Goal: Task Accomplishment & Management: Use online tool/utility

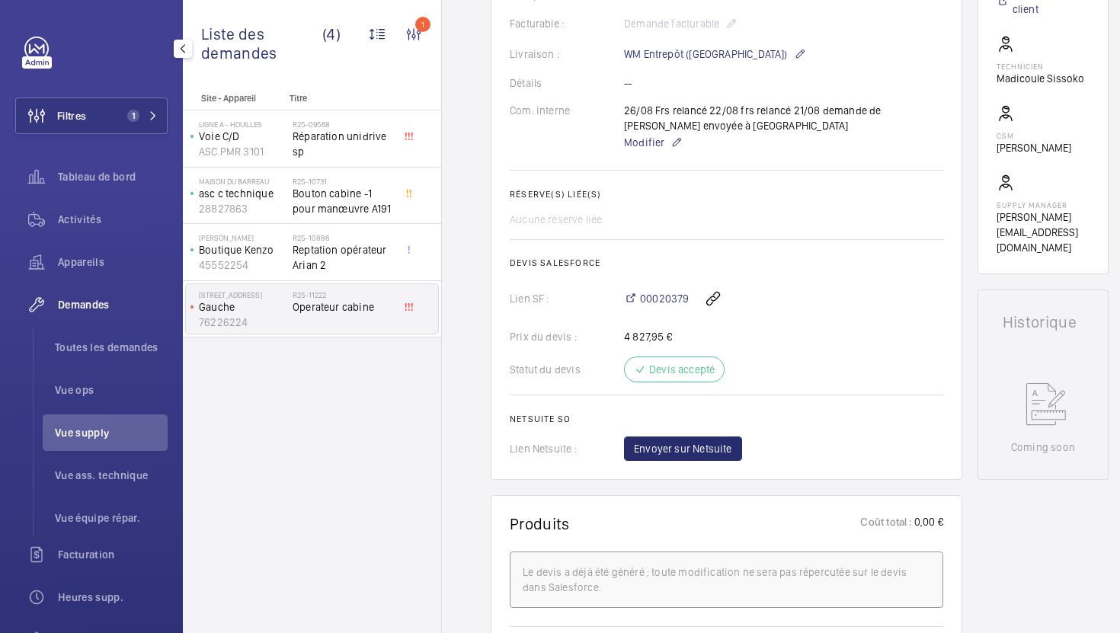
scroll to position [402, 0]
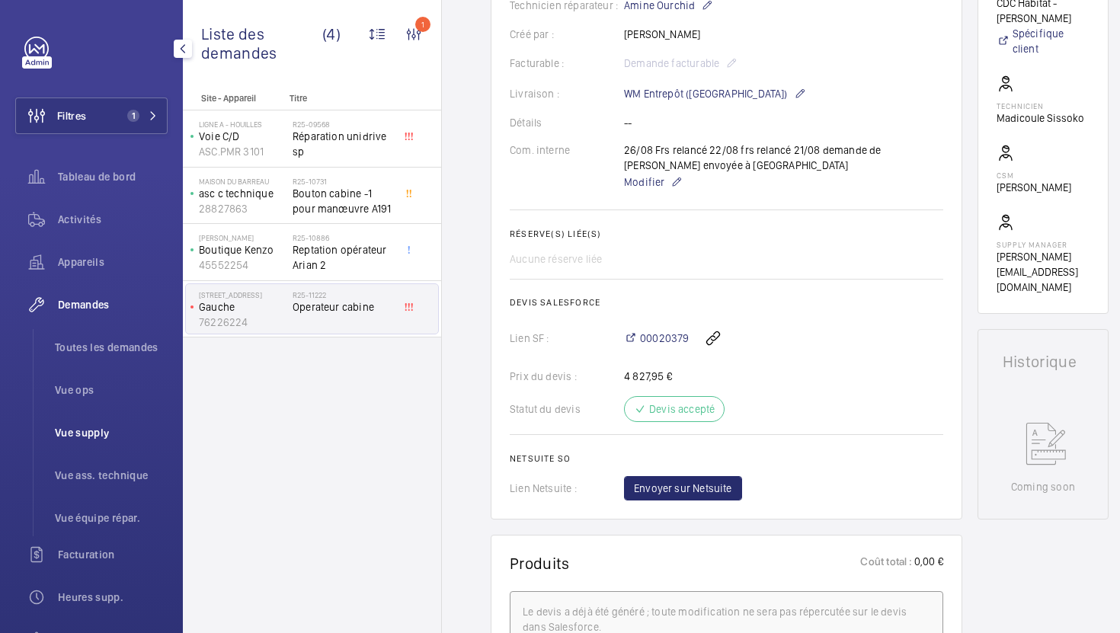
click at [87, 441] on li "Vue supply" at bounding box center [105, 433] width 125 height 37
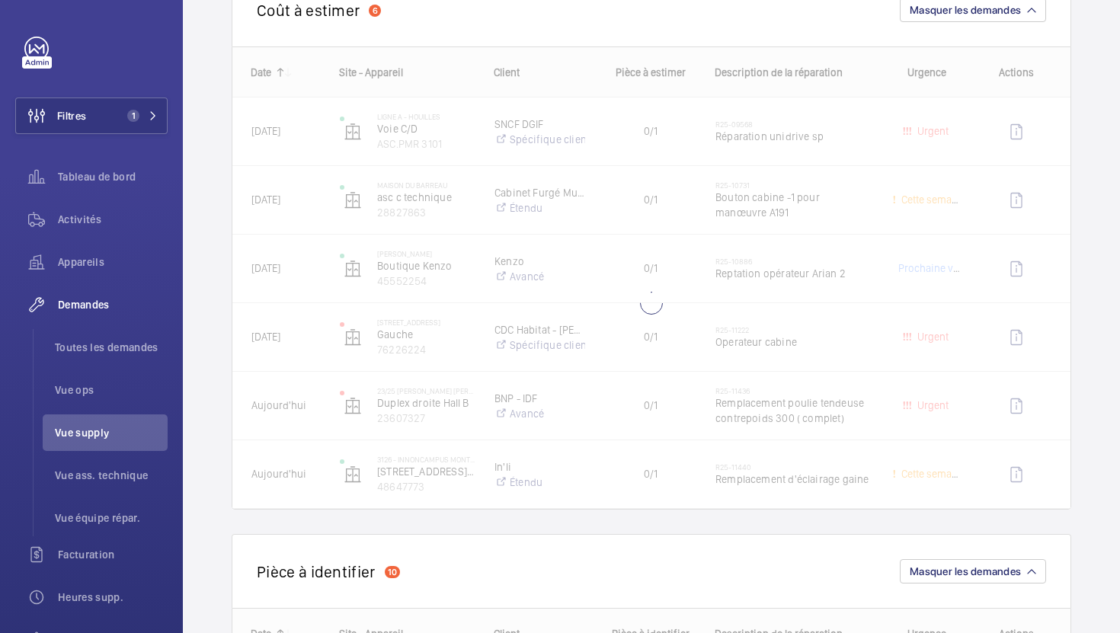
scroll to position [200, 0]
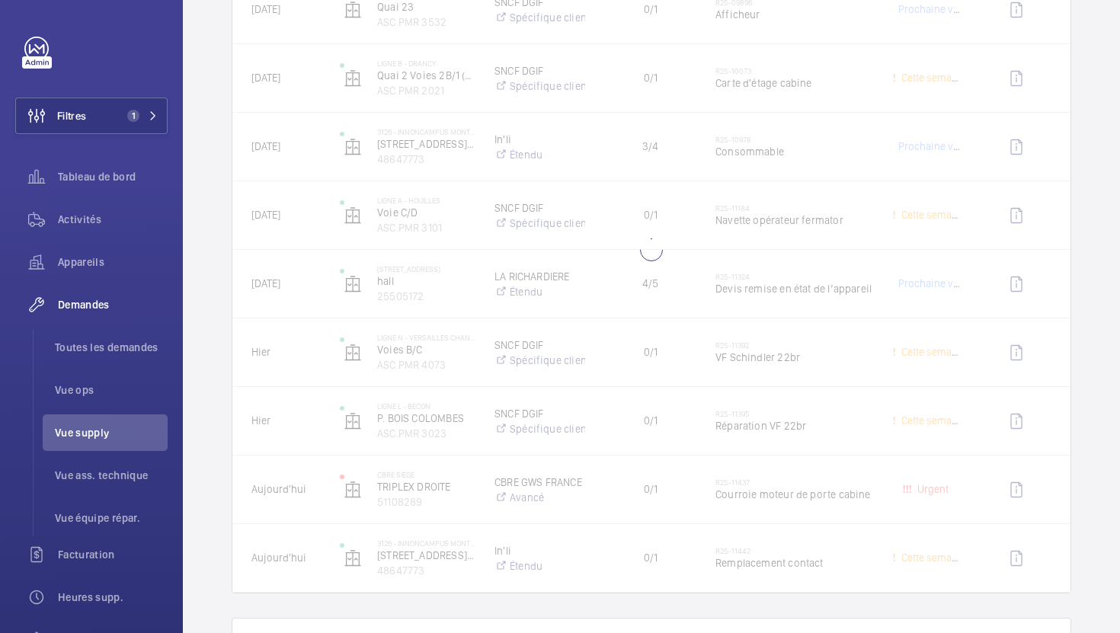
scroll to position [832, 0]
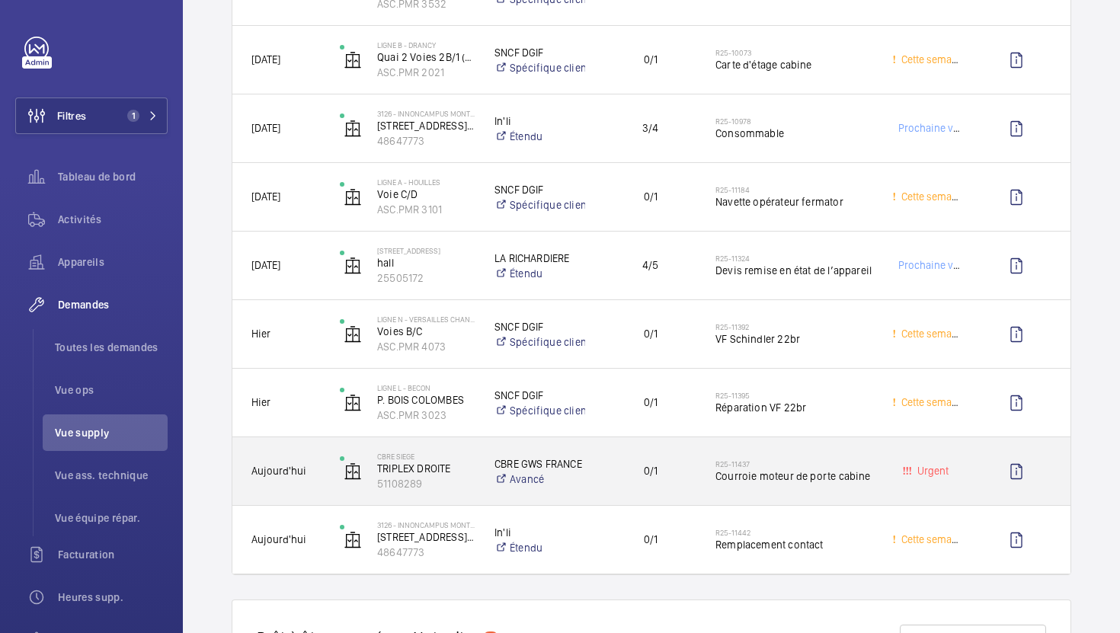
click at [606, 497] on div "0/1" at bounding box center [641, 471] width 111 height 68
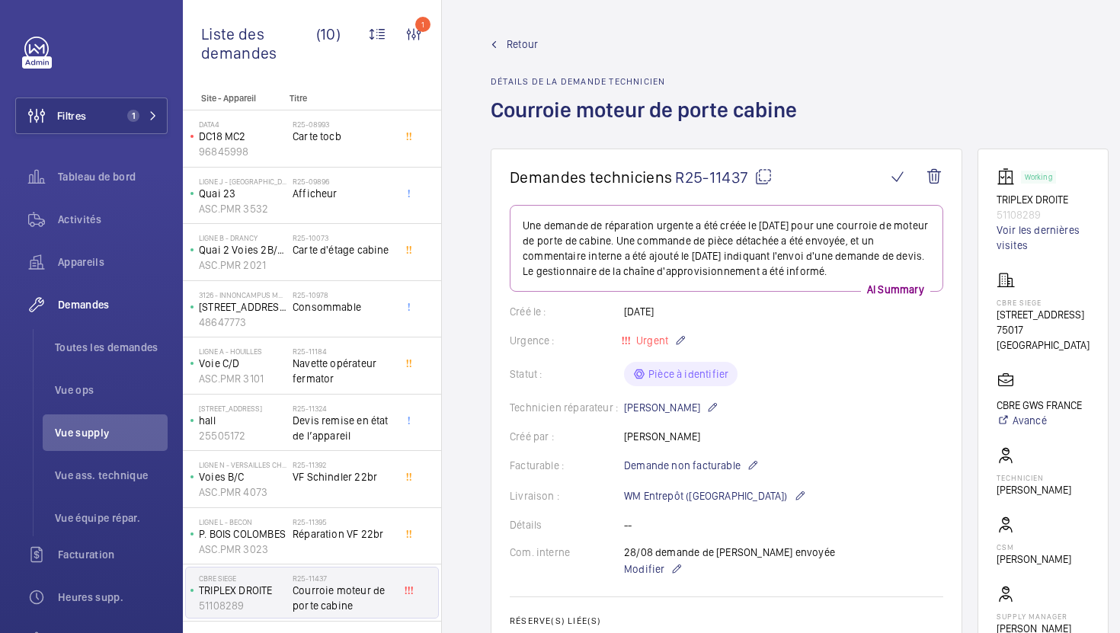
scroll to position [59, 0]
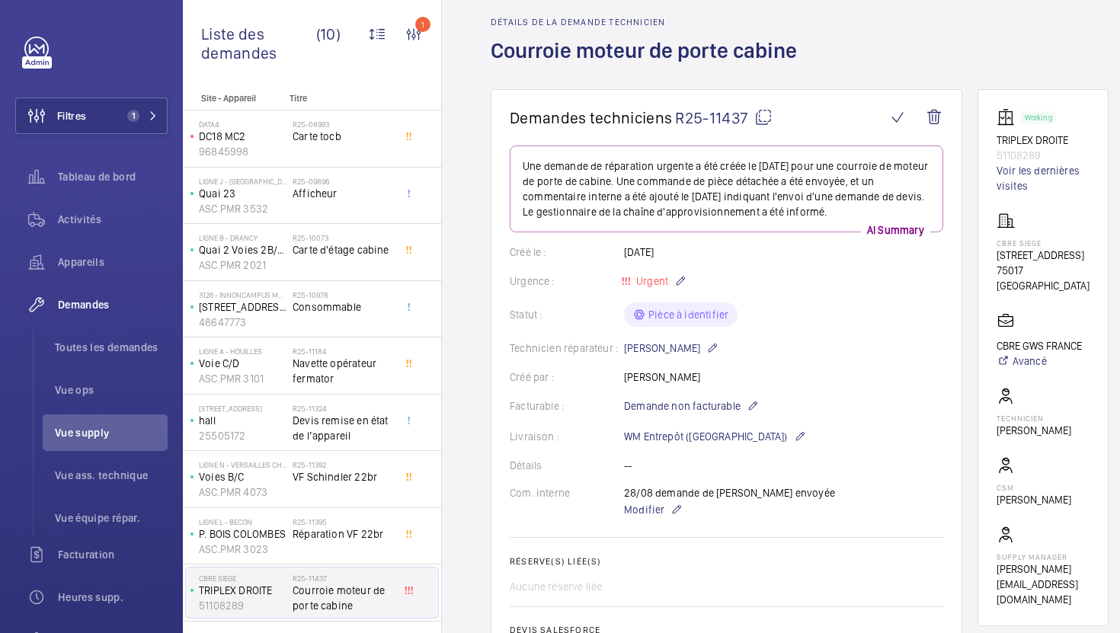
click at [761, 126] on mat-icon at bounding box center [764, 117] width 18 height 18
drag, startPoint x: 1057, startPoint y: 280, endPoint x: 992, endPoint y: 252, distance: 71.1
click at [992, 252] on wm-front-card "Working TRIPLEX DROITE 51108289 Voir les dernières visites CBRE SIEGE 76 Rue de…" at bounding box center [1043, 357] width 131 height 537
copy div "76 Rue de Prony 75017 PARIS"
click at [634, 510] on span "Modifier" at bounding box center [644, 509] width 40 height 15
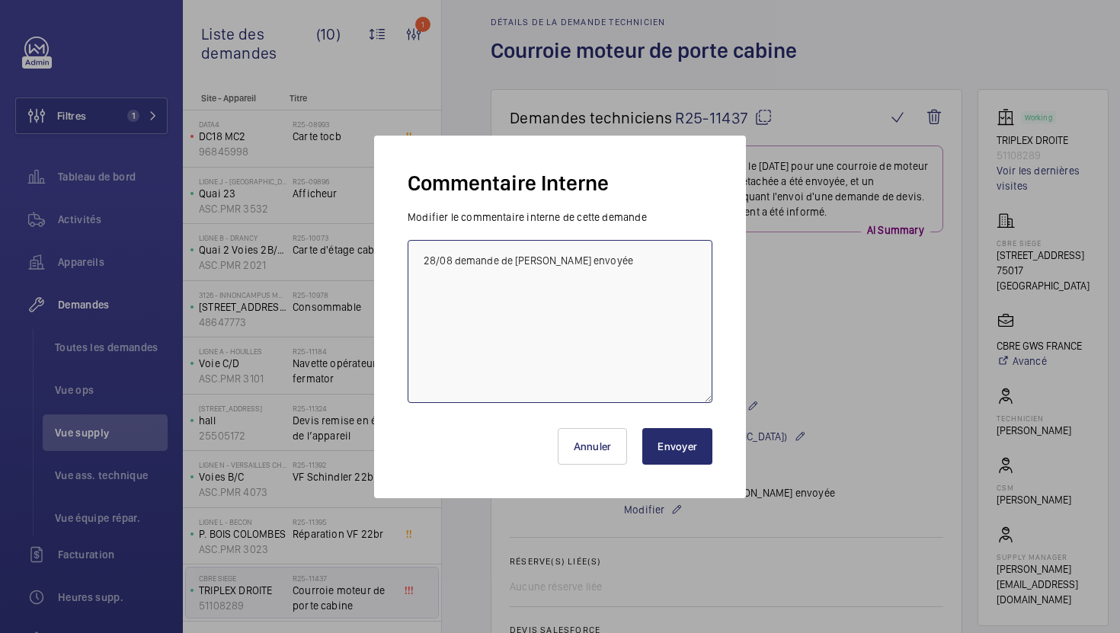
click at [596, 272] on textarea "28/08 demande de devis envoyée" at bounding box center [560, 321] width 305 height 163
type textarea "28/08 demande de devis envoyée , besoin de plus d'info tech informé"
click at [669, 434] on button "Envoyer" at bounding box center [678, 446] width 70 height 37
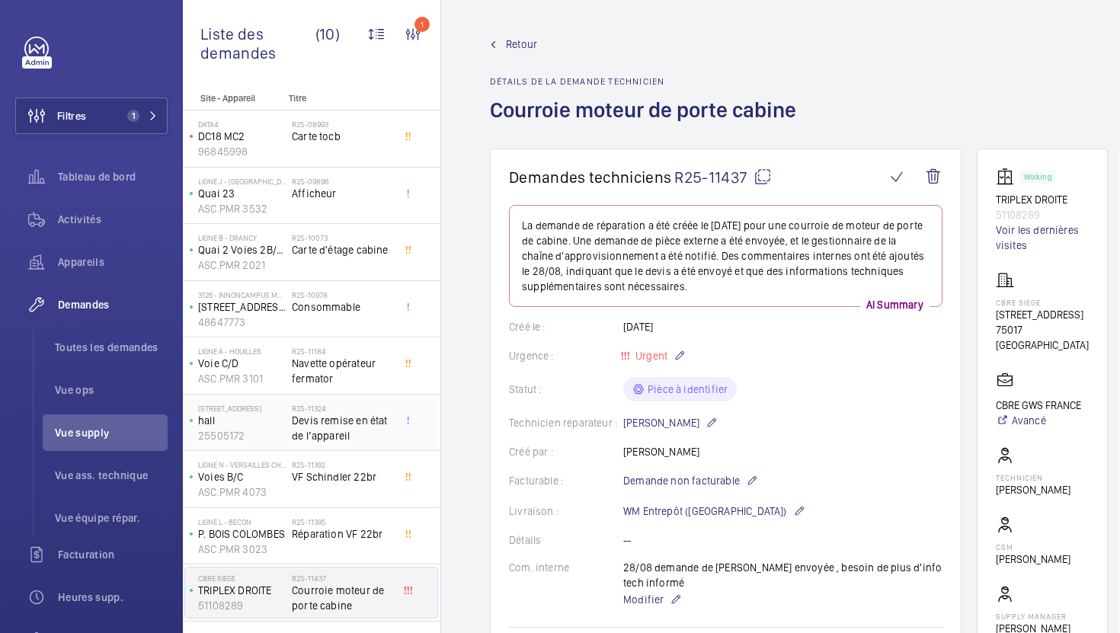
scroll to position [45, 0]
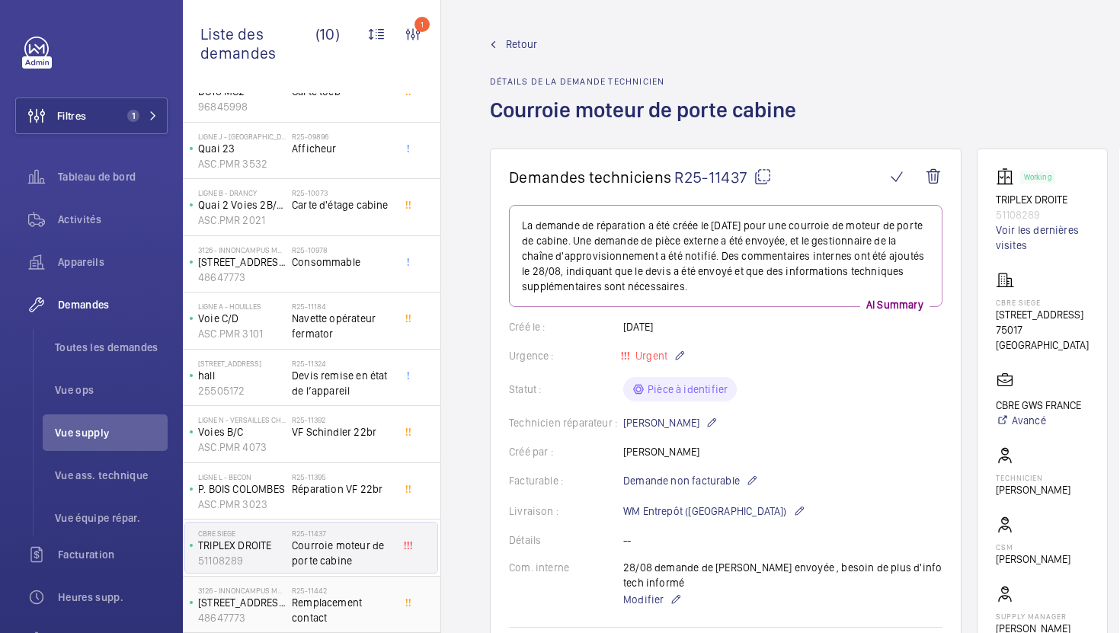
click at [367, 610] on span "Remplacement contact" at bounding box center [342, 610] width 101 height 30
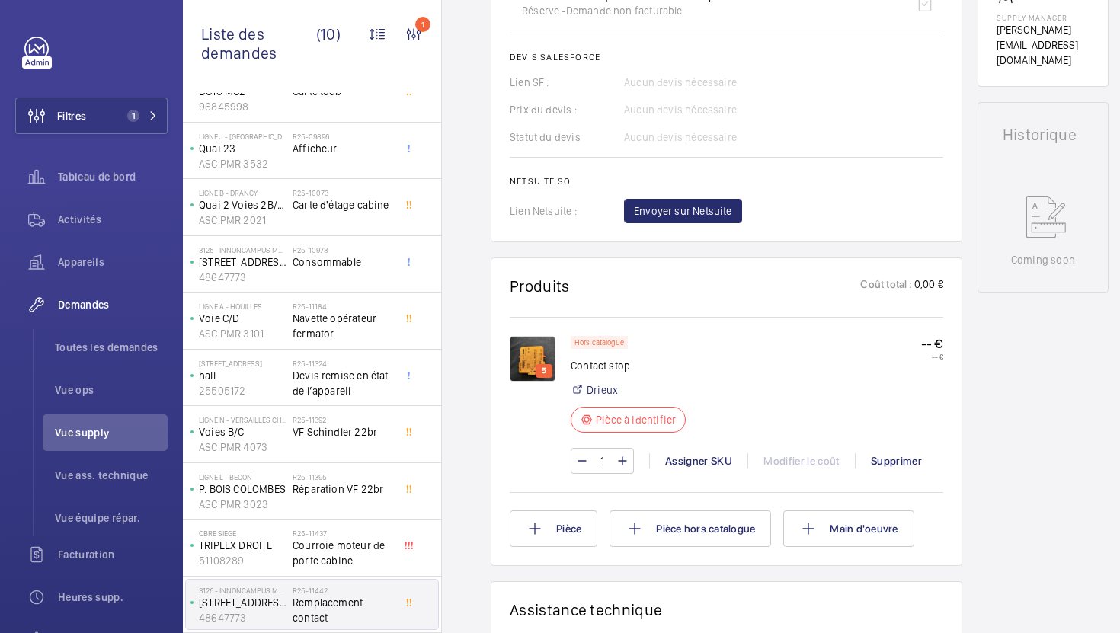
scroll to position [627, 0]
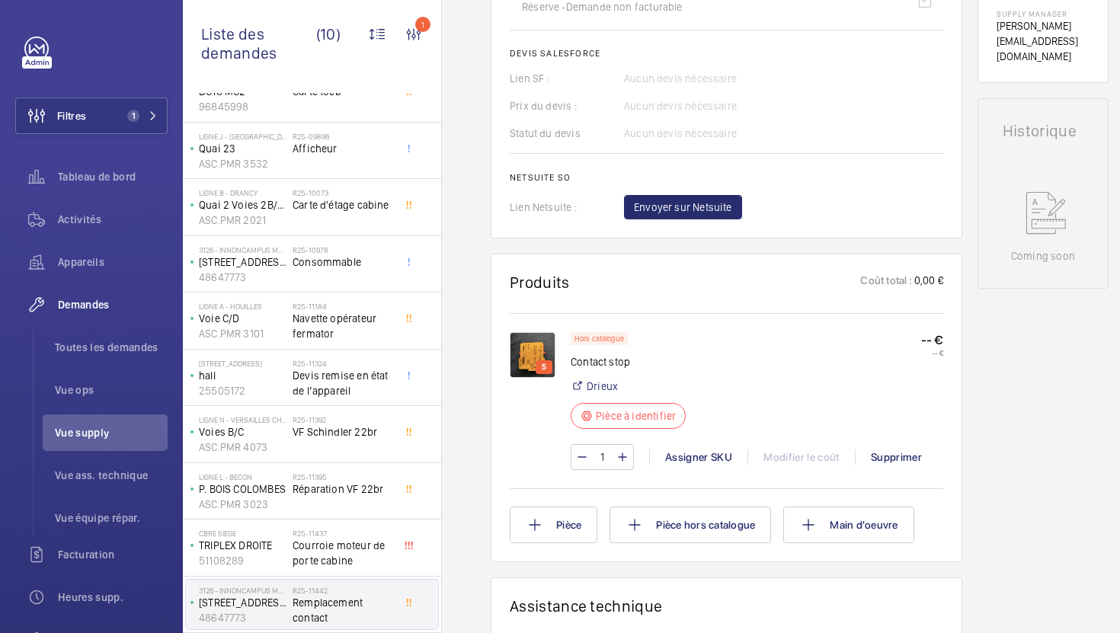
click at [536, 357] on img at bounding box center [533, 355] width 46 height 46
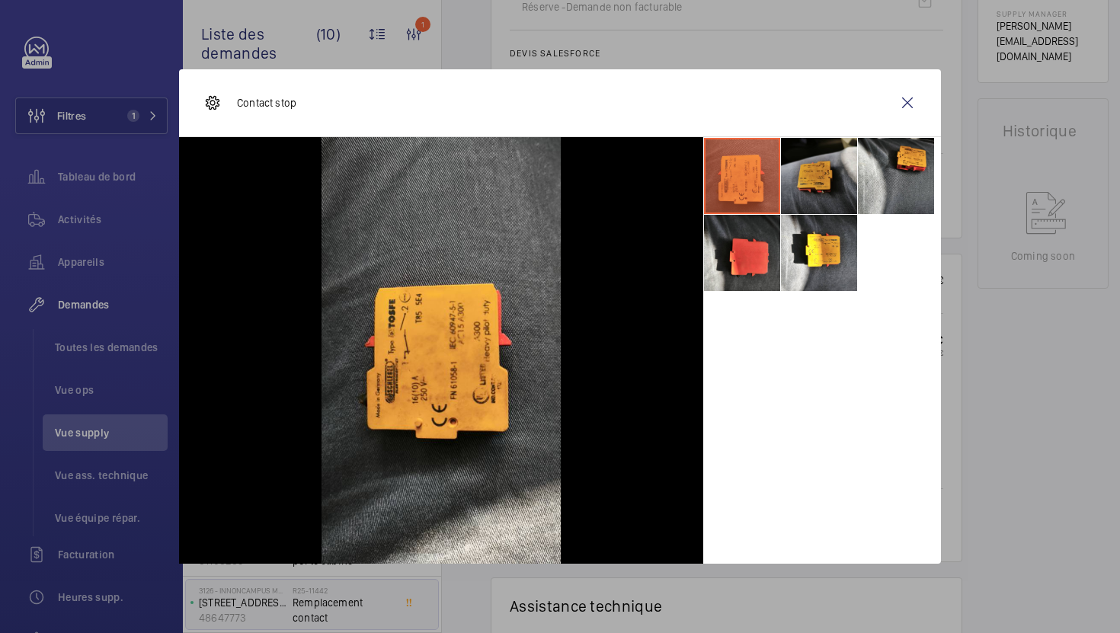
click at [807, 171] on li at bounding box center [819, 176] width 76 height 76
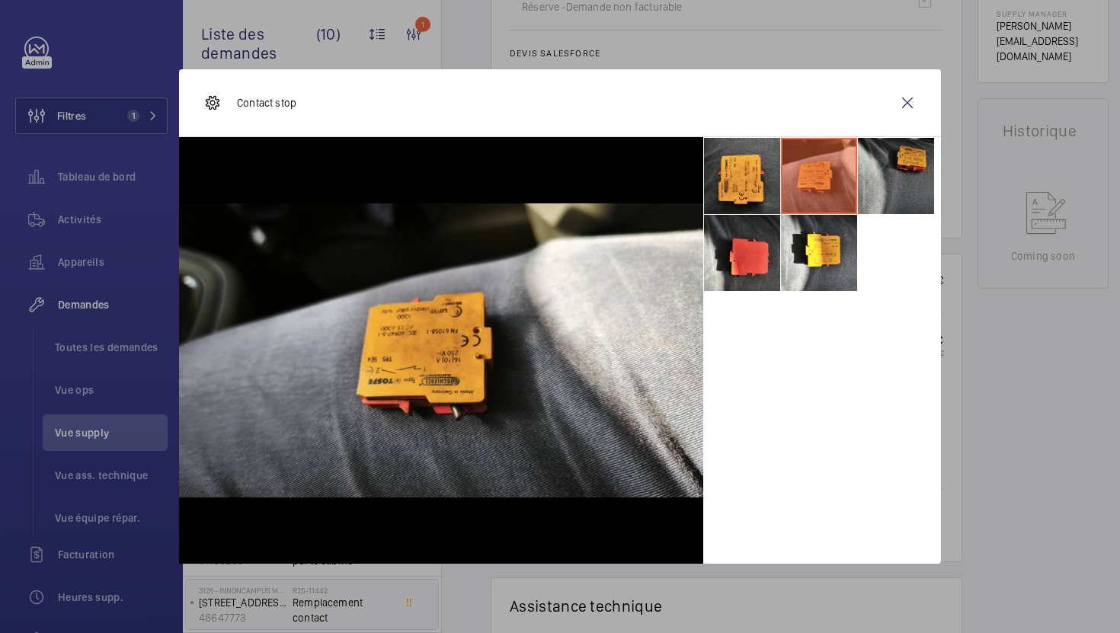
click at [882, 187] on li at bounding box center [896, 176] width 76 height 76
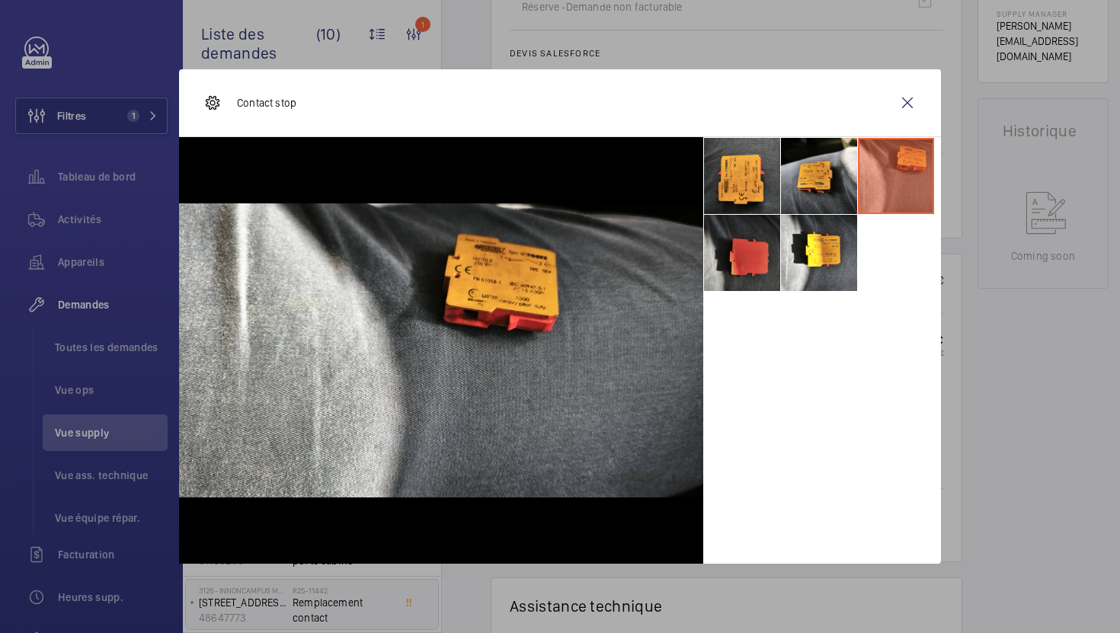
click at [731, 271] on li at bounding box center [742, 253] width 76 height 76
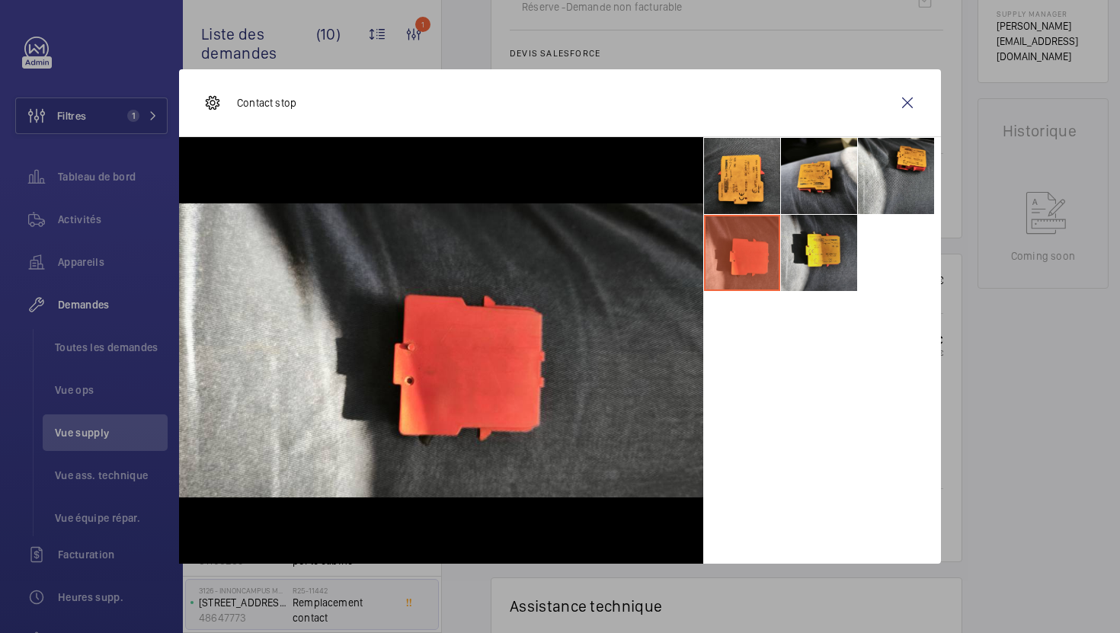
click at [812, 267] on li at bounding box center [819, 253] width 76 height 76
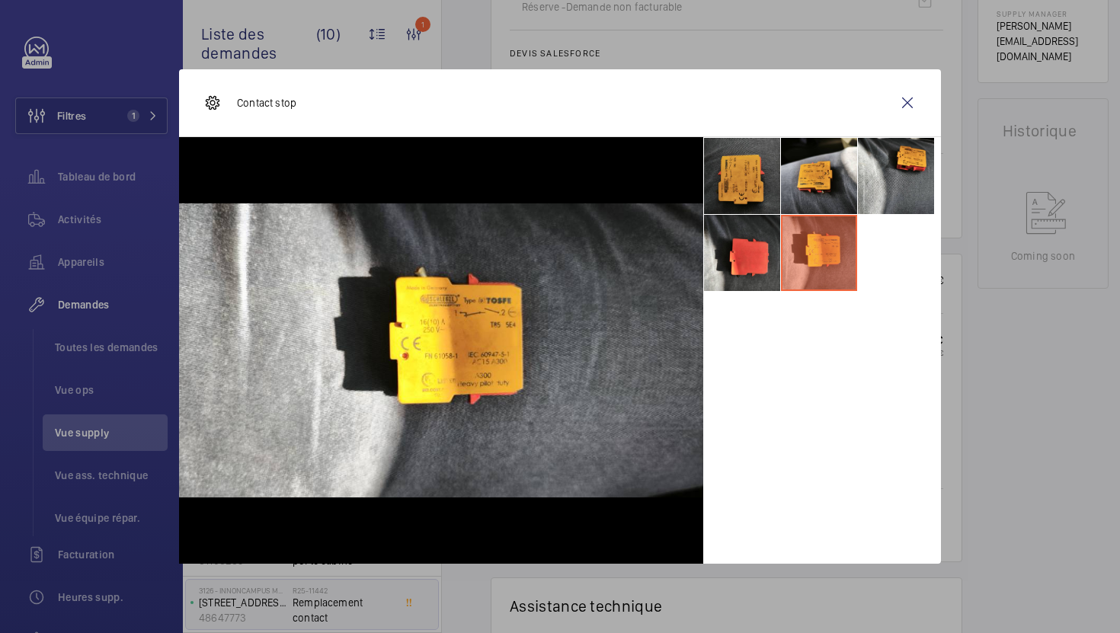
click at [737, 188] on li at bounding box center [742, 176] width 76 height 76
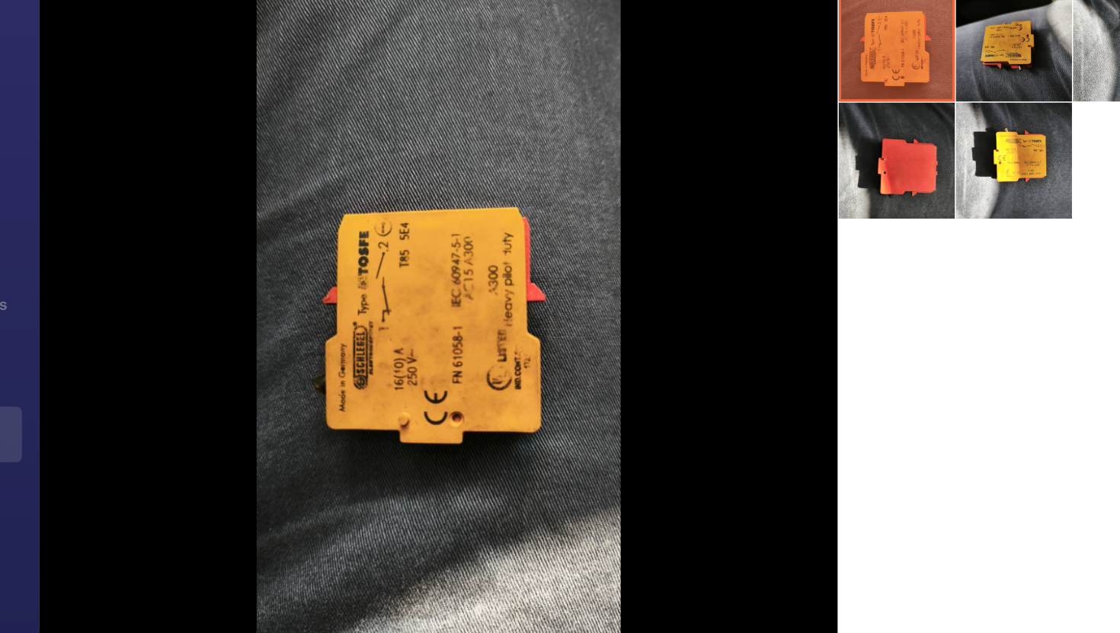
click at [804, 202] on li at bounding box center [819, 176] width 76 height 76
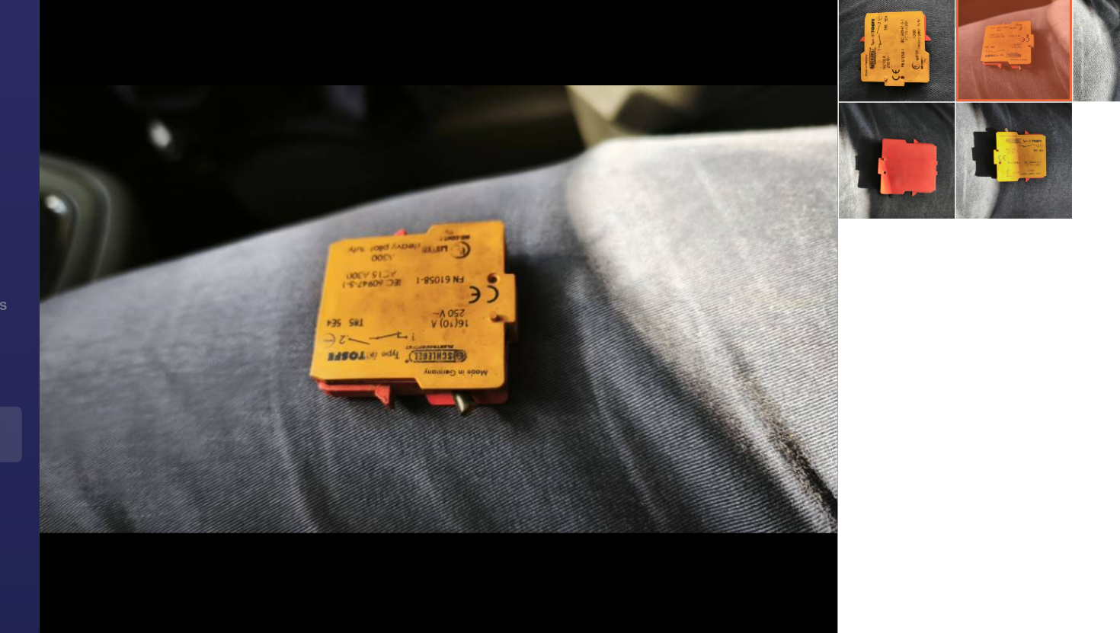
click at [813, 247] on li at bounding box center [819, 253] width 76 height 76
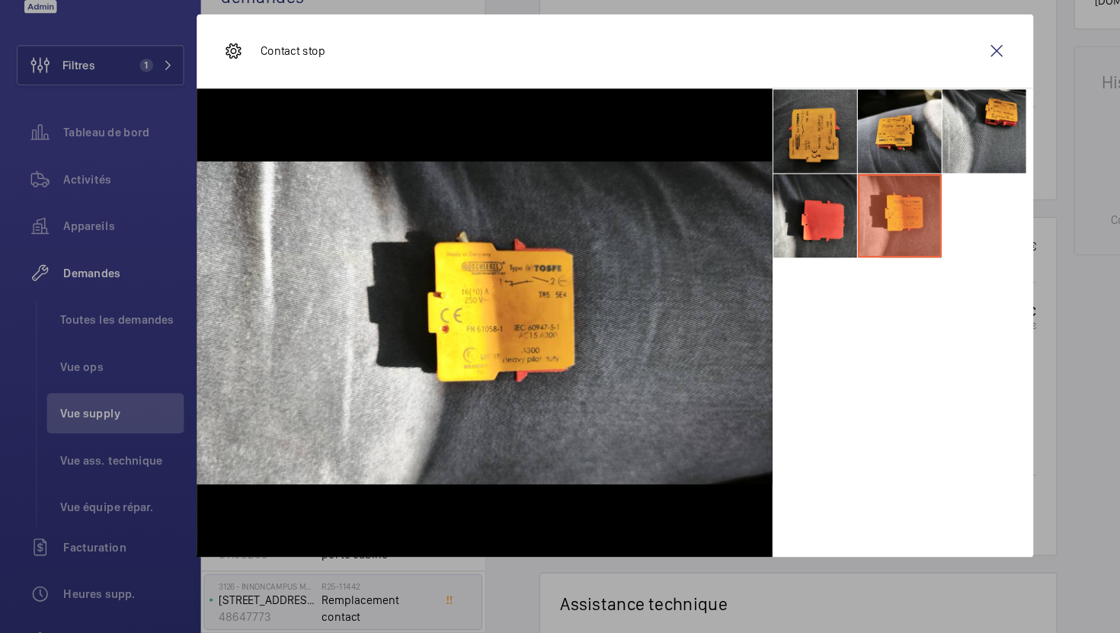
click at [766, 177] on li at bounding box center [742, 176] width 76 height 76
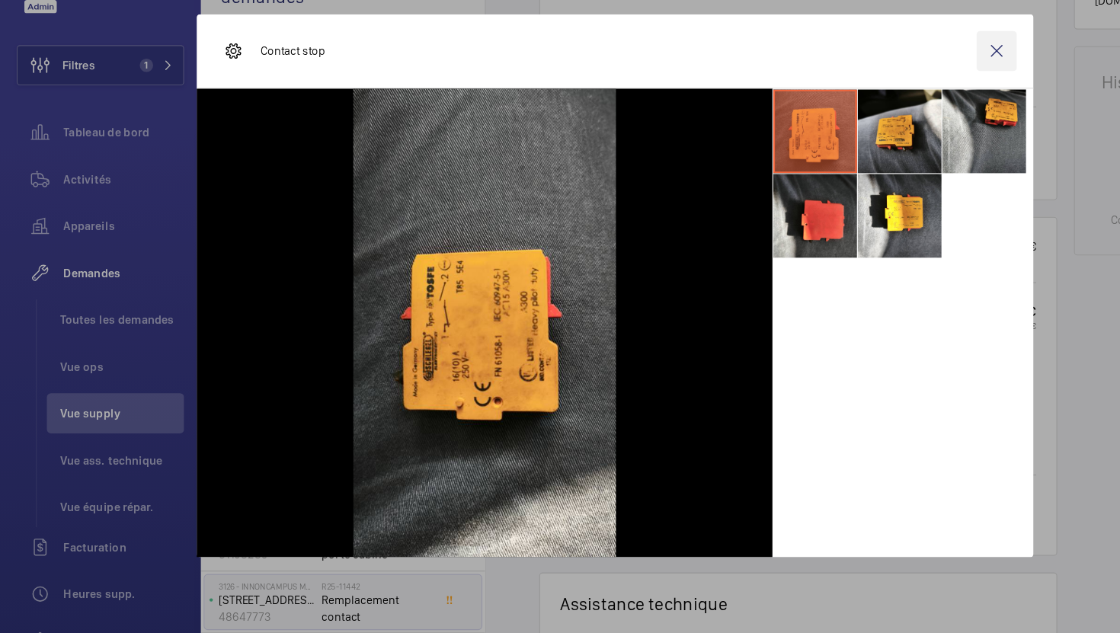
click at [905, 101] on wm-front-icon-button at bounding box center [907, 103] width 37 height 37
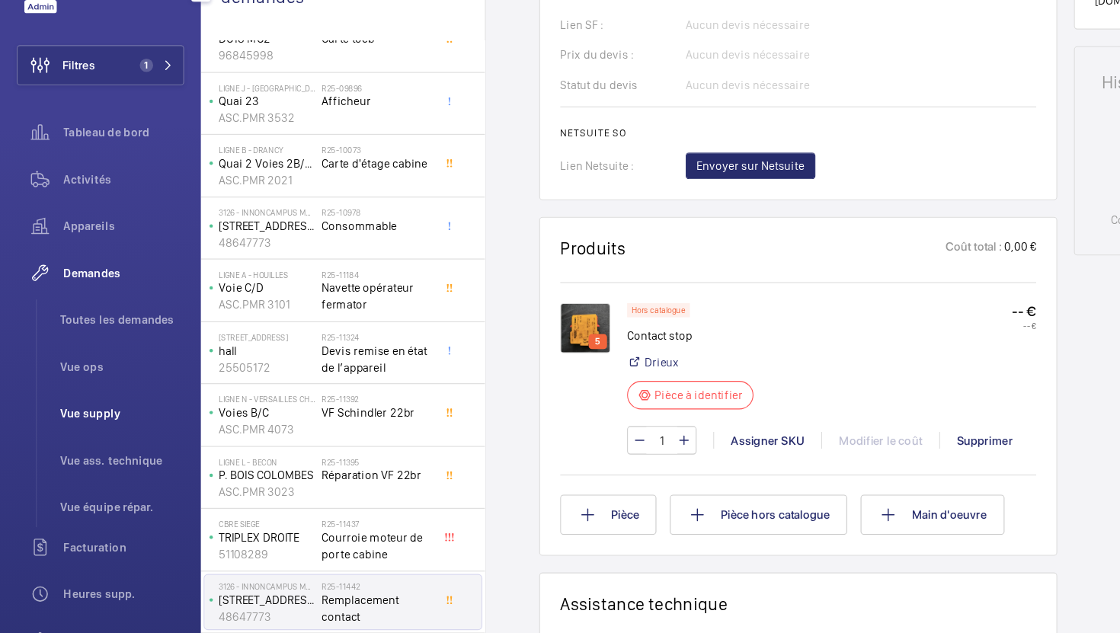
click at [84, 434] on span "Vue supply" at bounding box center [111, 432] width 113 height 15
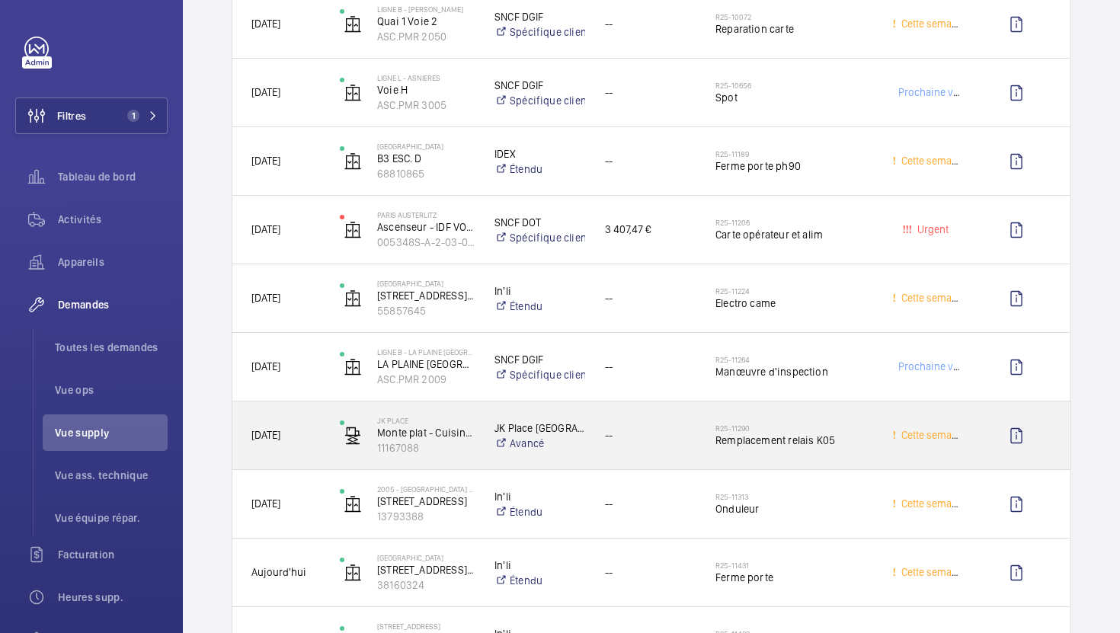
scroll to position [1917, 0]
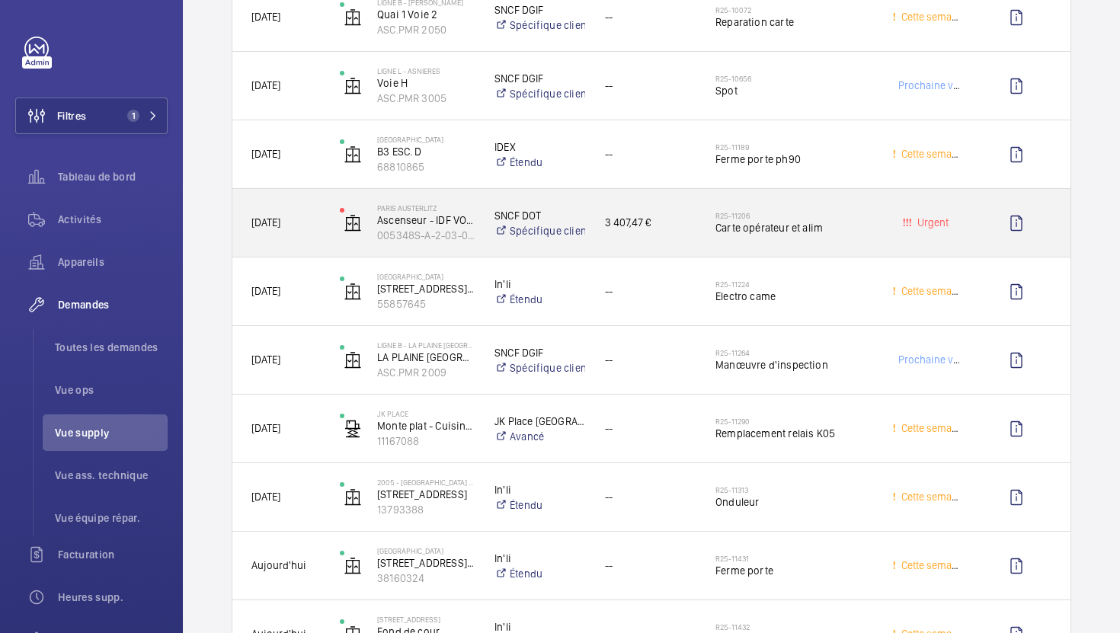
click at [659, 248] on div "3 407,47 €" at bounding box center [641, 223] width 111 height 68
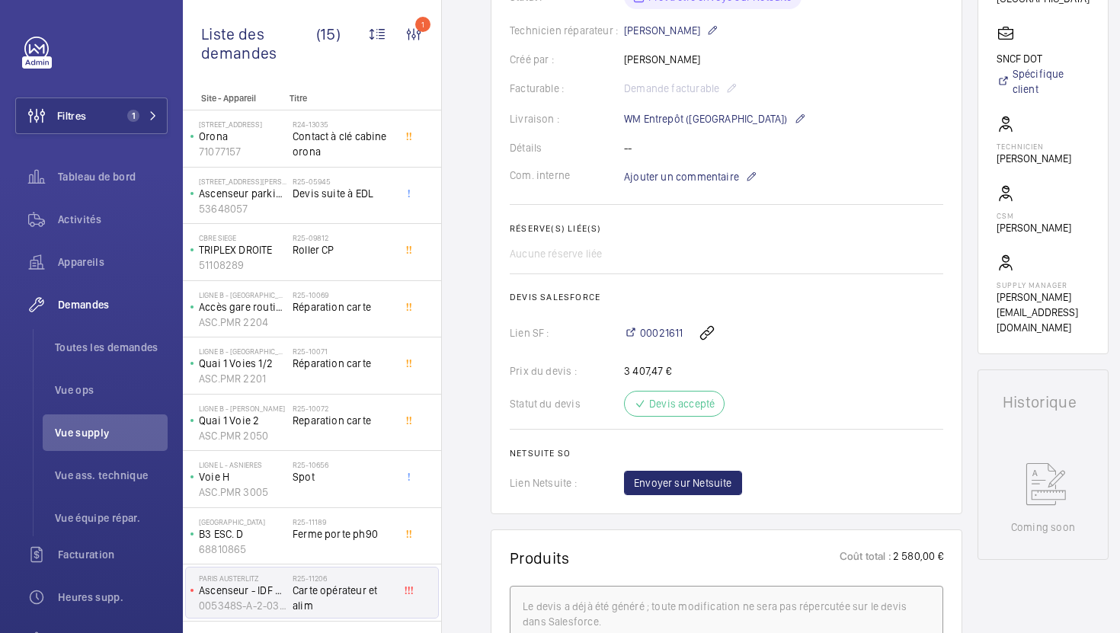
scroll to position [382, 0]
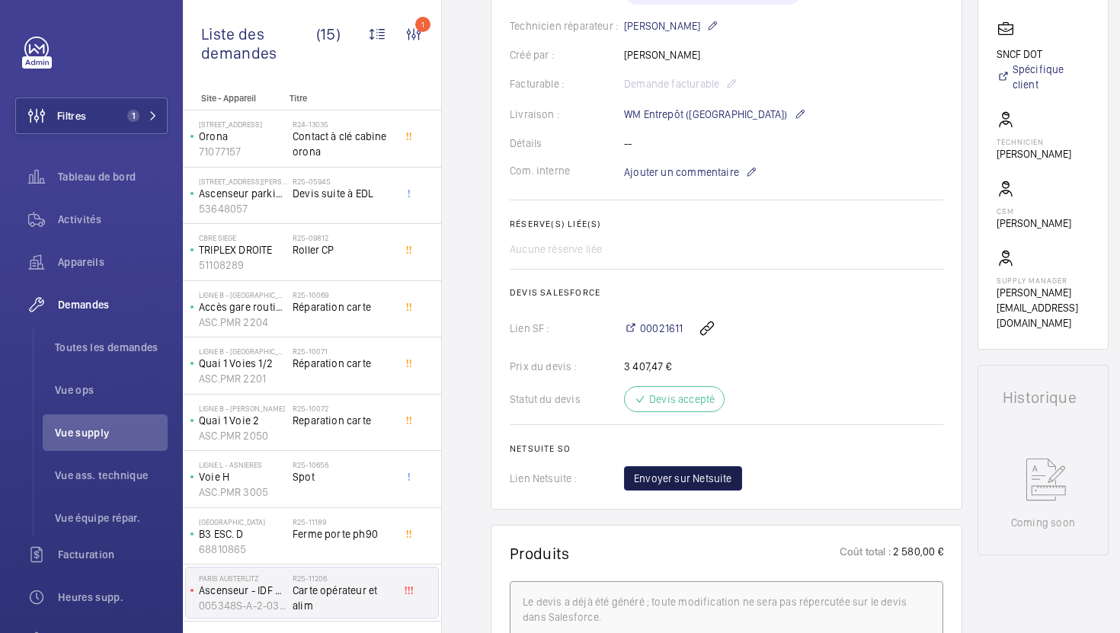
click at [713, 484] on span "Envoyer sur Netsuite" at bounding box center [683, 478] width 98 height 15
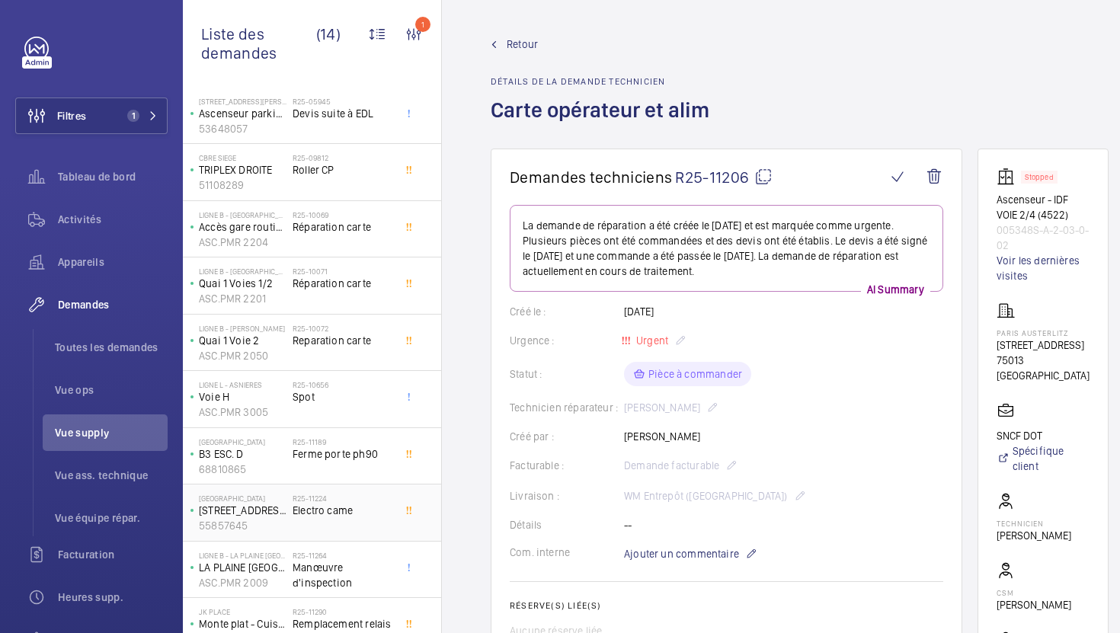
scroll to position [272, 0]
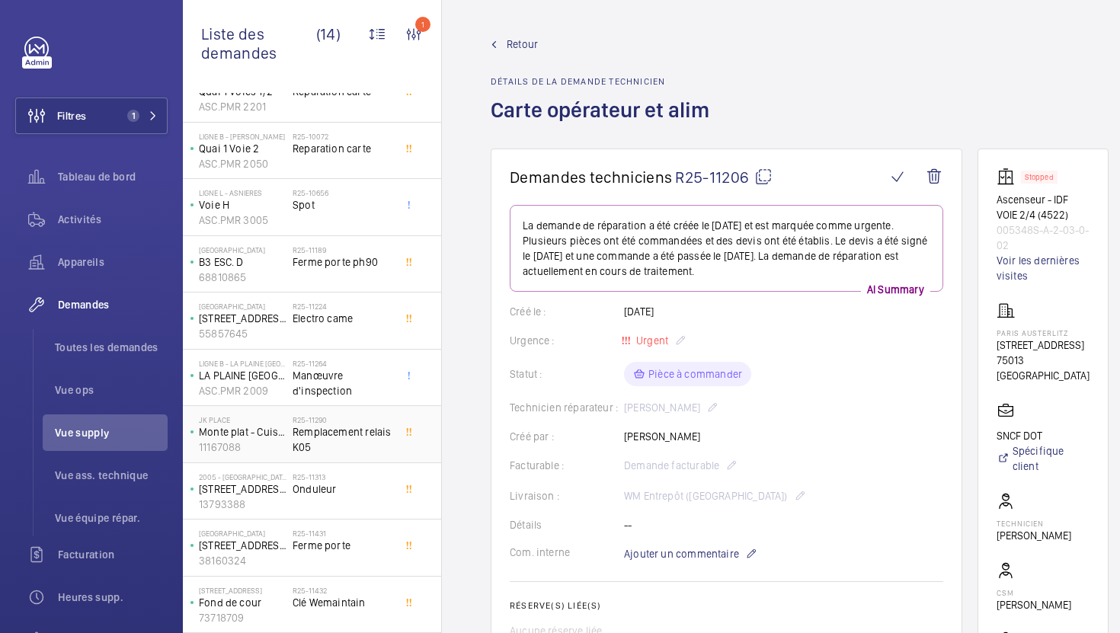
click at [370, 442] on span "Remplacement relais K05" at bounding box center [343, 440] width 101 height 30
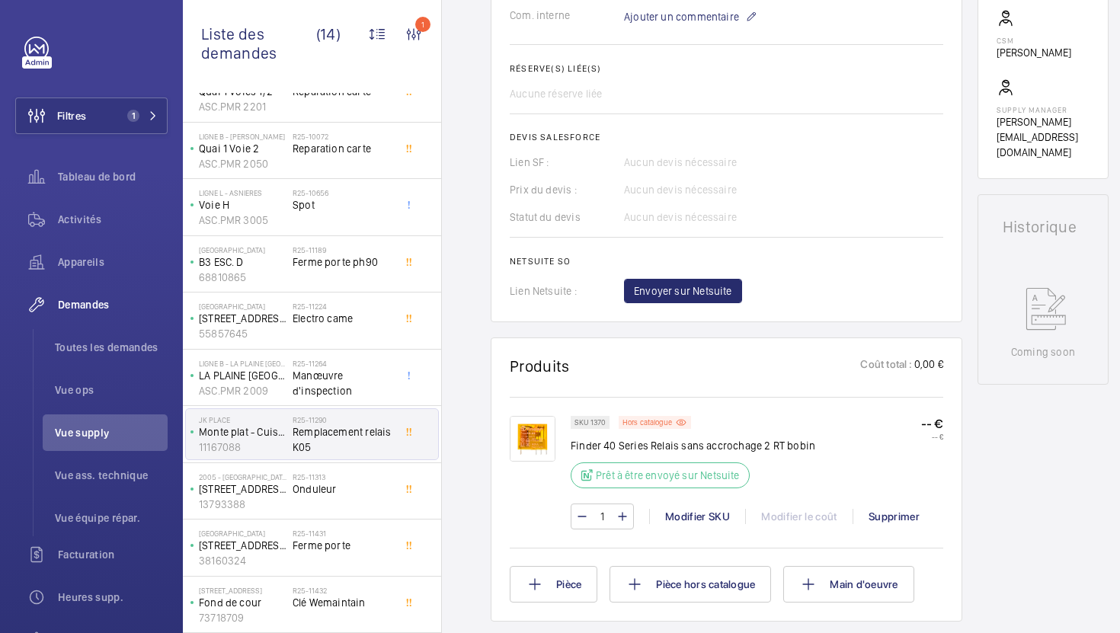
scroll to position [540, 0]
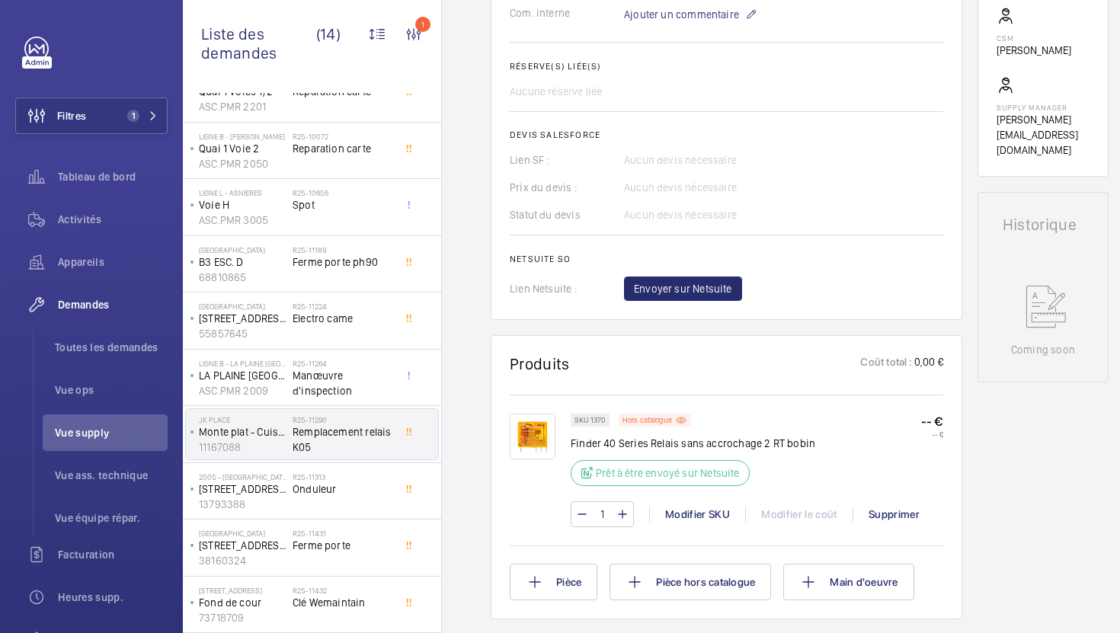
click at [596, 418] on p "SKU 1370" at bounding box center [590, 420] width 31 height 5
copy p "1370"
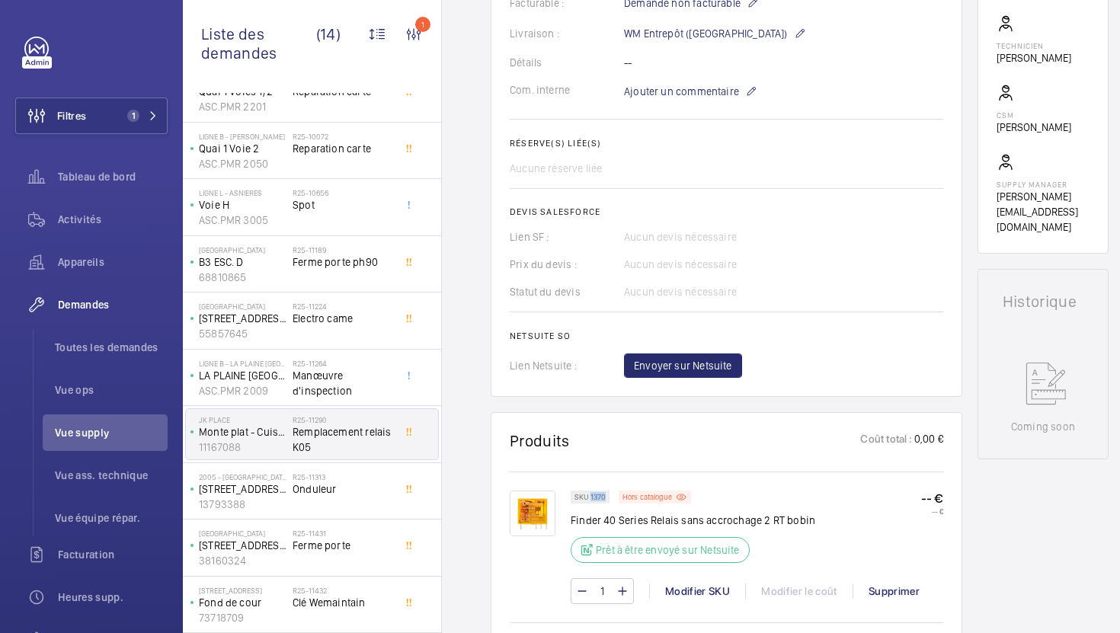
scroll to position [495, 0]
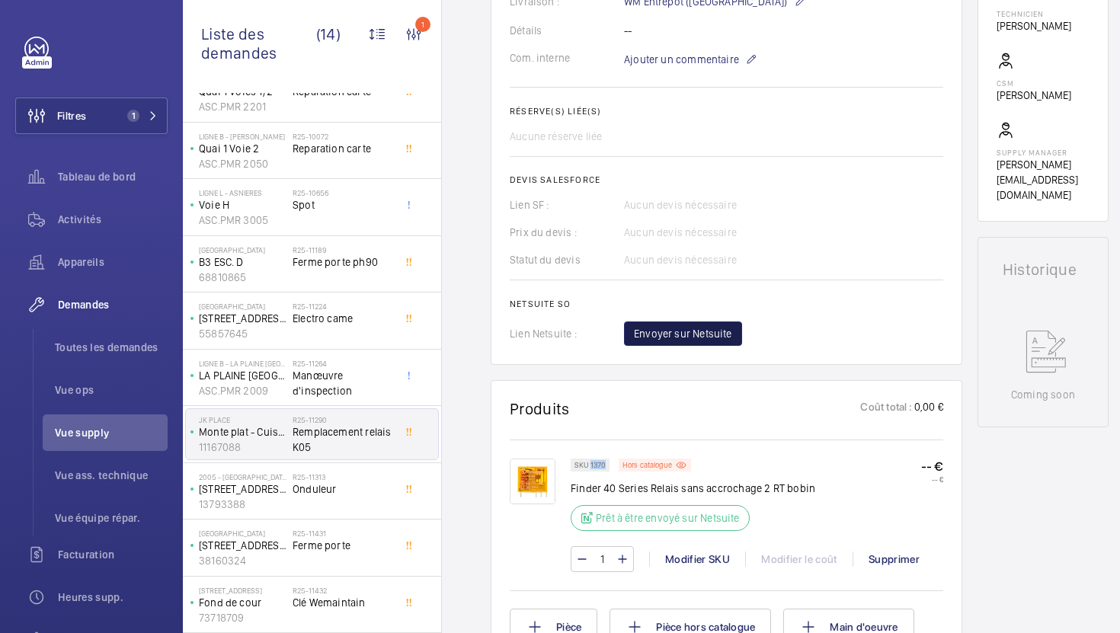
click at [665, 341] on span "Envoyer sur Netsuite" at bounding box center [683, 333] width 98 height 15
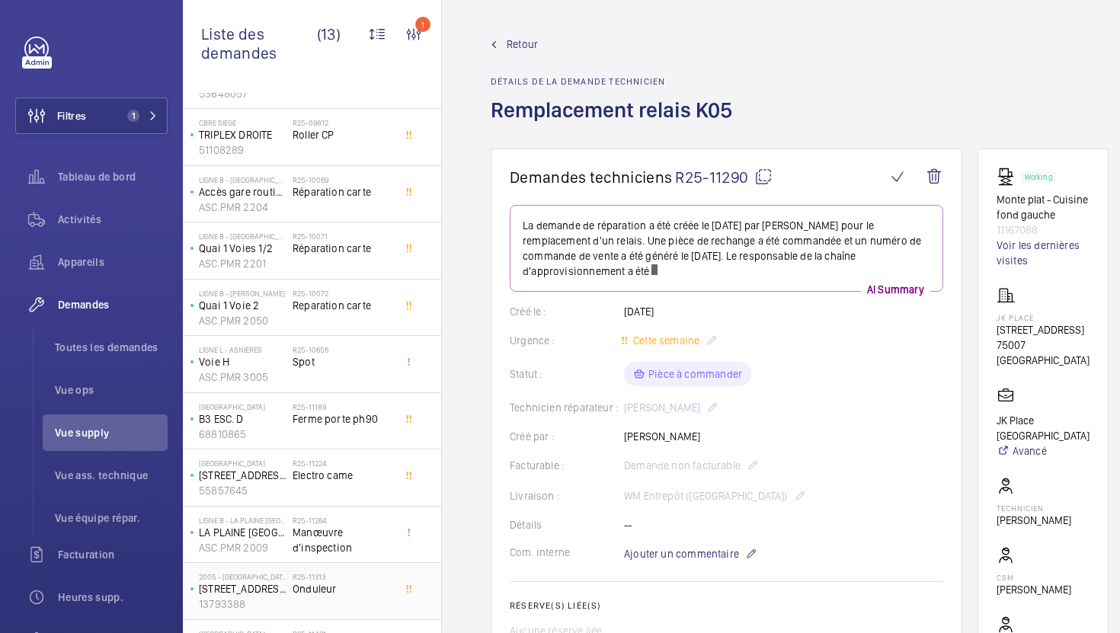
scroll to position [173, 0]
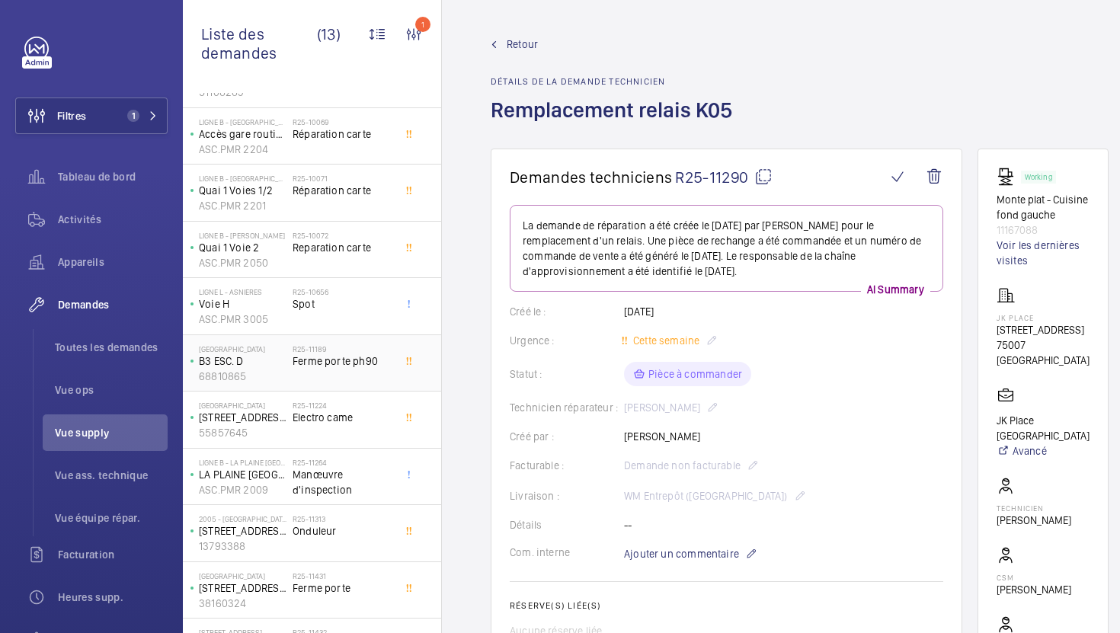
click at [381, 380] on div "R25-11189 Ferme porte ph90" at bounding box center [343, 366] width 101 height 44
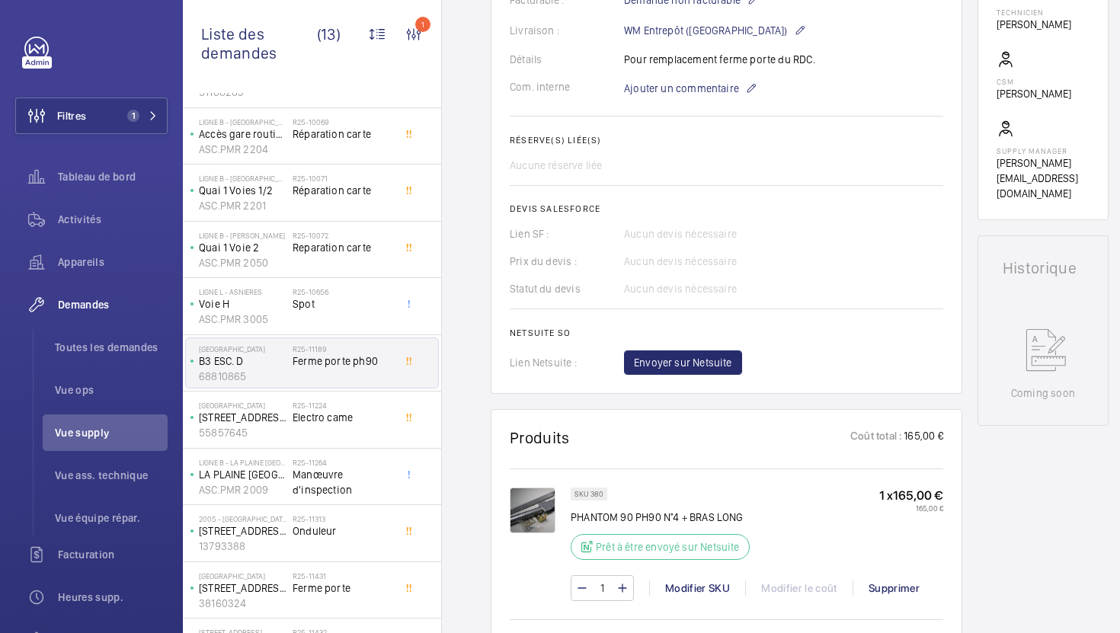
scroll to position [476, 0]
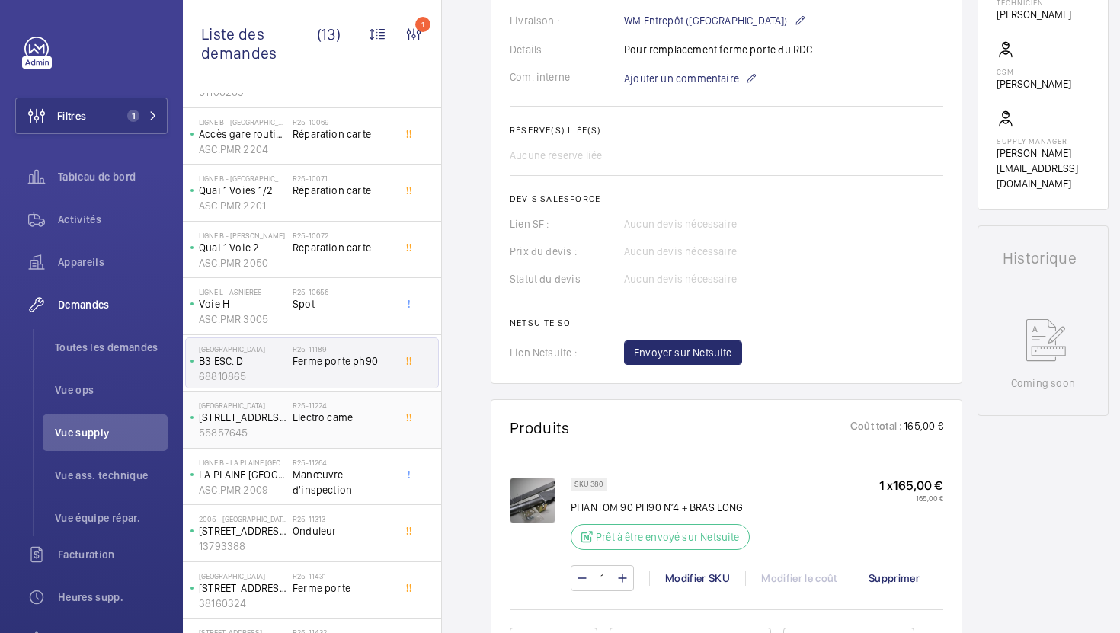
click at [365, 426] on div "R25-11224 Electro came" at bounding box center [343, 423] width 101 height 44
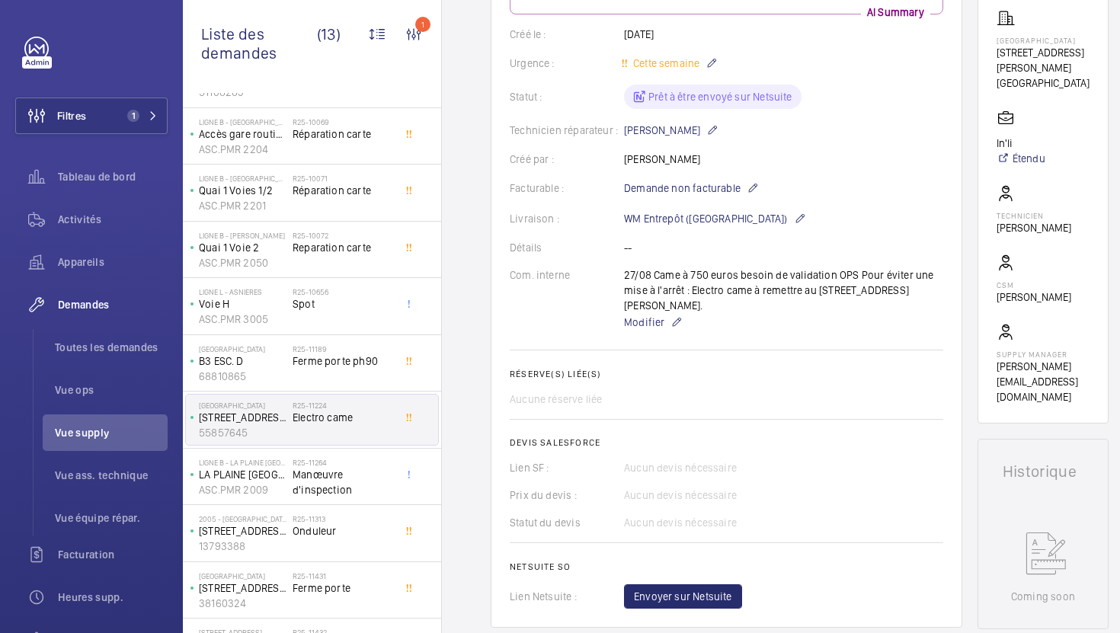
scroll to position [185, 0]
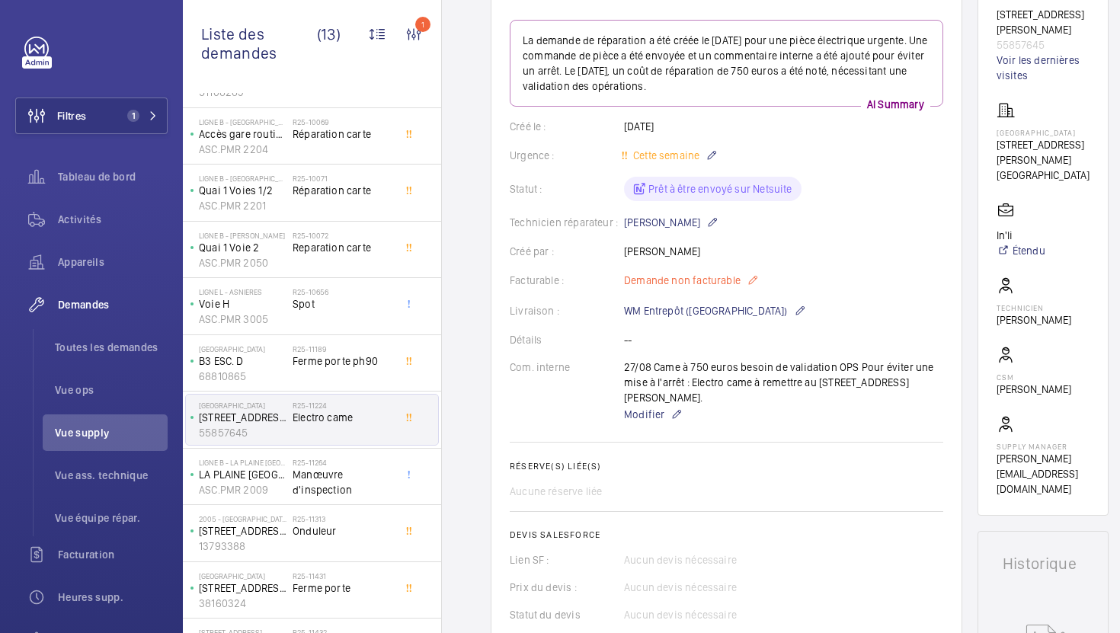
click at [708, 279] on span "Demande non facturable" at bounding box center [682, 280] width 117 height 15
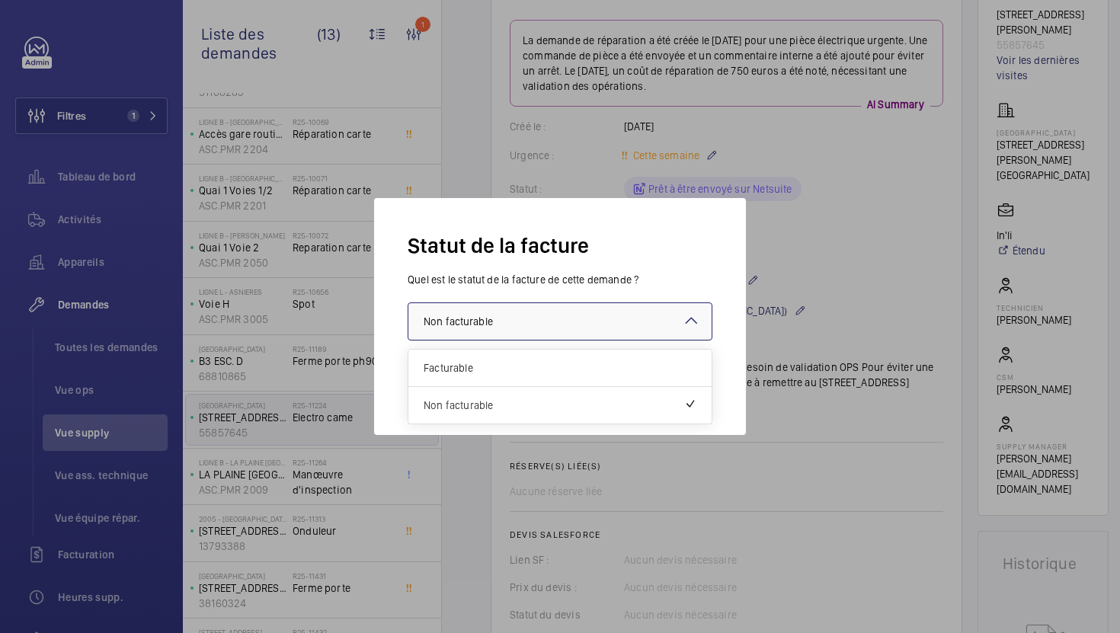
click at [669, 319] on div at bounding box center [560, 321] width 303 height 37
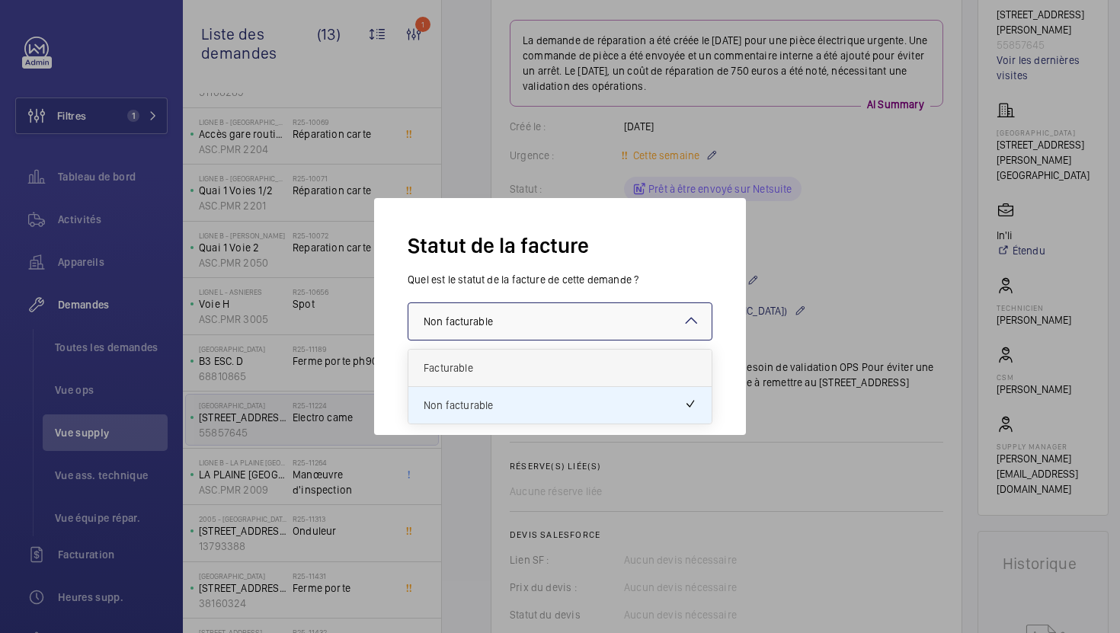
click at [626, 364] on span "Facturable" at bounding box center [560, 368] width 273 height 15
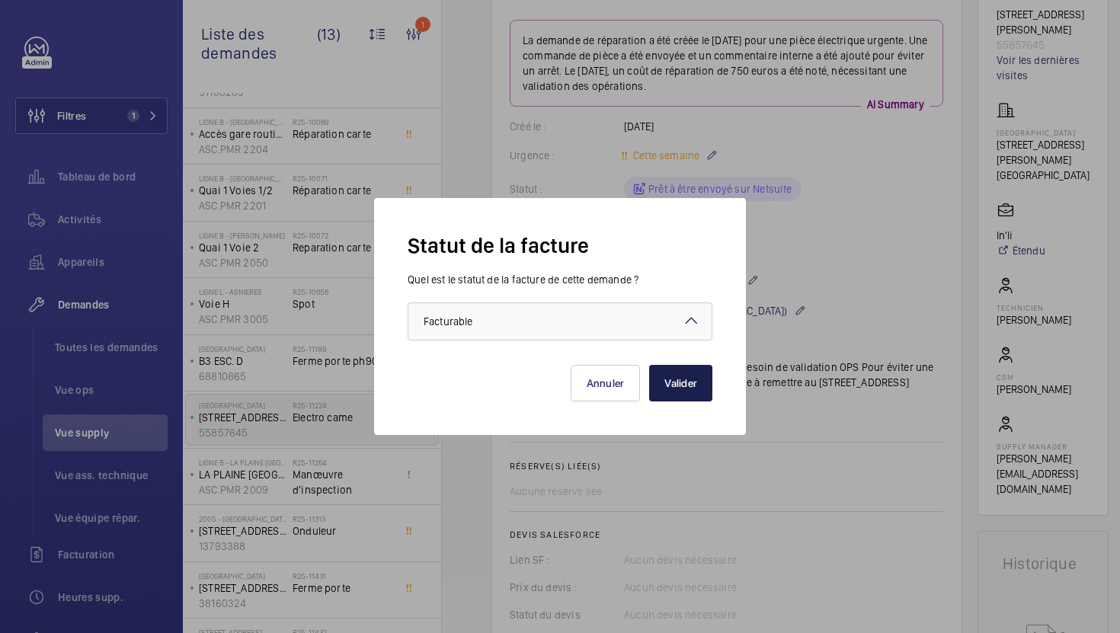
click at [693, 386] on button "Valider" at bounding box center [680, 383] width 63 height 37
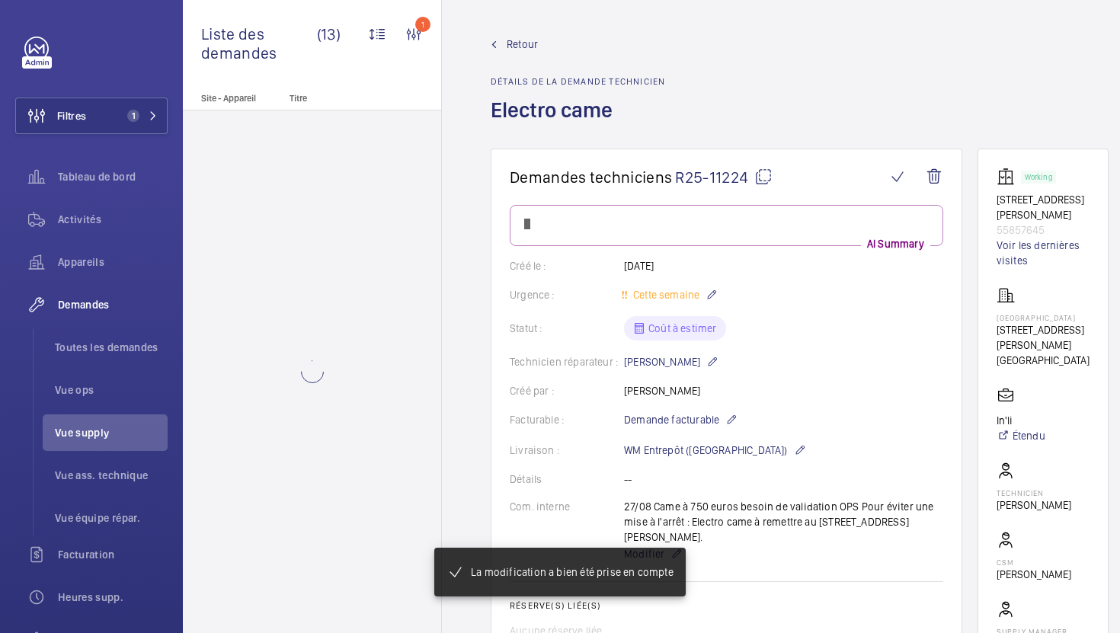
scroll to position [0, 0]
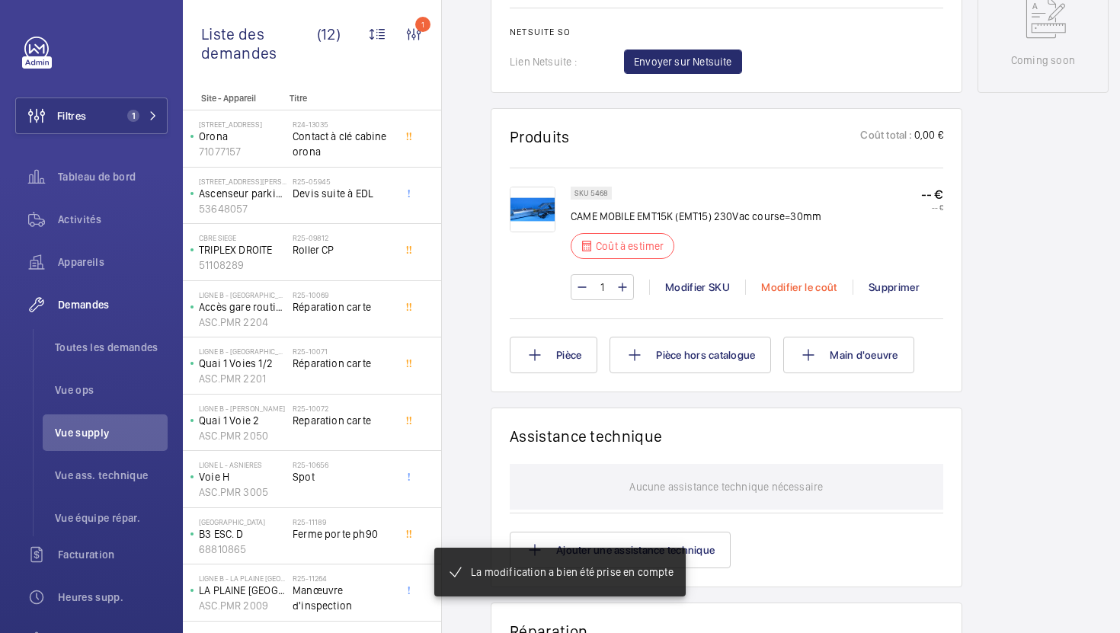
click at [777, 282] on div "Modifier le coût" at bounding box center [798, 287] width 107 height 15
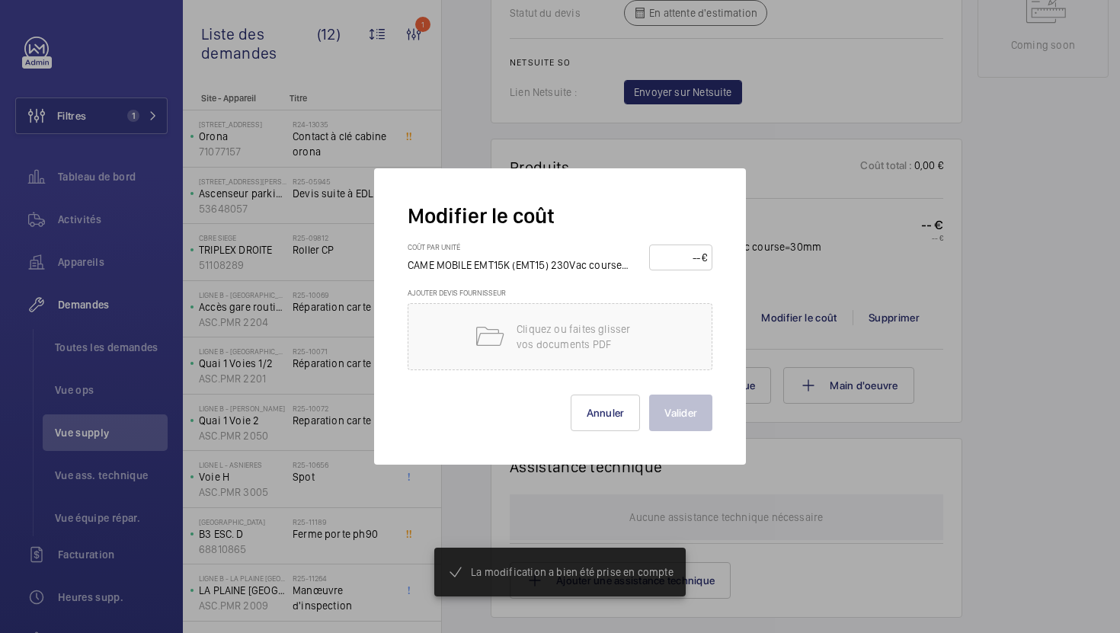
scroll to position [844, 0]
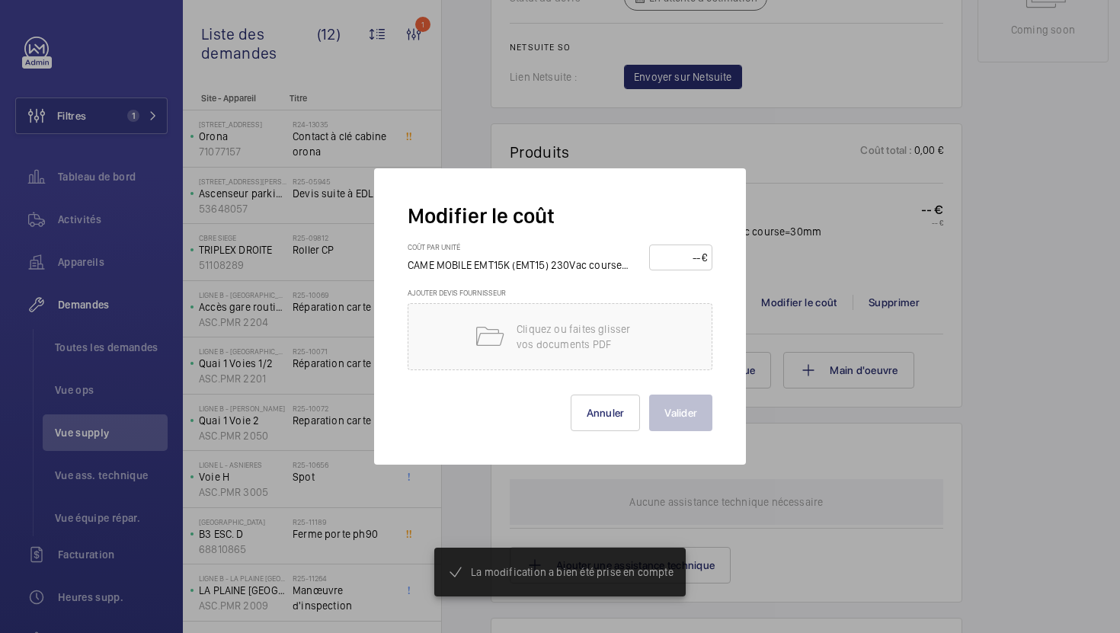
click at [677, 263] on input "number" at bounding box center [678, 257] width 47 height 24
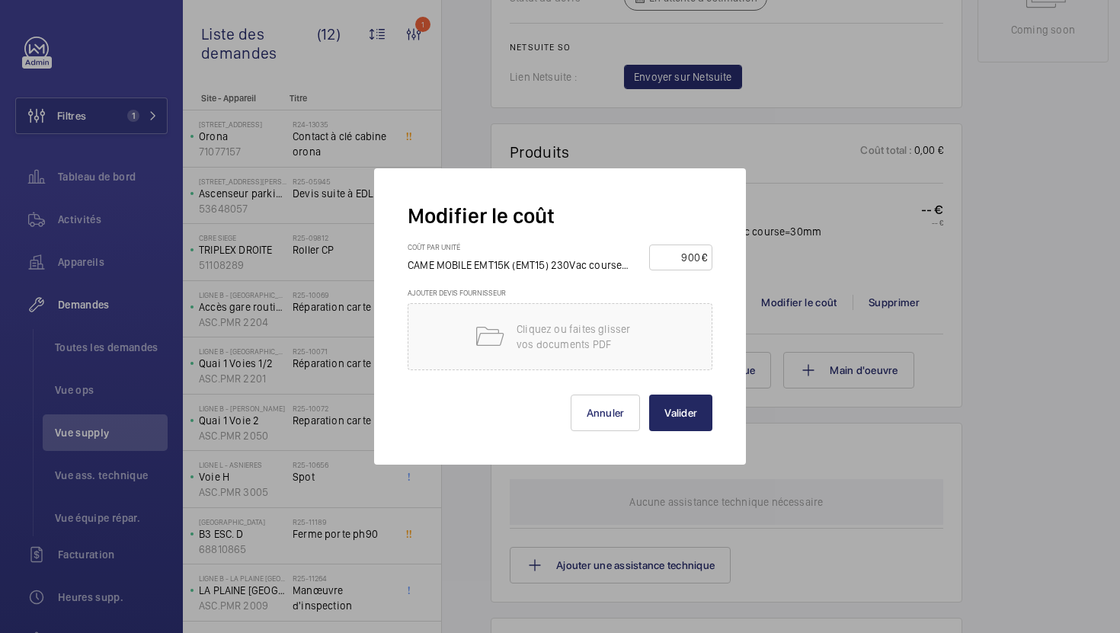
type input "900"
click at [687, 401] on button "Valider" at bounding box center [680, 413] width 63 height 37
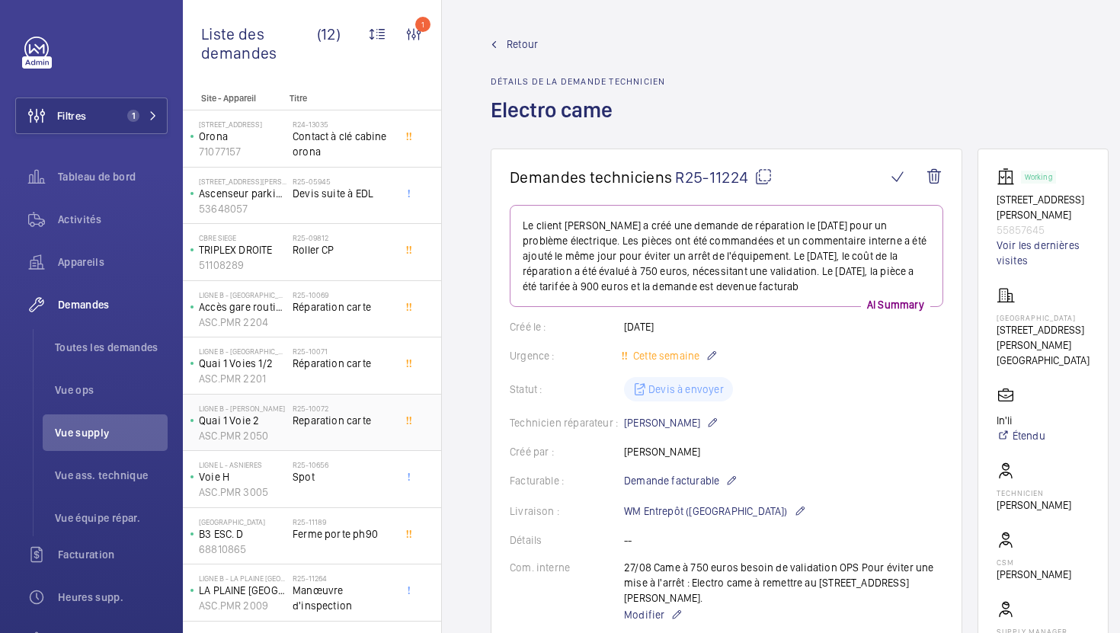
scroll to position [159, 0]
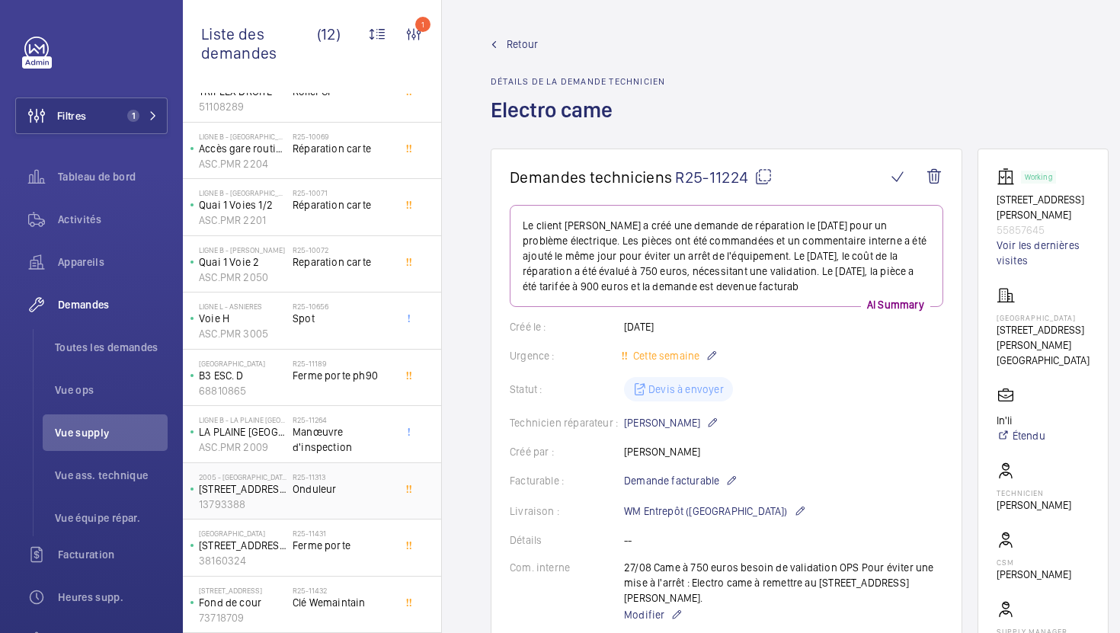
click at [366, 502] on div "R25-11313 Onduleur" at bounding box center [343, 495] width 101 height 44
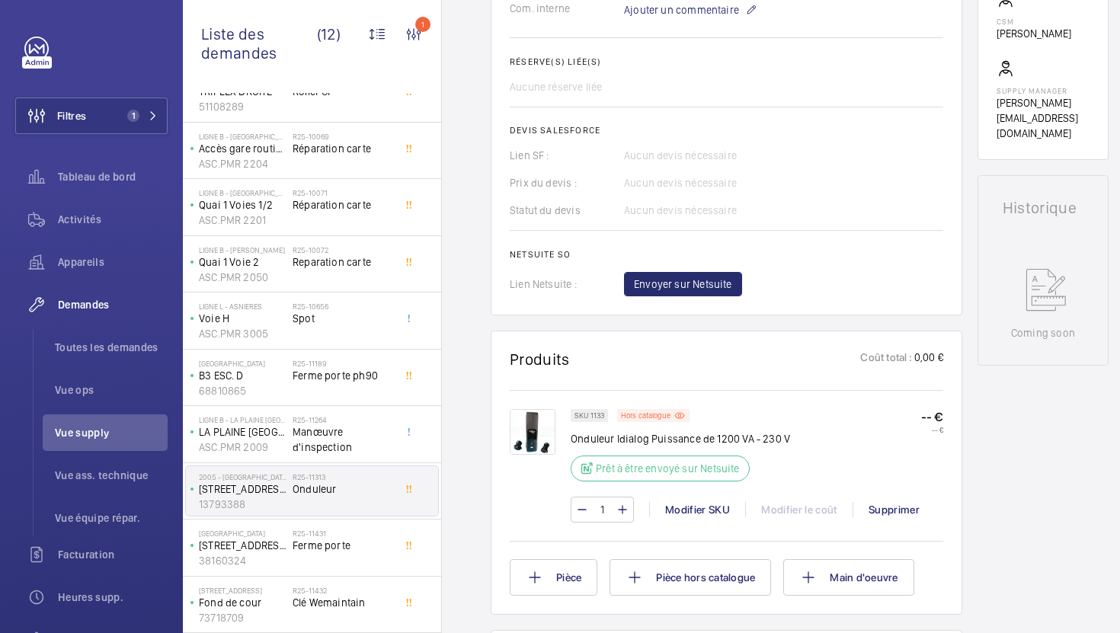
scroll to position [548, 0]
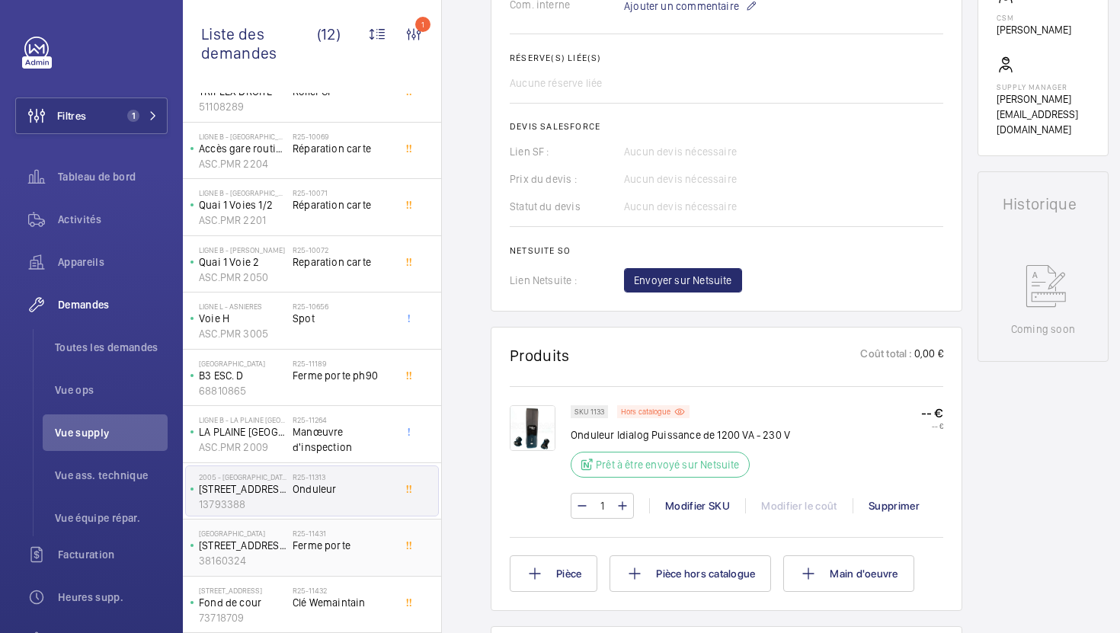
click at [371, 549] on span "Ferme porte" at bounding box center [343, 545] width 101 height 15
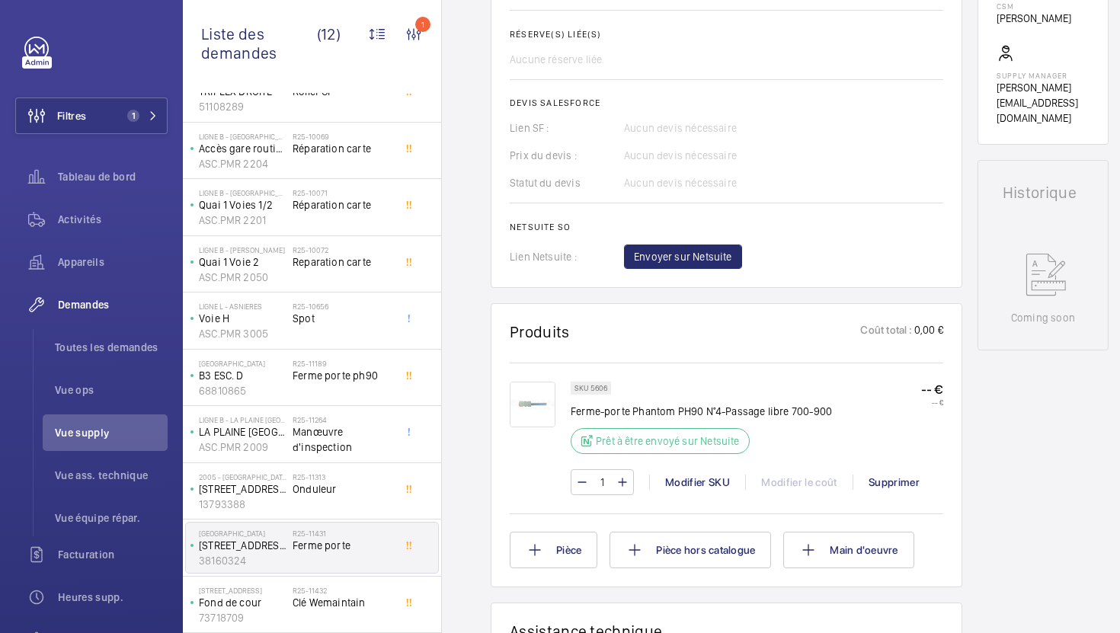
scroll to position [559, 0]
click at [340, 605] on span "Clé Wemaintain" at bounding box center [343, 602] width 101 height 15
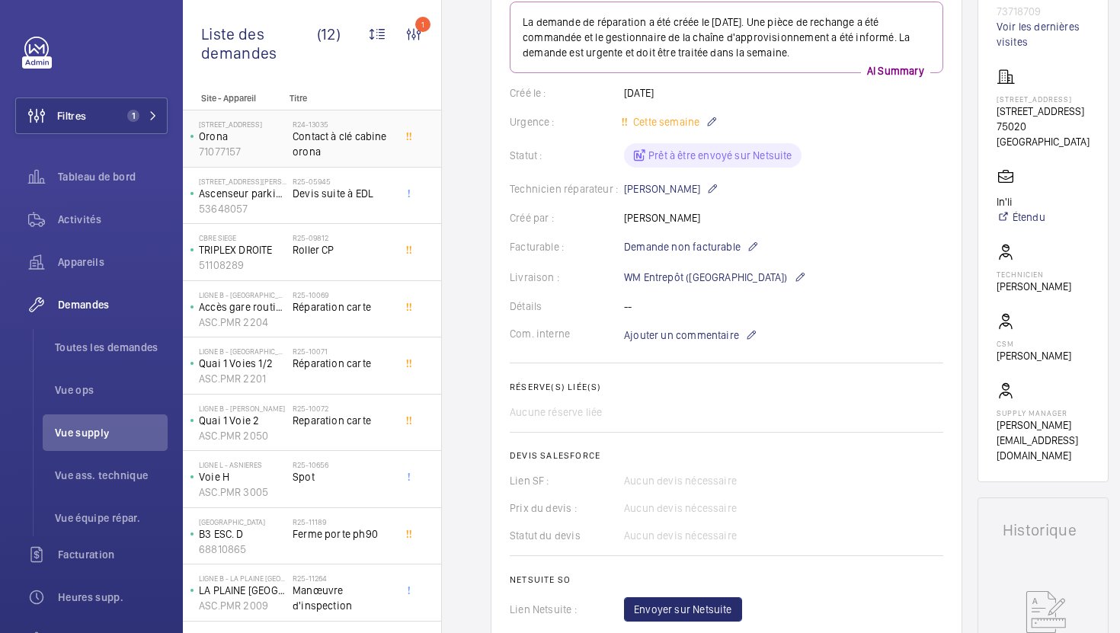
click at [358, 137] on span "Contact à clé cabine orona" at bounding box center [343, 144] width 101 height 30
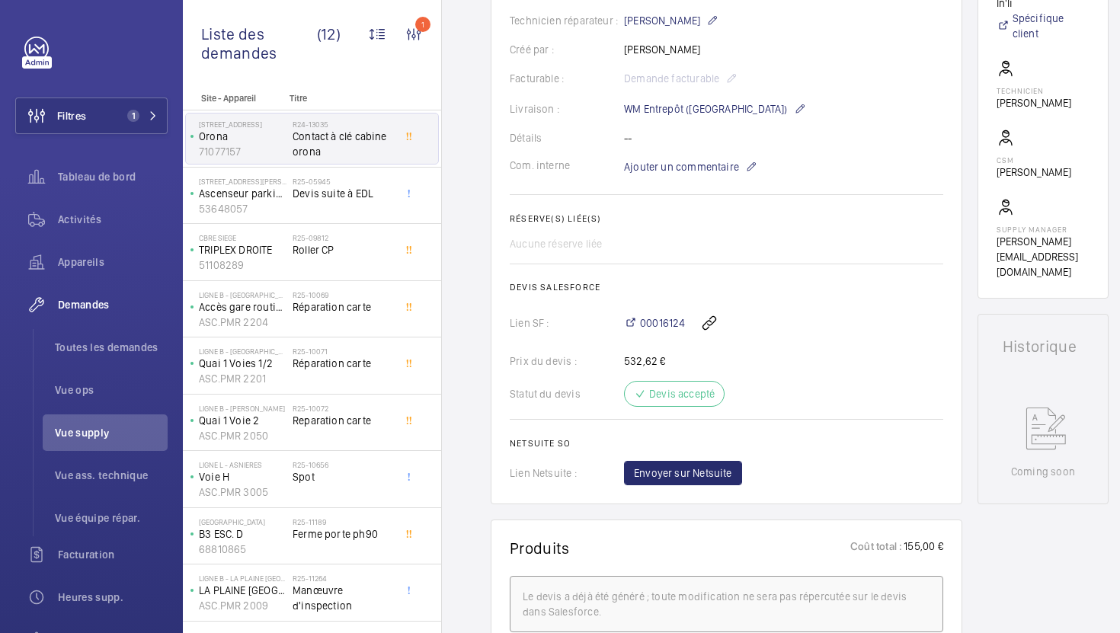
scroll to position [365, 0]
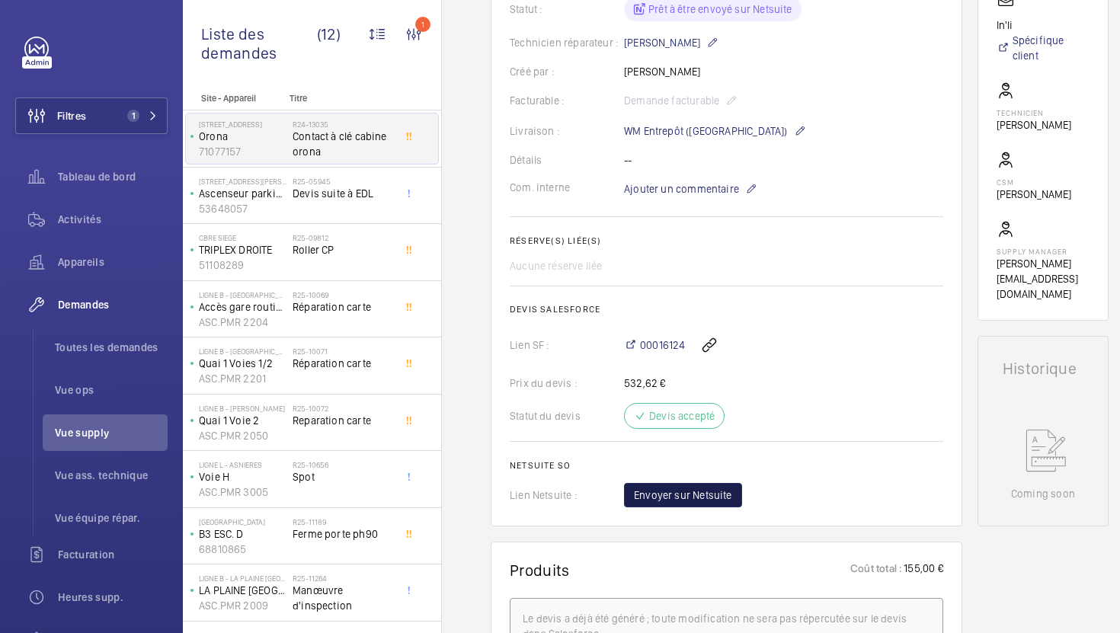
click at [711, 494] on span "Envoyer sur Netsuite" at bounding box center [683, 495] width 98 height 15
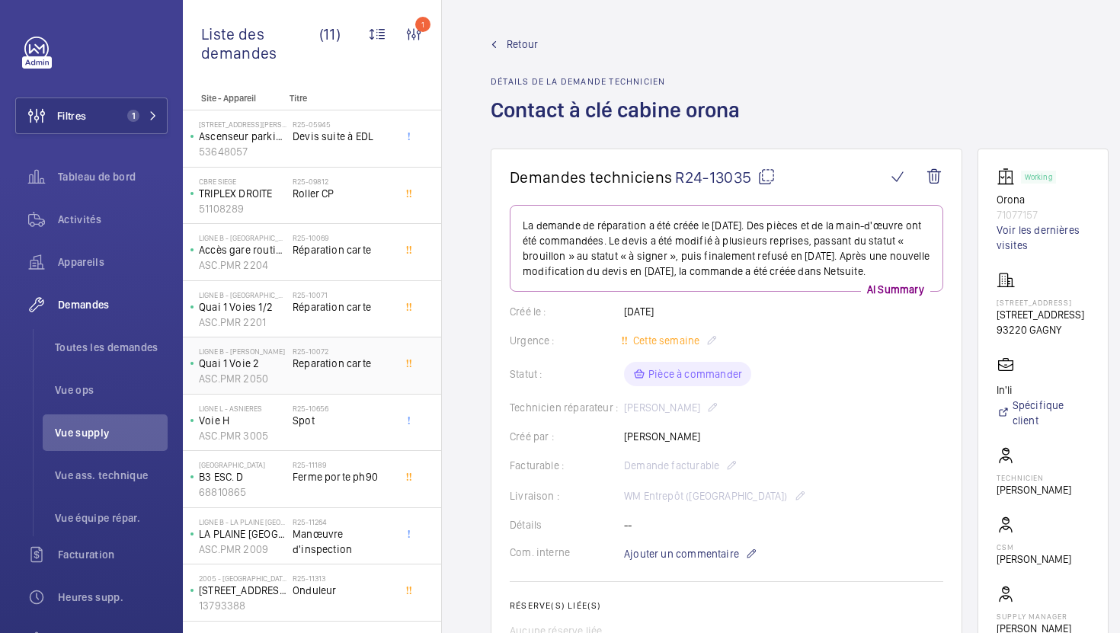
scroll to position [102, 0]
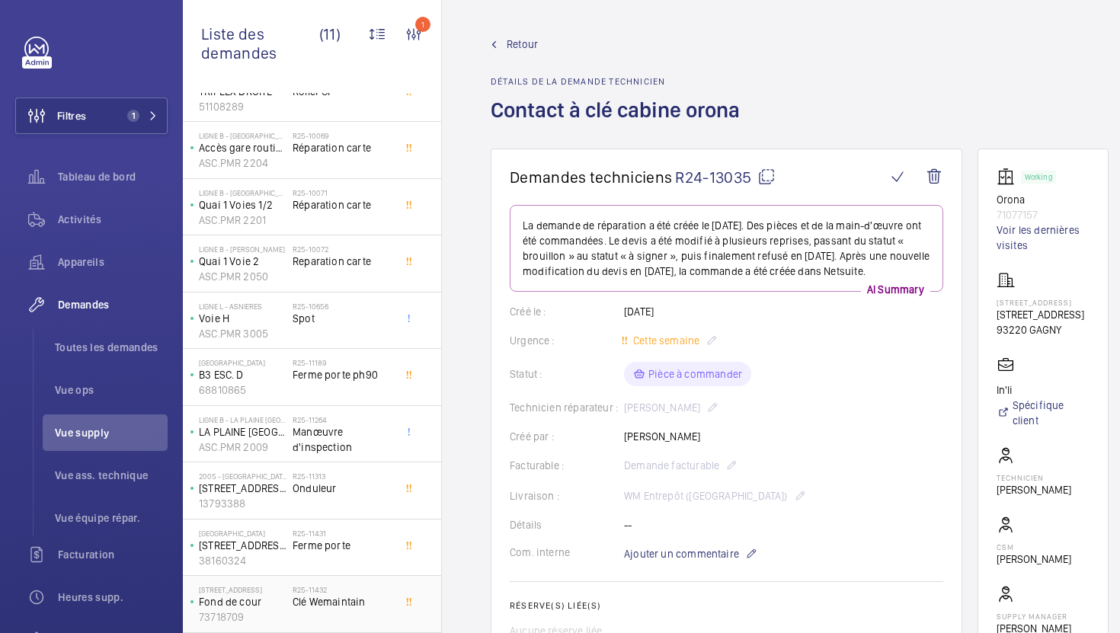
click at [380, 617] on div "R25-11432 Clé Wemaintain" at bounding box center [343, 607] width 101 height 44
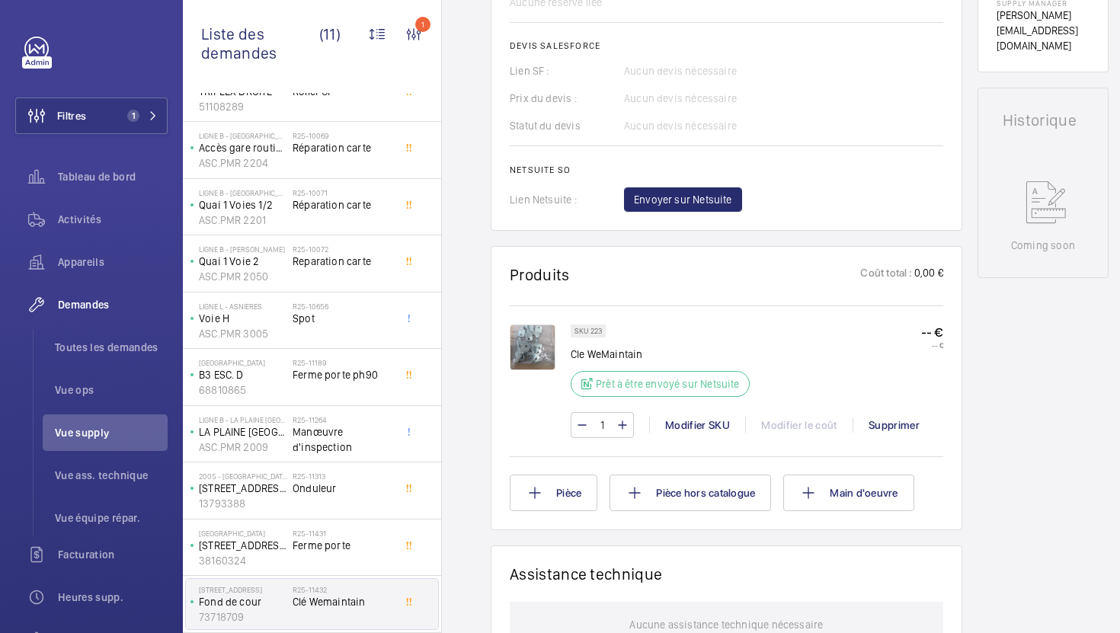
scroll to position [641, 0]
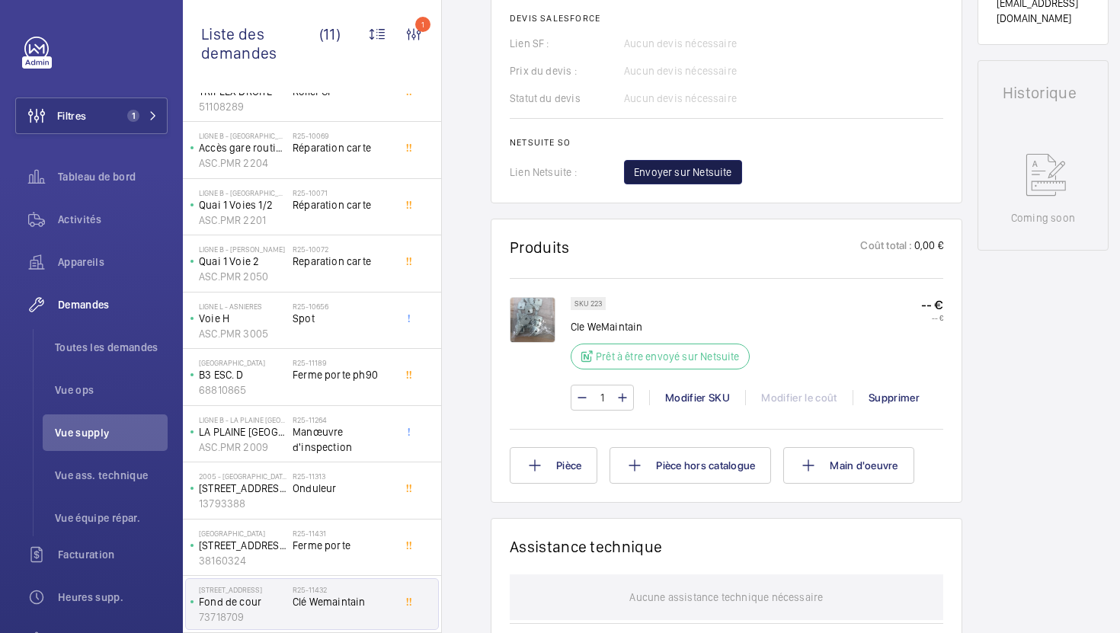
click at [697, 171] on span "Envoyer sur Netsuite" at bounding box center [683, 172] width 98 height 15
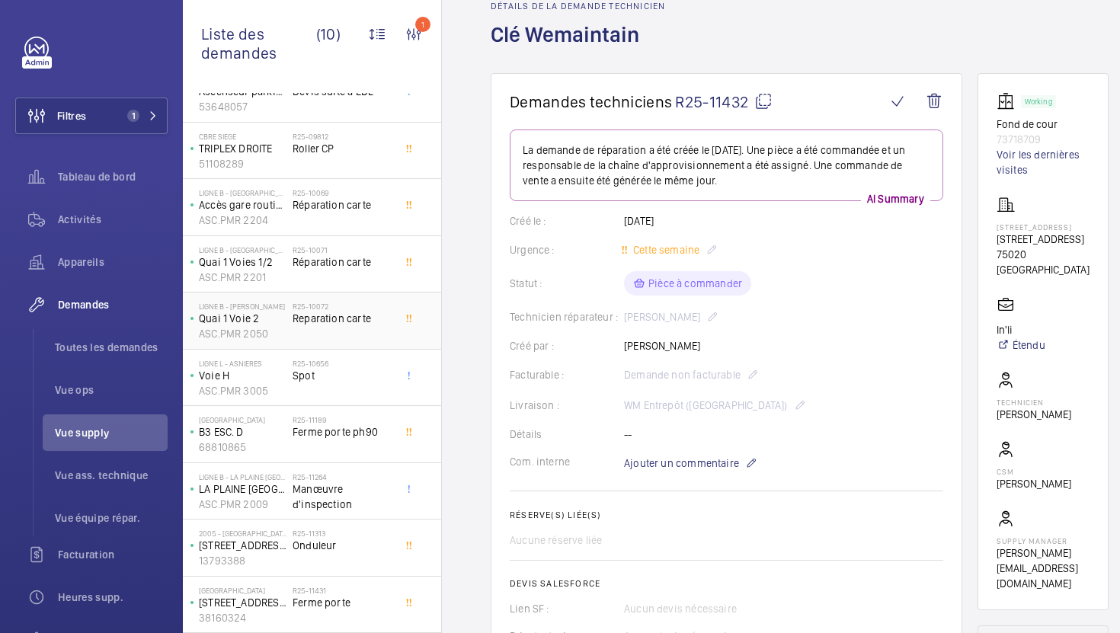
scroll to position [0, 0]
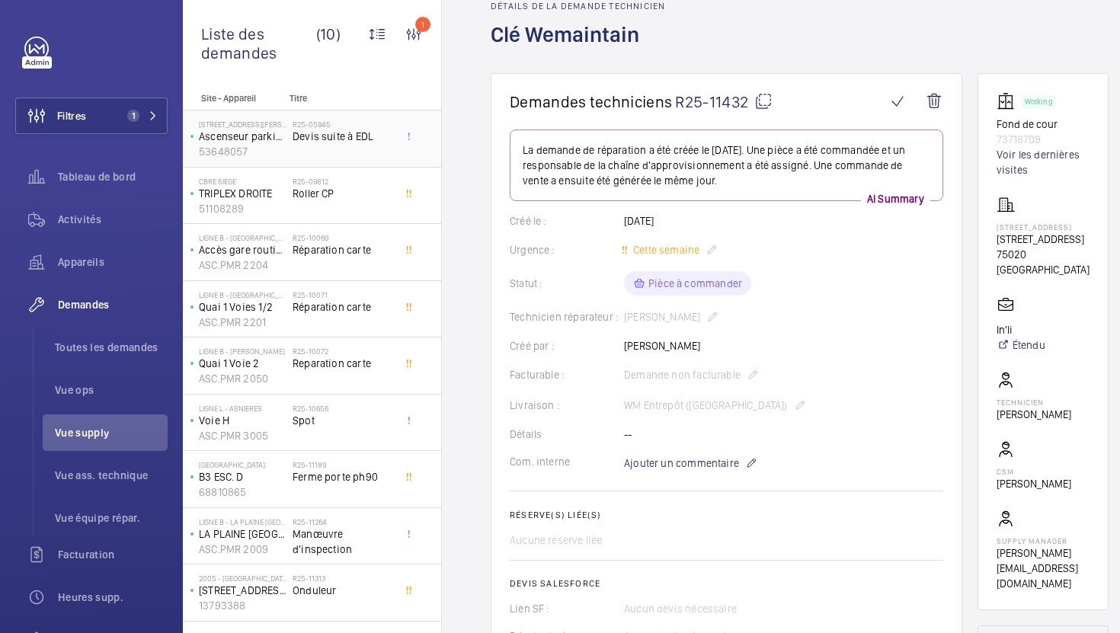
click at [337, 152] on div "R25-05945 Devis suite à EDL" at bounding box center [343, 142] width 101 height 44
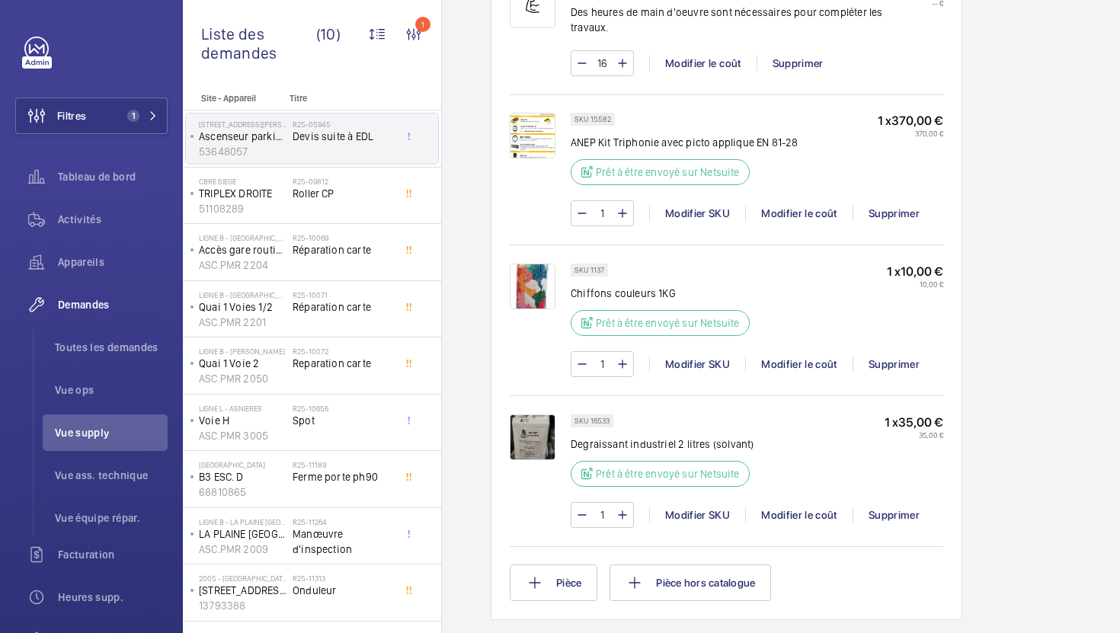
scroll to position [1229, 0]
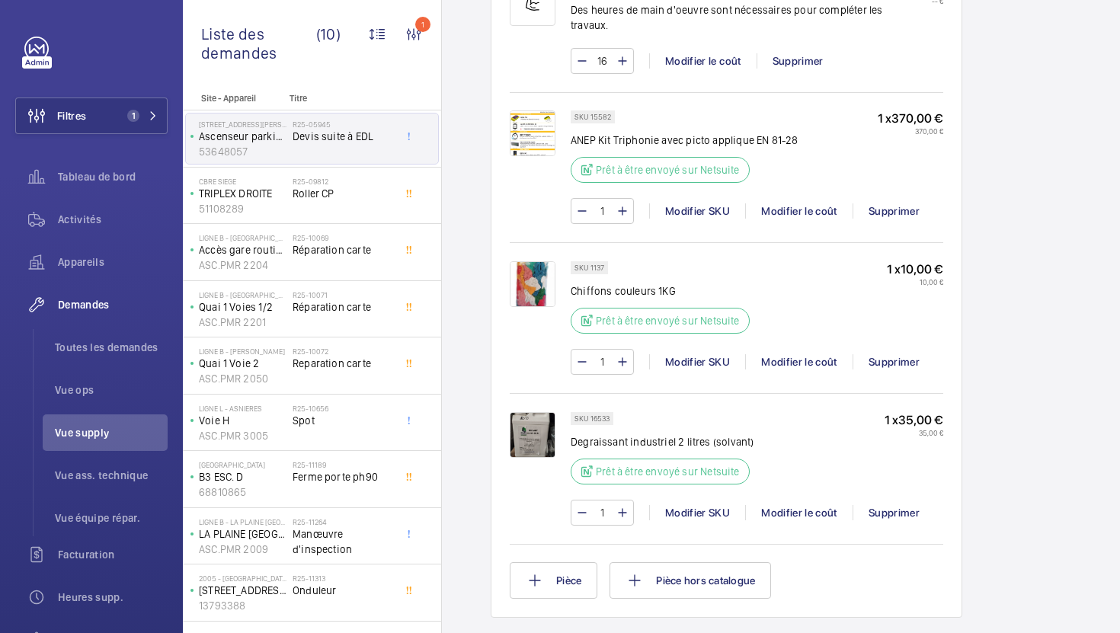
click at [540, 428] on img at bounding box center [533, 435] width 46 height 46
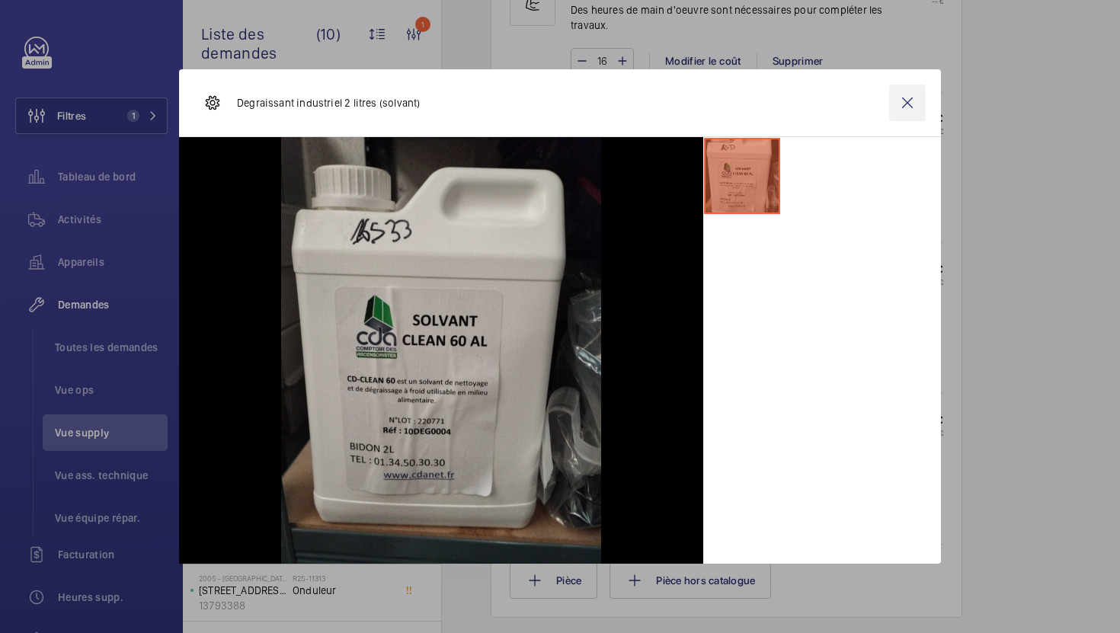
click at [901, 109] on wm-front-icon-button at bounding box center [907, 103] width 37 height 37
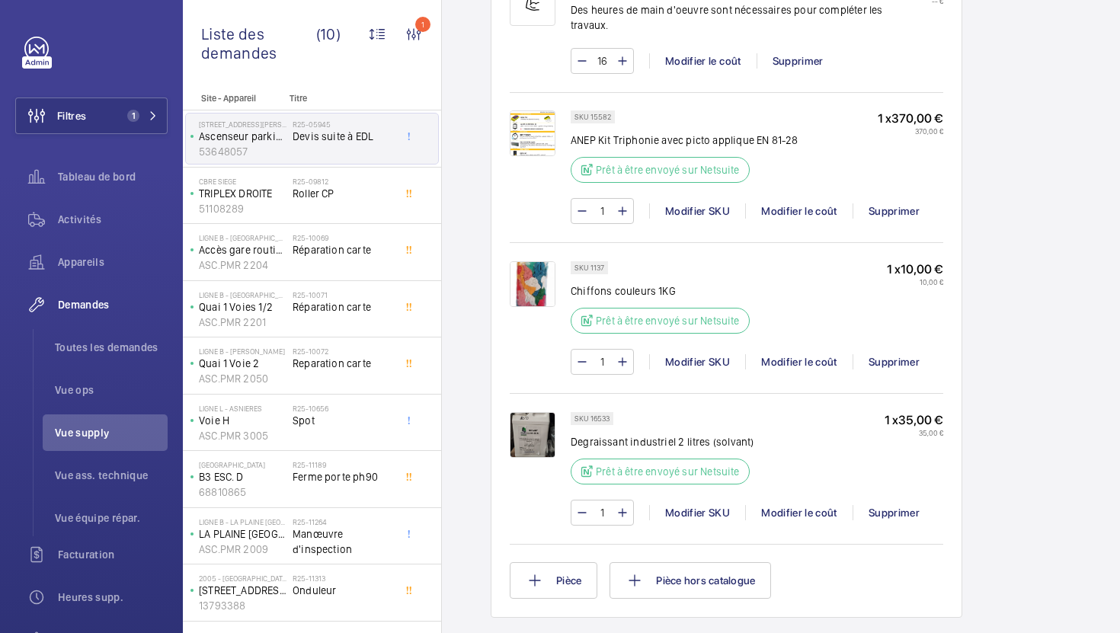
click at [544, 136] on img at bounding box center [533, 134] width 46 height 46
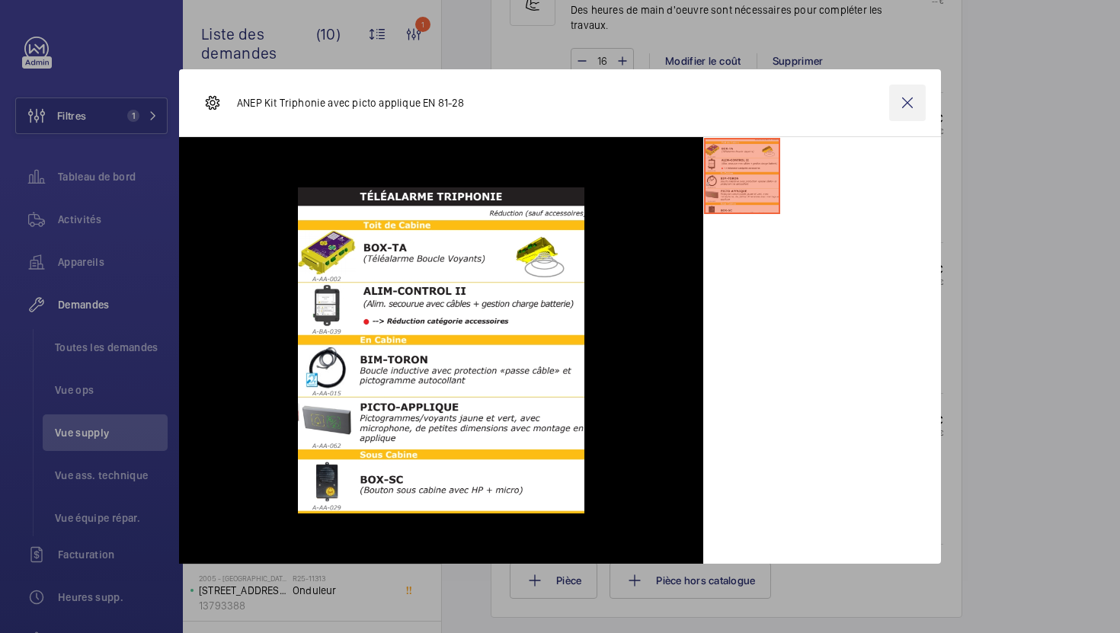
click at [917, 107] on wm-front-icon-button at bounding box center [907, 103] width 37 height 37
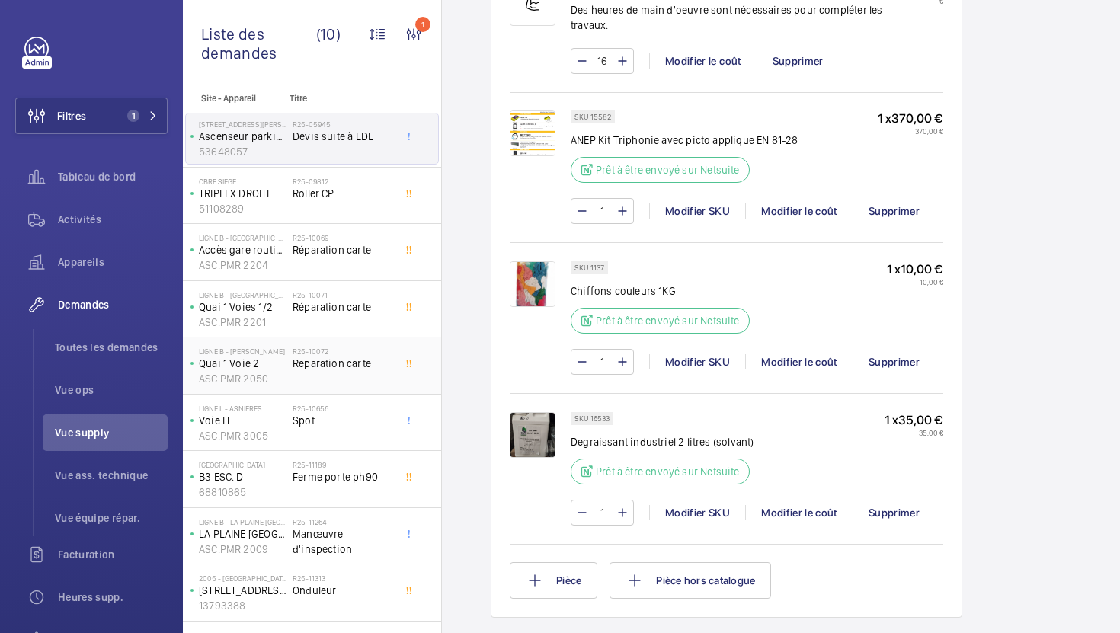
scroll to position [45, 0]
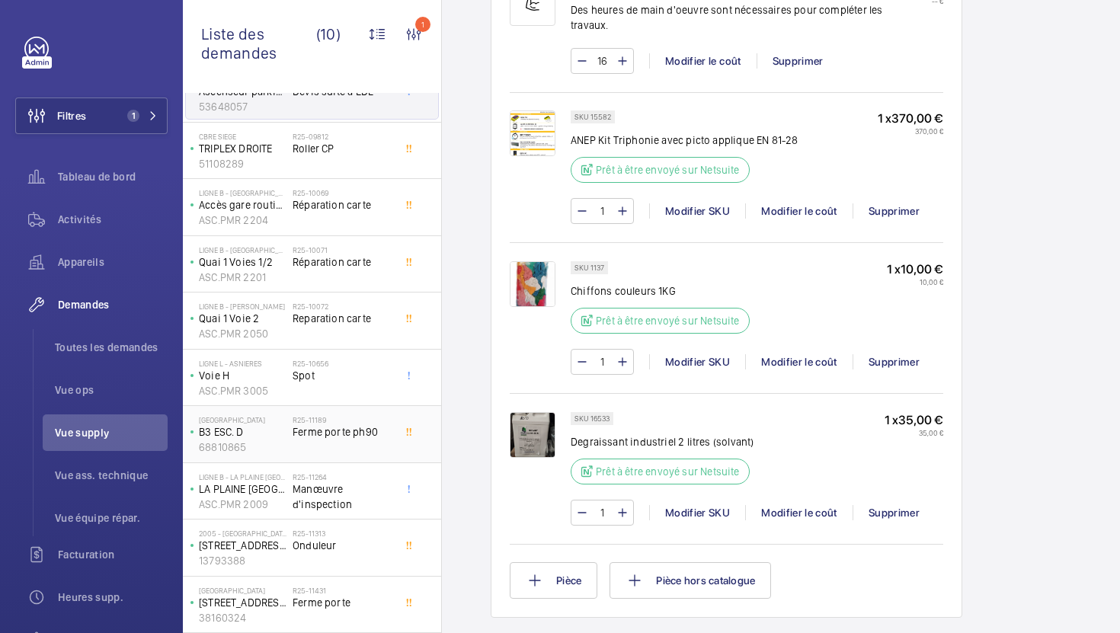
click at [358, 444] on div "R25-11189 Ferme porte ph90" at bounding box center [343, 437] width 101 height 44
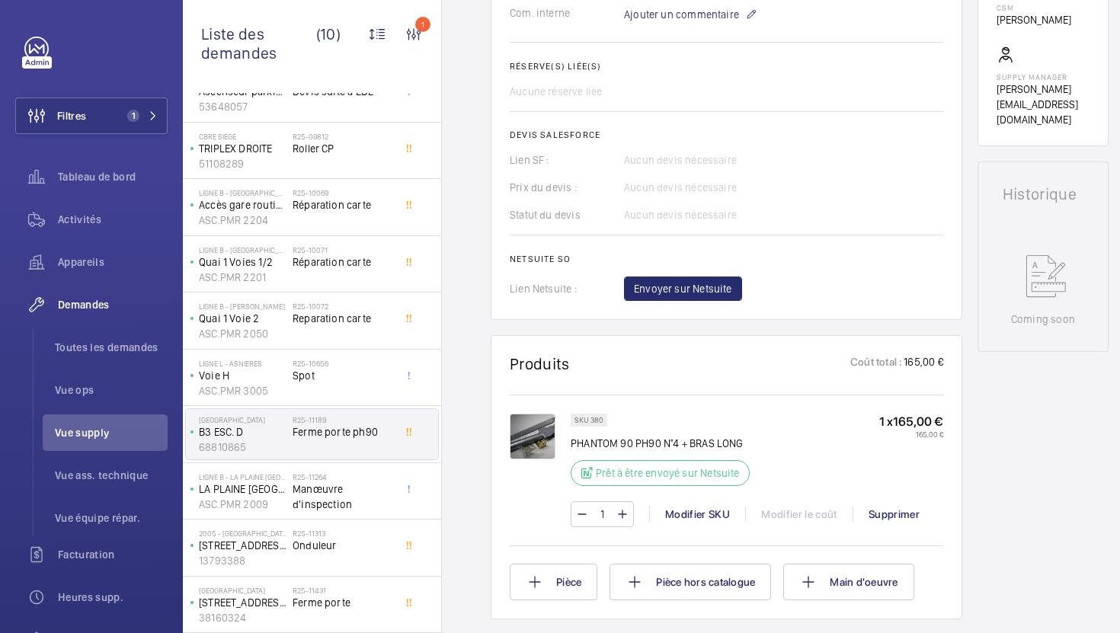
scroll to position [559, 0]
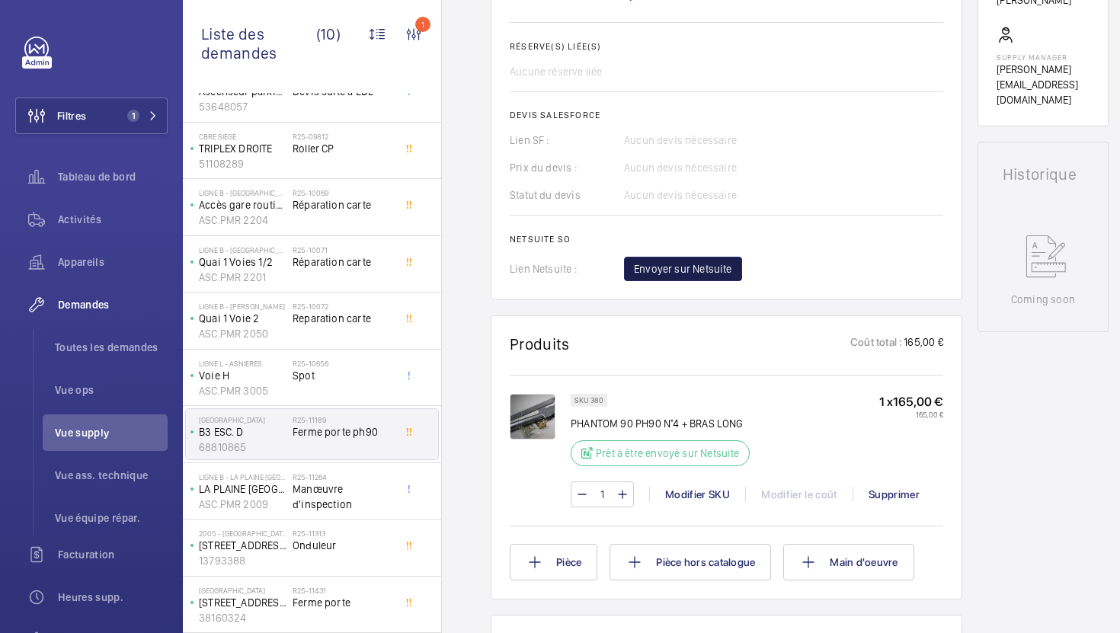
click at [681, 268] on span "Envoyer sur Netsuite" at bounding box center [683, 268] width 98 height 15
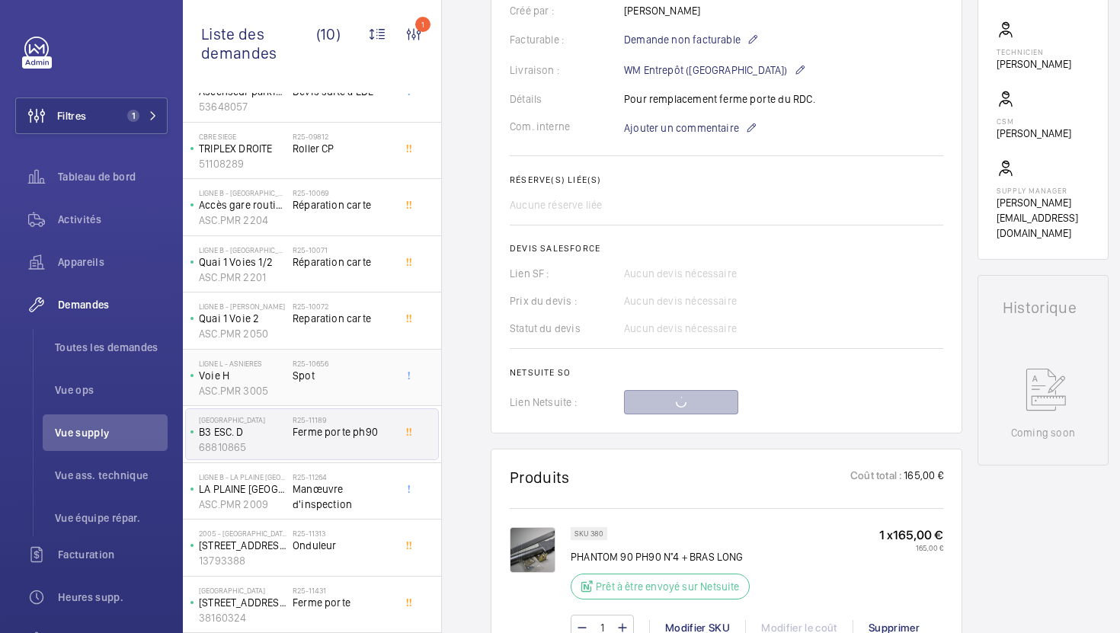
scroll to position [0, 0]
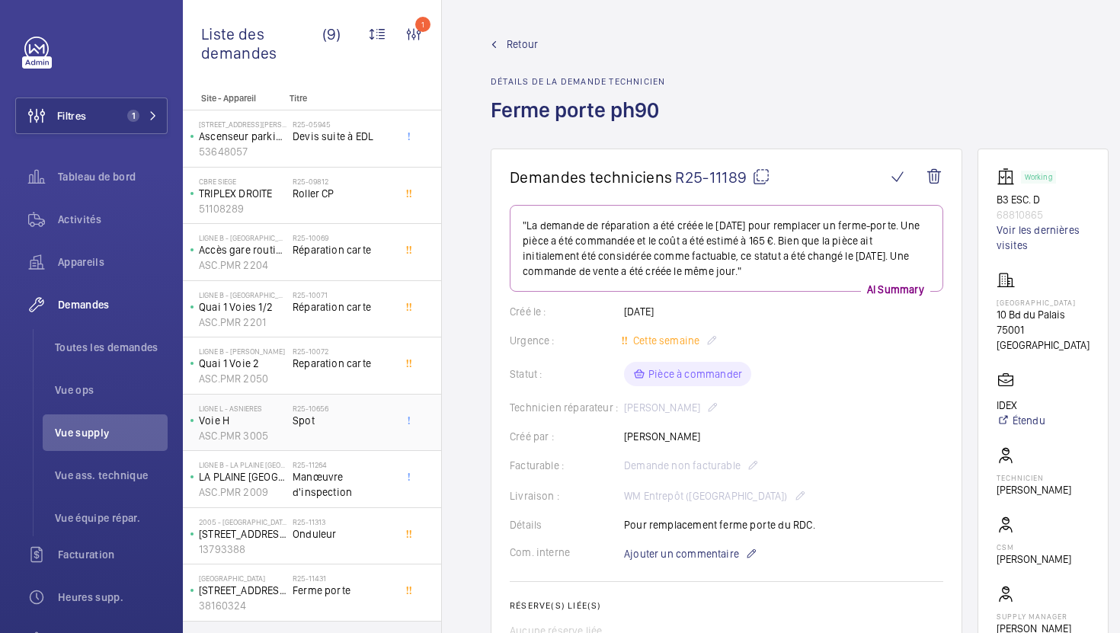
click at [367, 399] on div "R25-10656 Spot" at bounding box center [346, 423] width 107 height 50
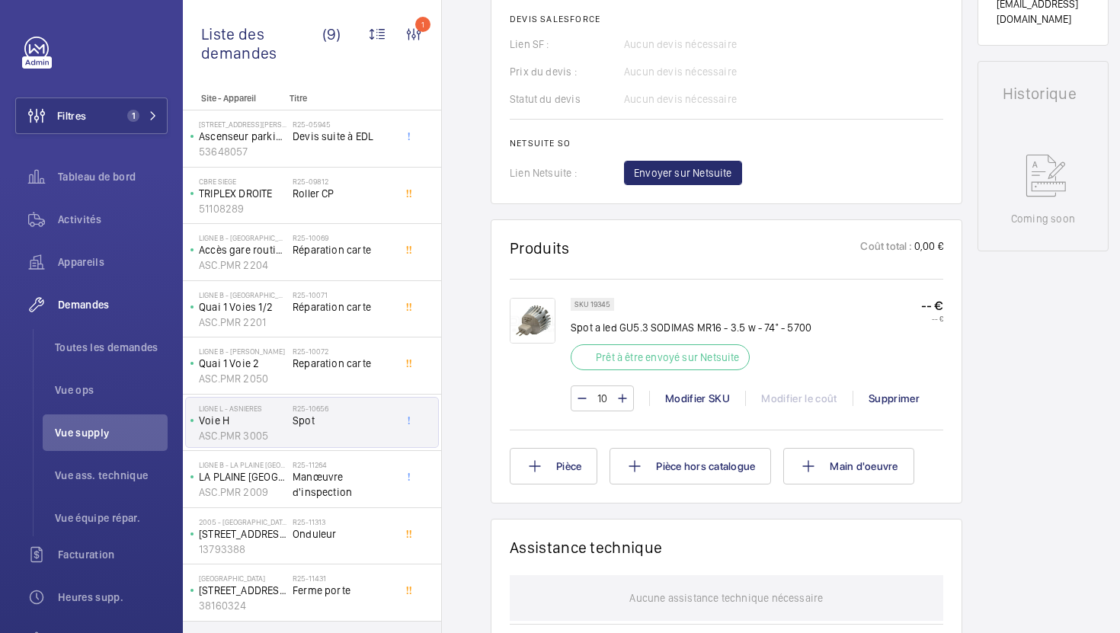
scroll to position [671, 0]
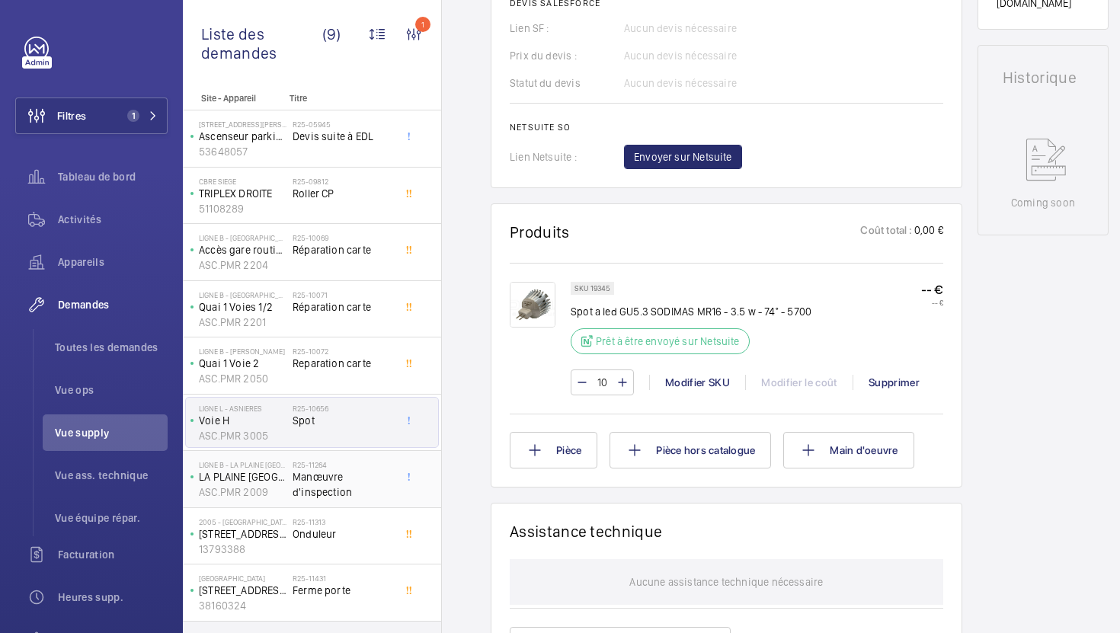
click at [365, 495] on span "Manœuvre d'inspection" at bounding box center [343, 484] width 101 height 30
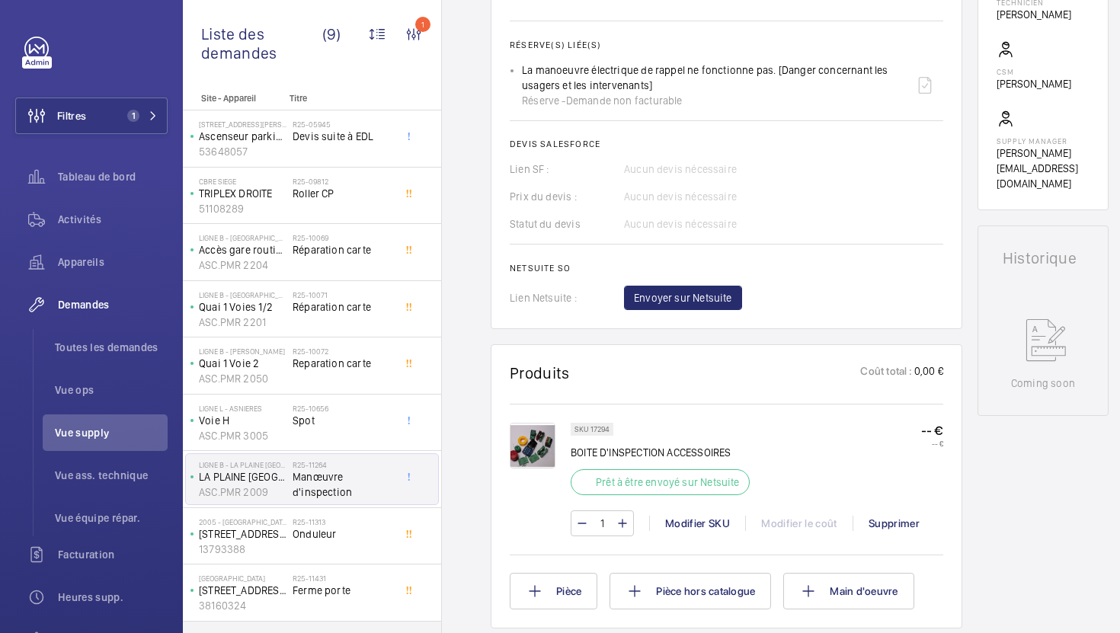
scroll to position [578, 0]
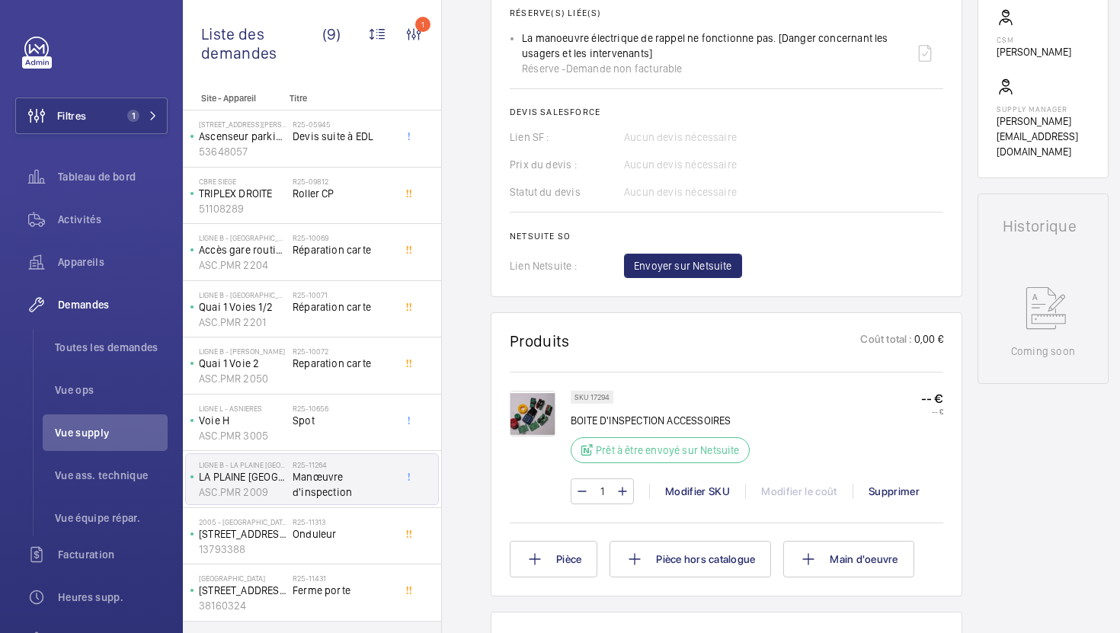
click at [601, 397] on p "SKU 17294" at bounding box center [592, 397] width 35 height 5
copy p "17294"
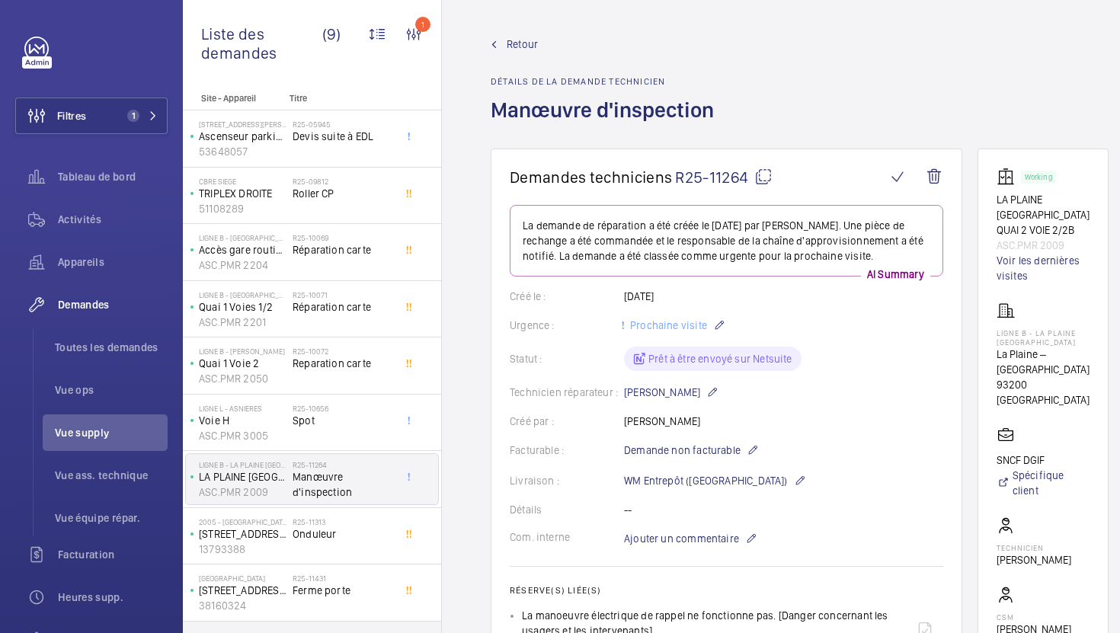
click at [760, 183] on mat-icon at bounding box center [764, 177] width 18 height 18
copy p "17294"
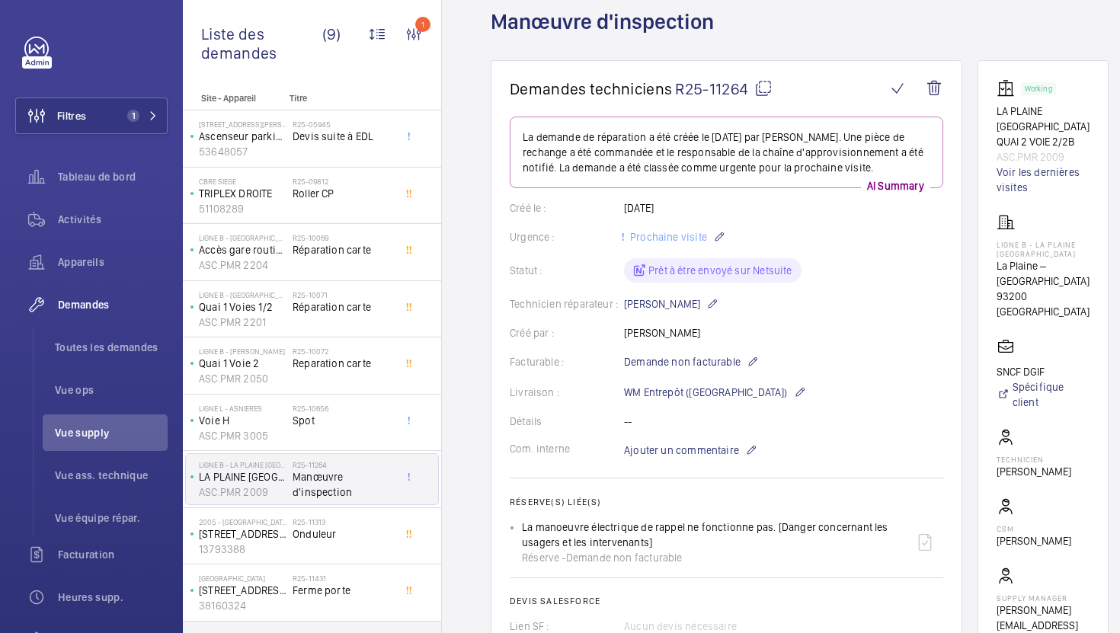
scroll to position [162, 0]
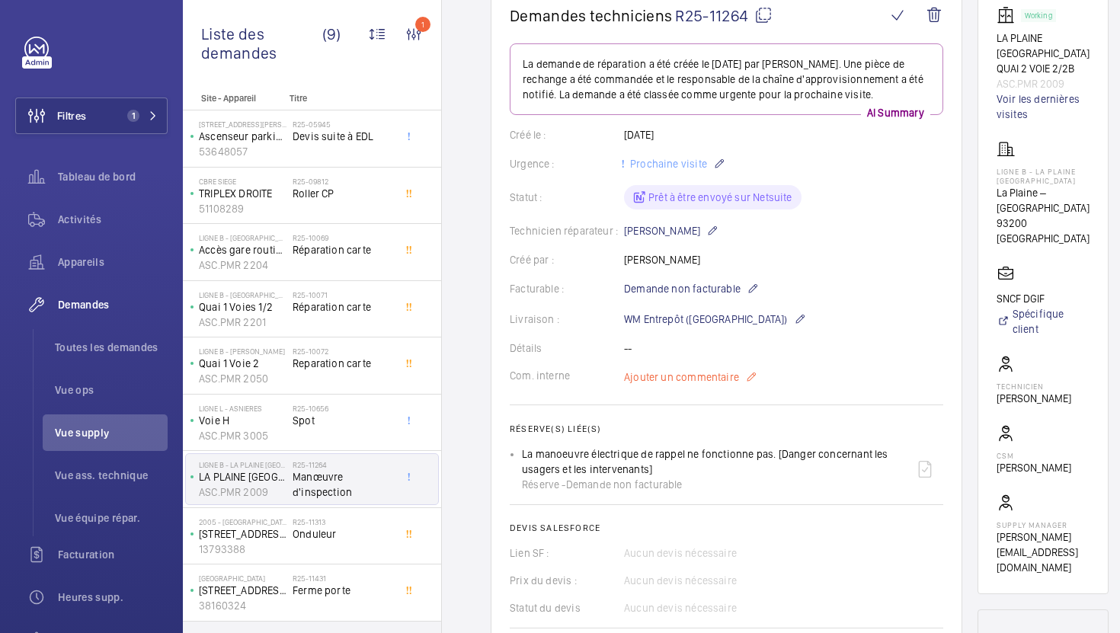
click at [693, 370] on span "Ajouter un commentaire" at bounding box center [681, 377] width 115 height 15
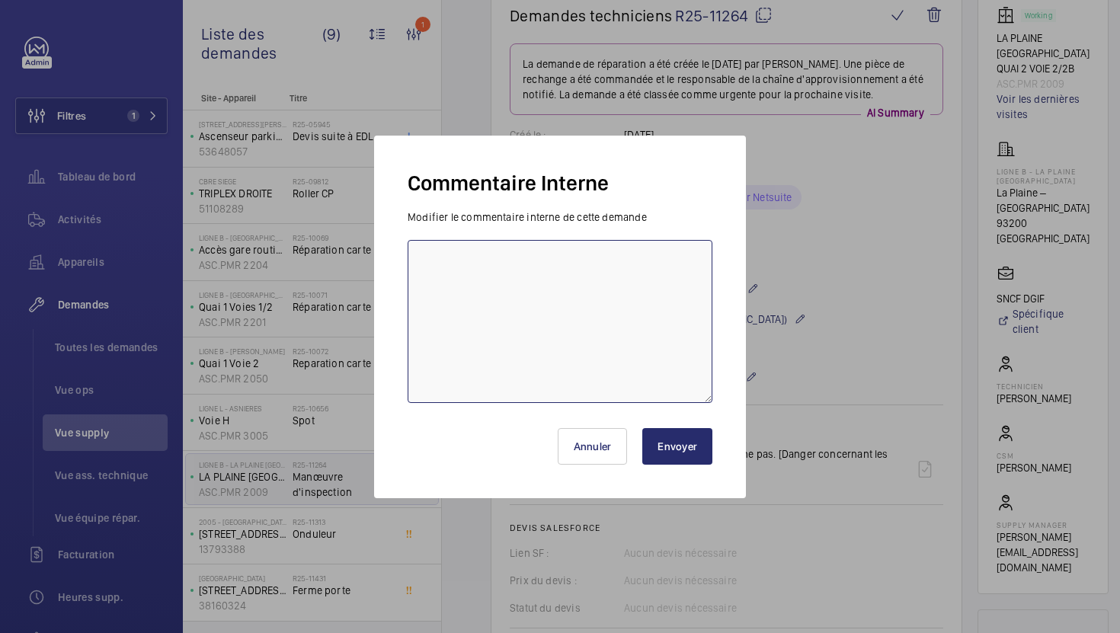
click at [612, 390] on textarea at bounding box center [560, 321] width 305 height 163
type textarea "28/08 demande de devis envoyée à MGTI"
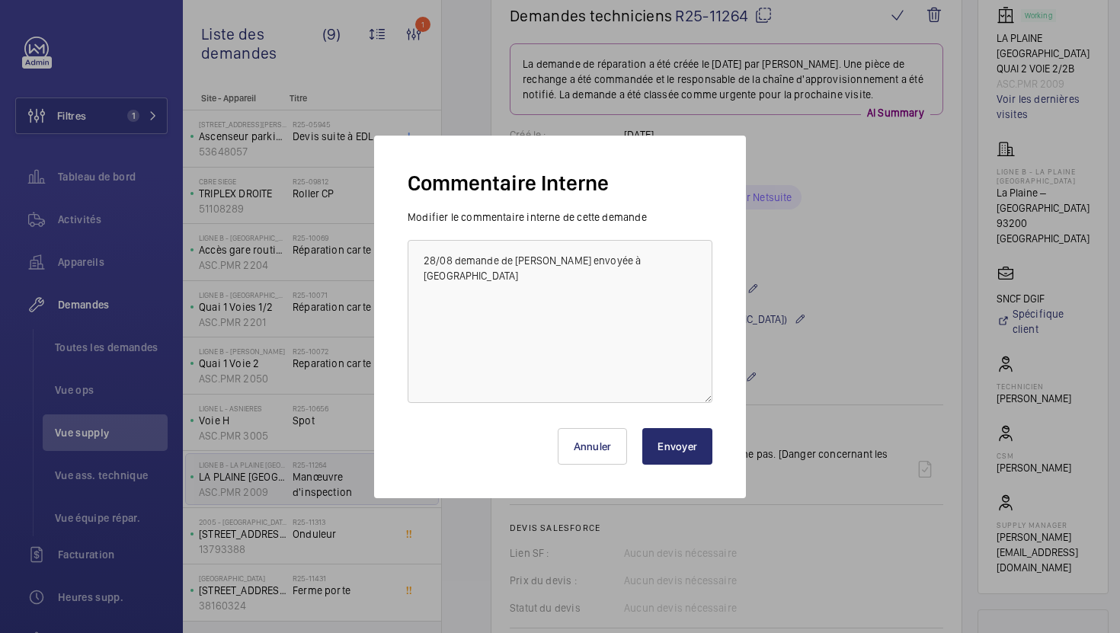
click at [686, 461] on button "Envoyer" at bounding box center [678, 446] width 70 height 37
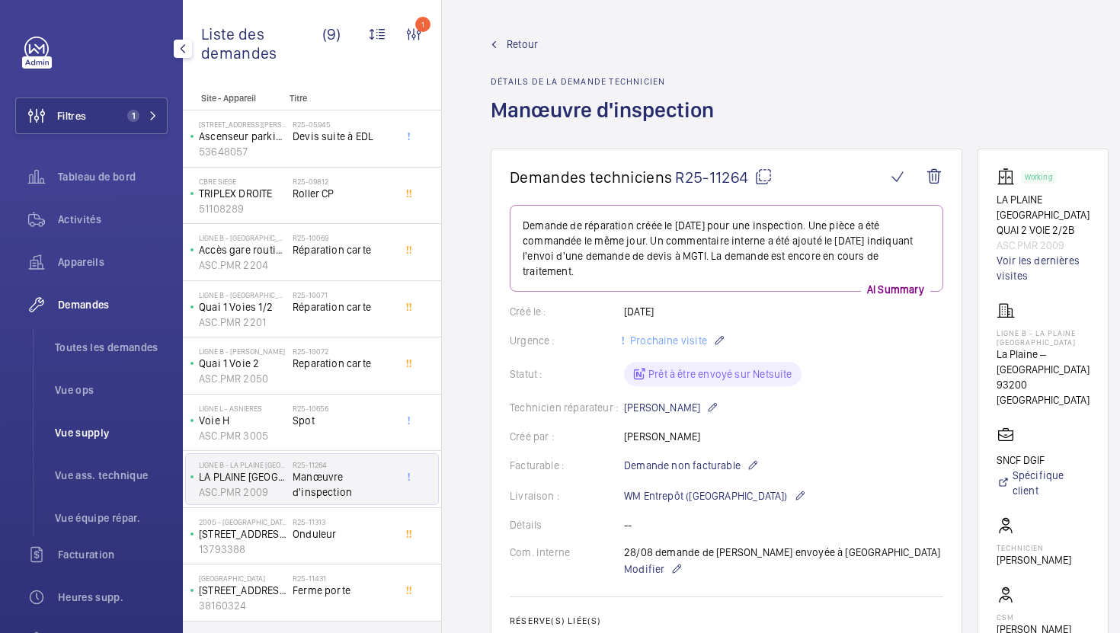
click at [113, 422] on li "Vue supply" at bounding box center [105, 433] width 125 height 37
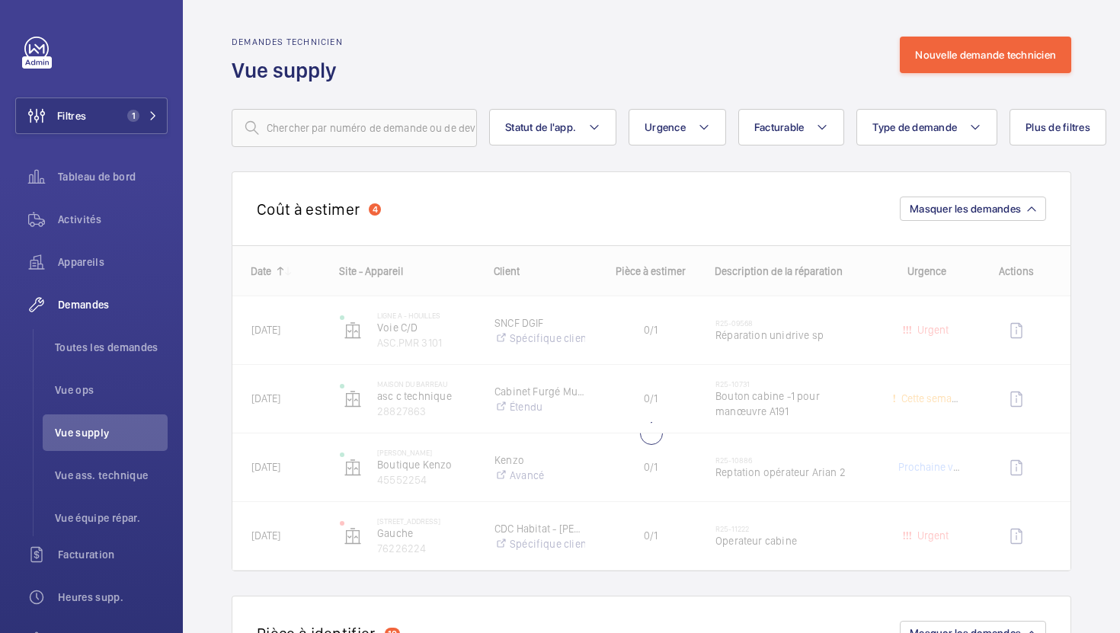
scroll to position [81, 0]
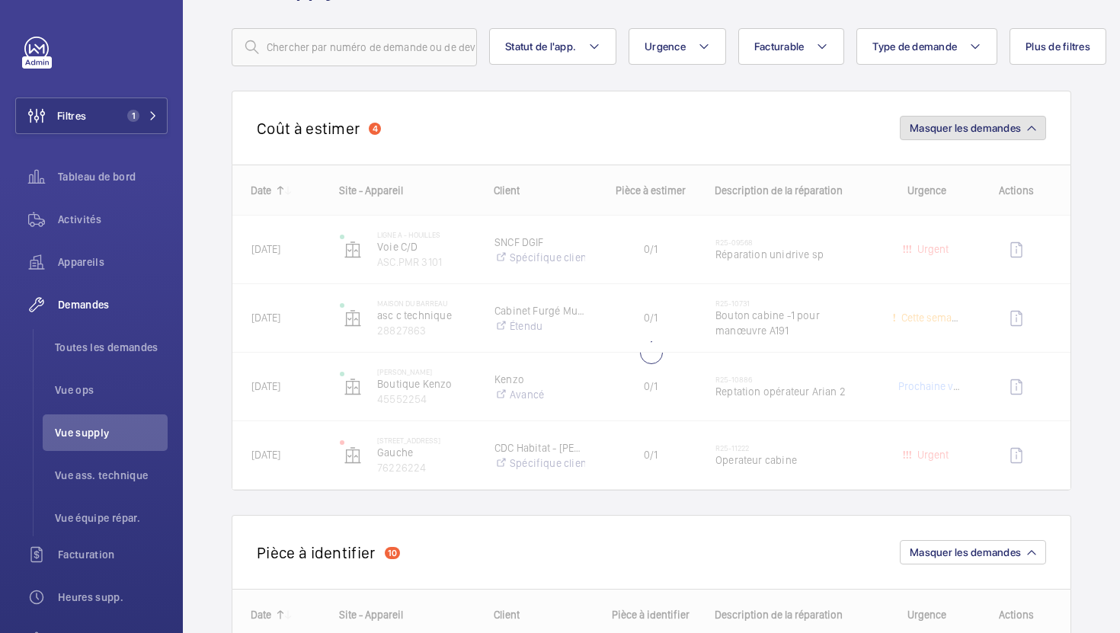
click at [940, 127] on span "Masquer les demandes" at bounding box center [965, 128] width 111 height 12
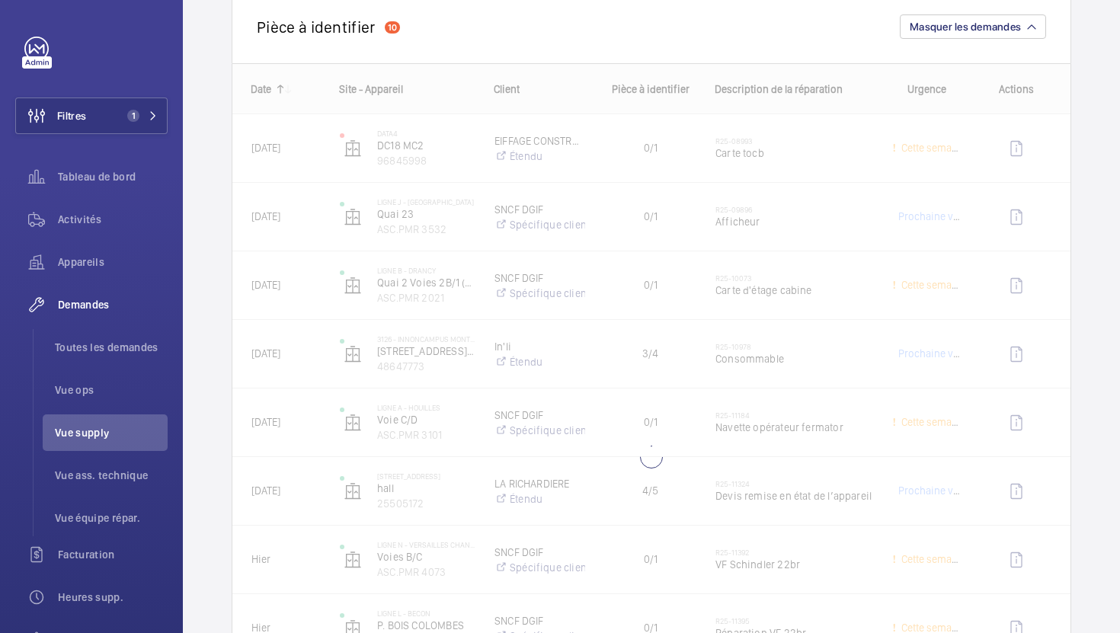
scroll to position [287, 0]
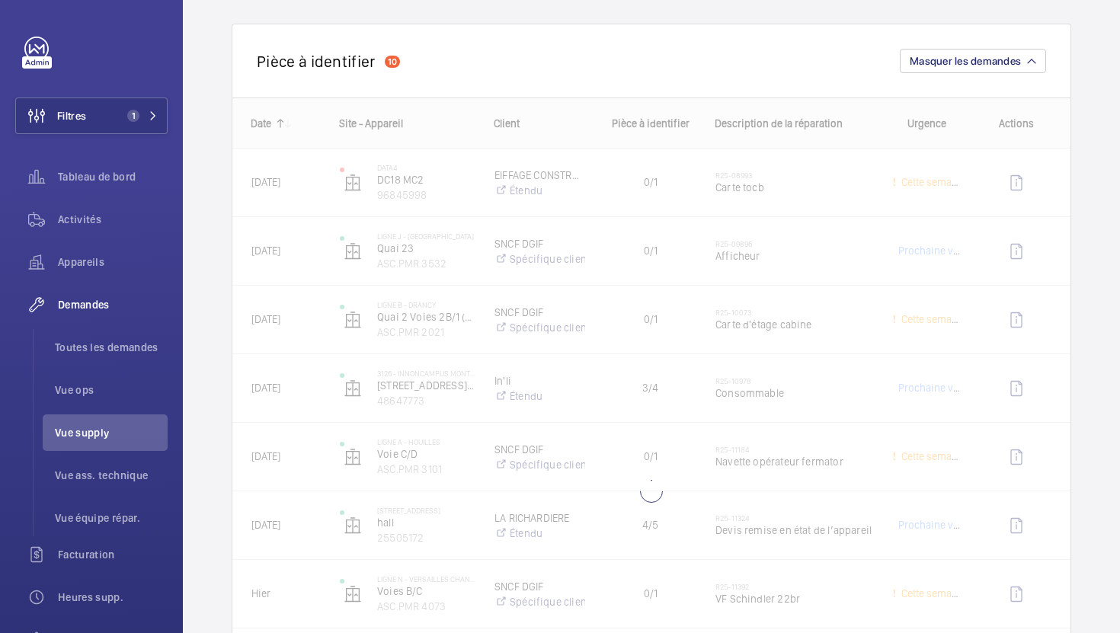
scroll to position [240, 0]
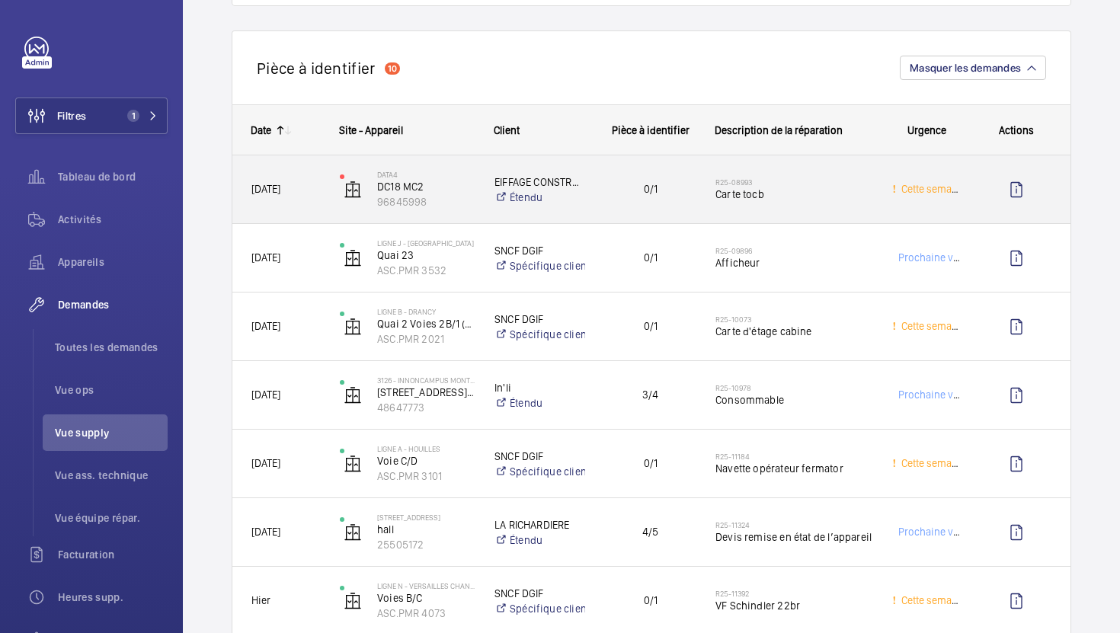
click at [808, 193] on span "Carte tocb" at bounding box center [794, 194] width 157 height 15
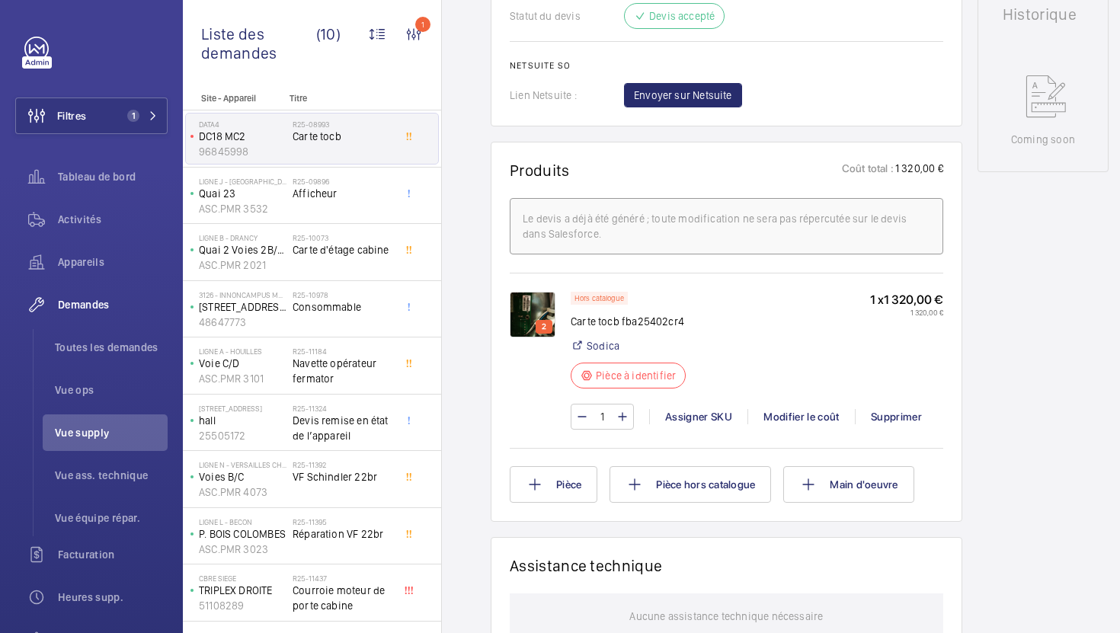
scroll to position [755, 0]
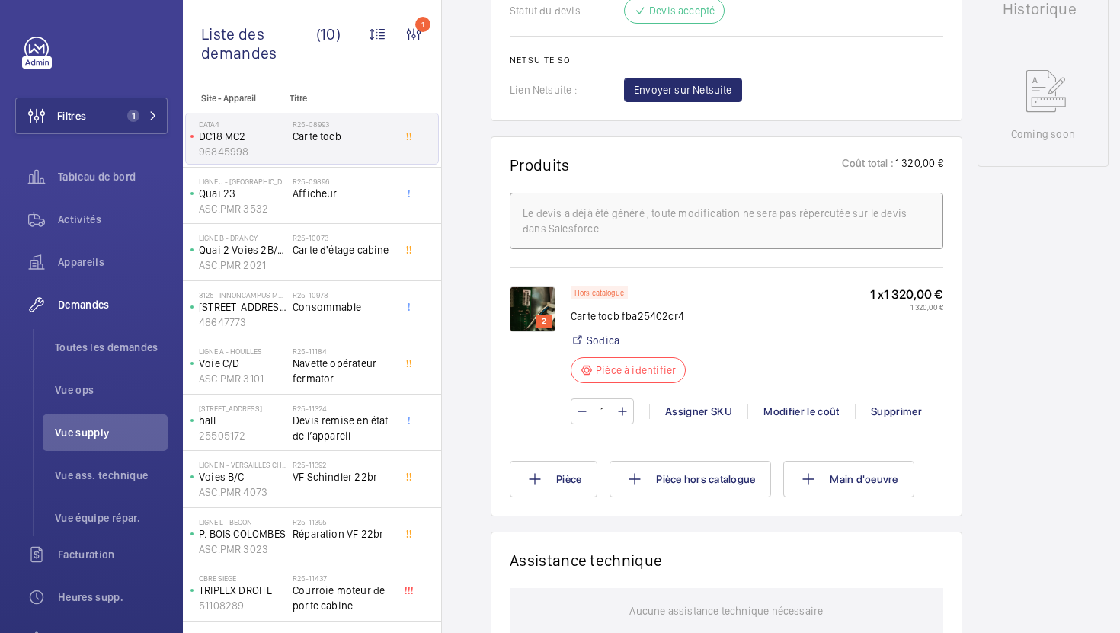
click at [533, 305] on img at bounding box center [533, 310] width 46 height 46
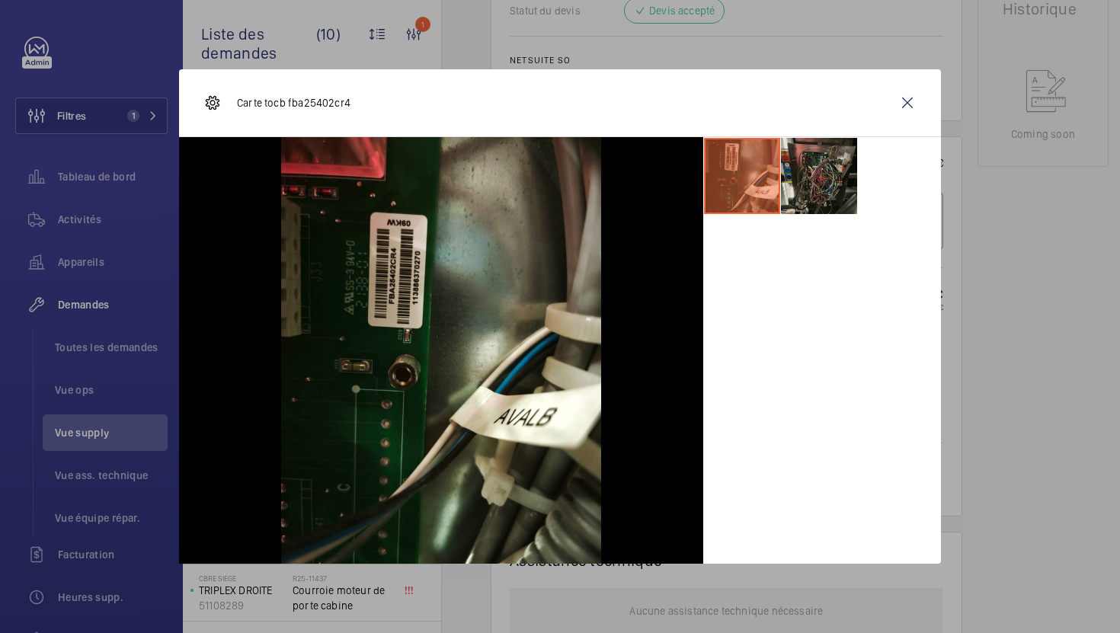
click at [846, 159] on li at bounding box center [819, 176] width 76 height 76
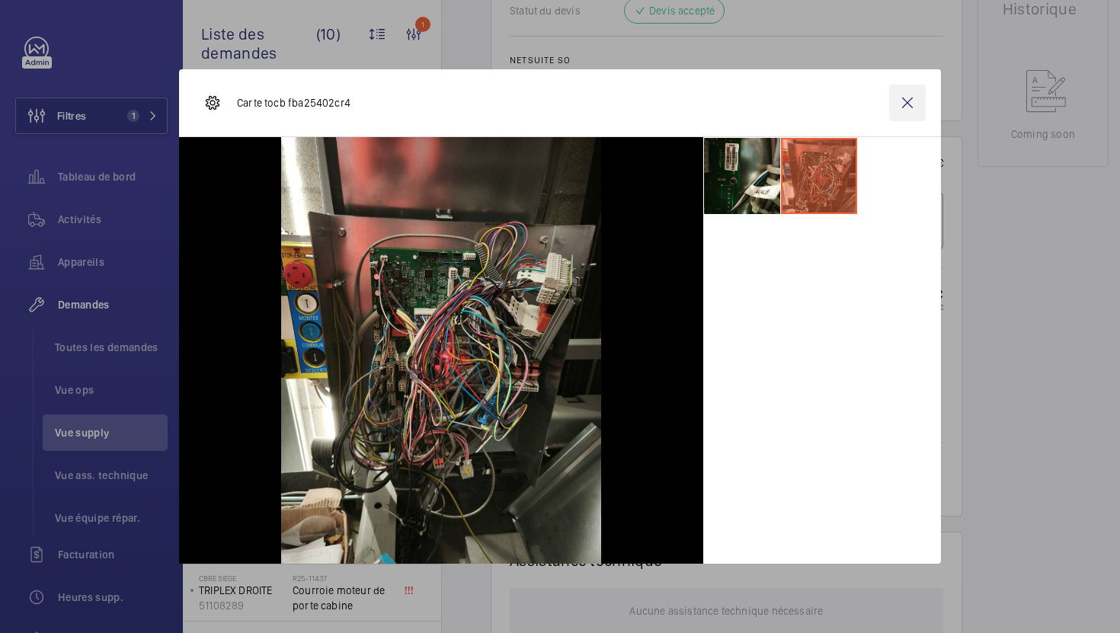
click at [904, 114] on wm-front-icon-button at bounding box center [907, 103] width 37 height 37
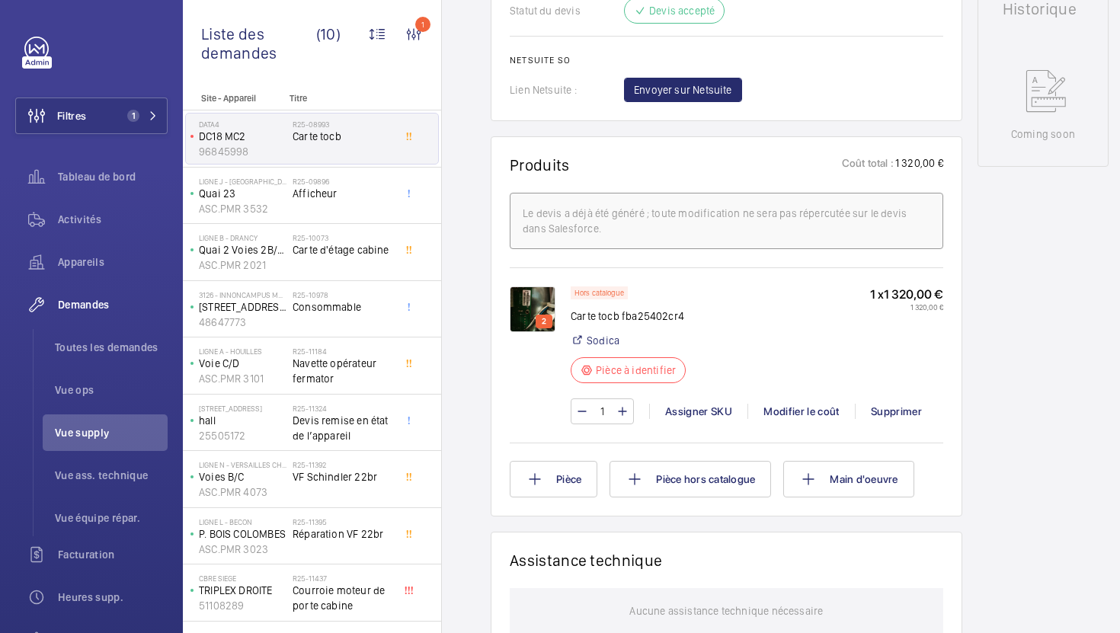
scroll to position [75, 0]
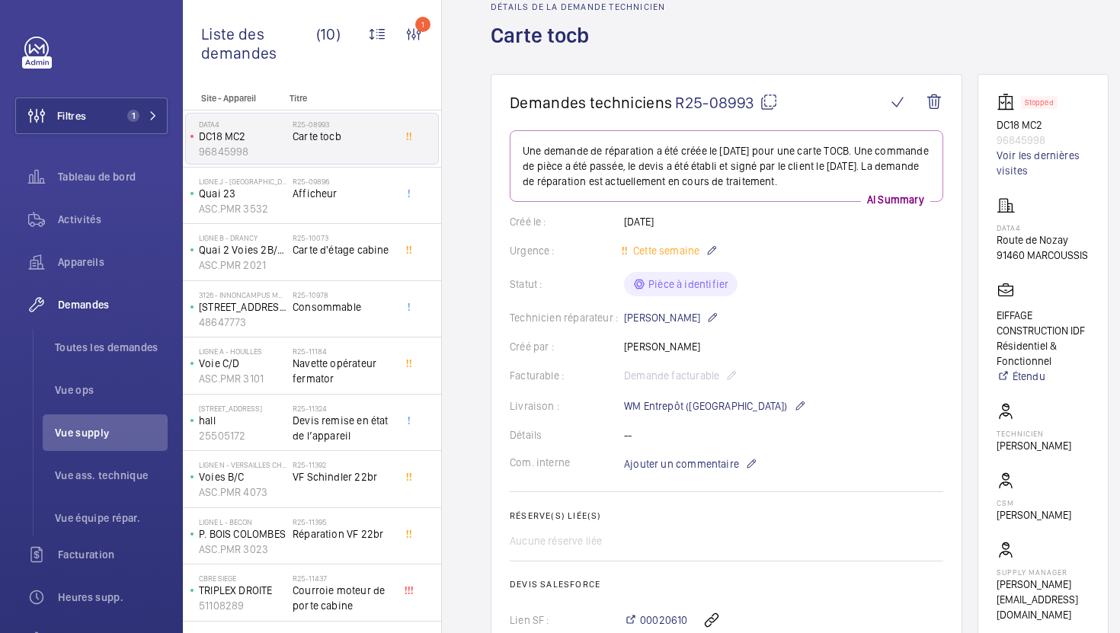
click at [769, 105] on mat-icon at bounding box center [769, 102] width 18 height 18
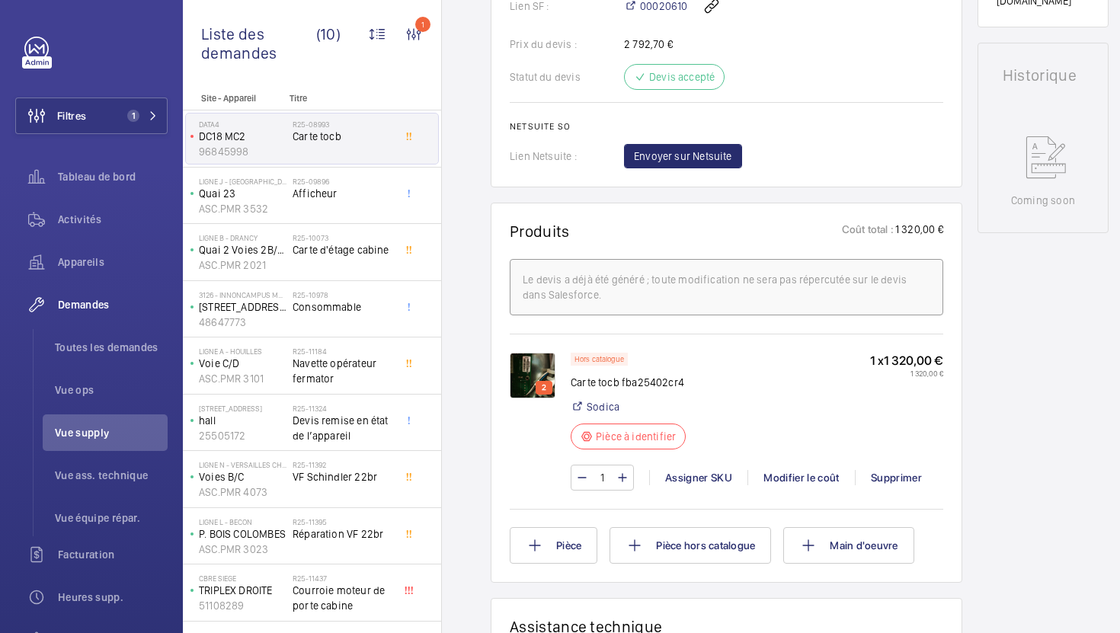
scroll to position [700, 0]
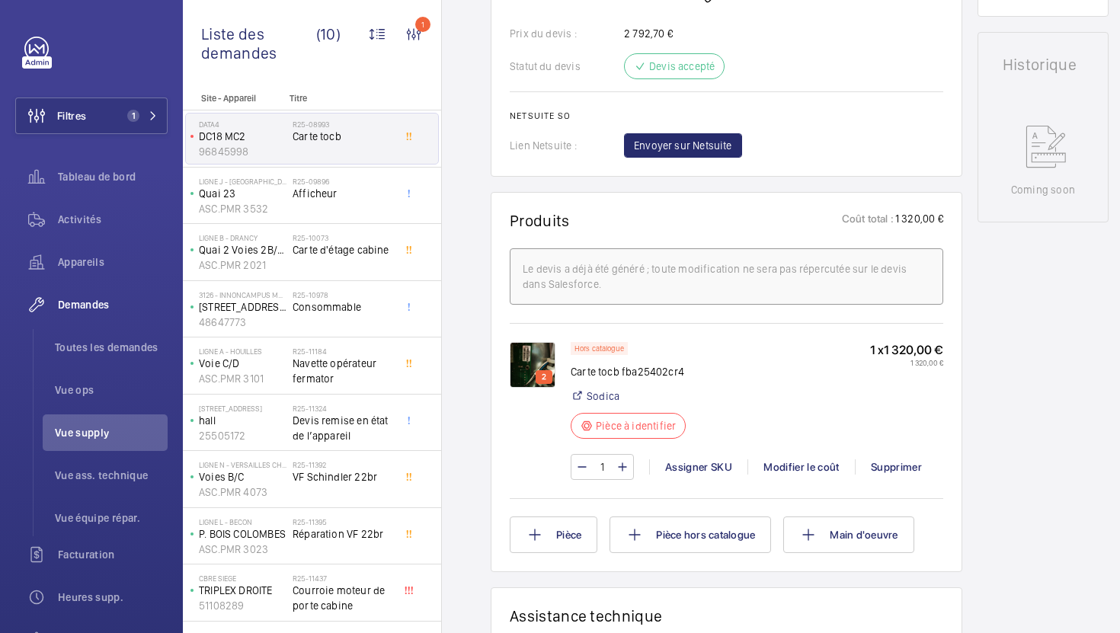
click at [663, 373] on p "Carte tocb fba25402cr4" at bounding box center [633, 371] width 124 height 15
copy p "fba25402cr4"
click at [697, 463] on div "Assigner SKU" at bounding box center [698, 467] width 98 height 15
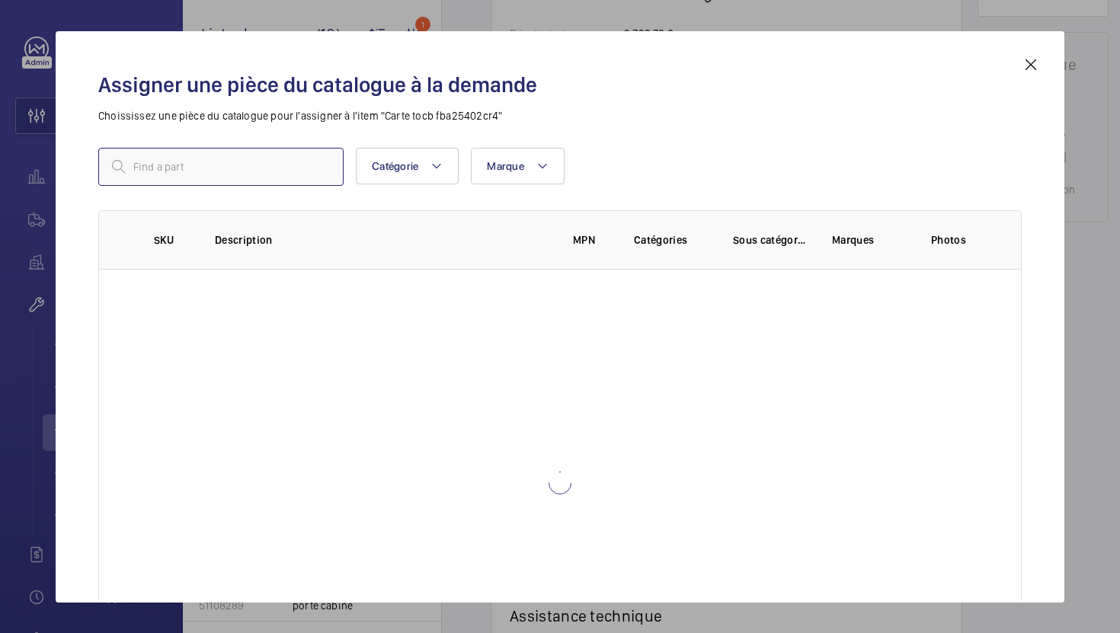
click at [281, 175] on input "text" at bounding box center [220, 167] width 245 height 38
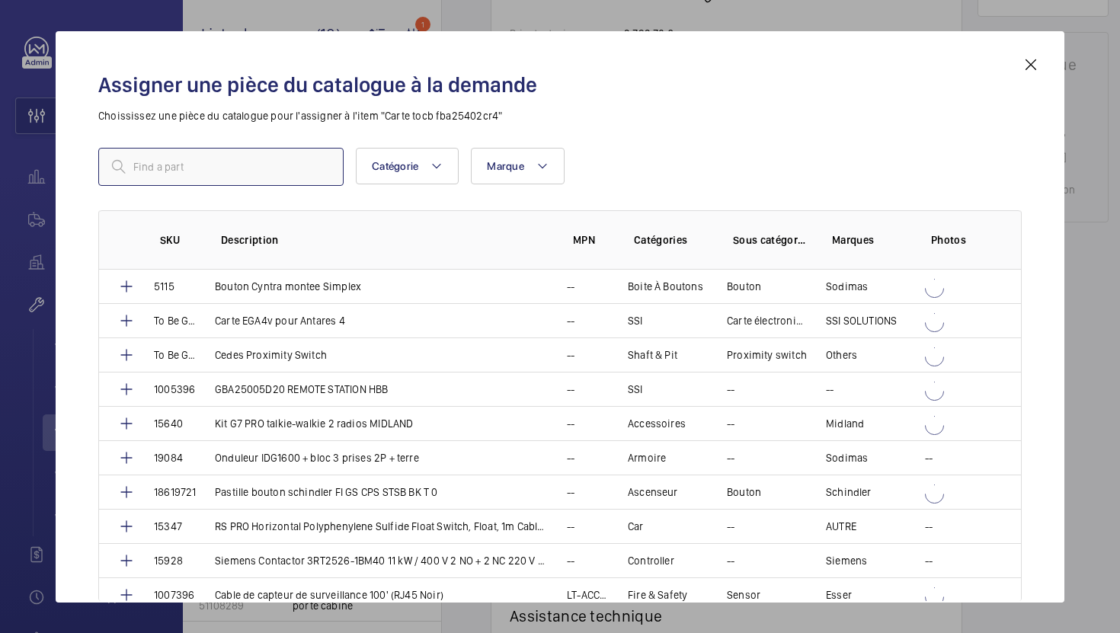
type input "4772"
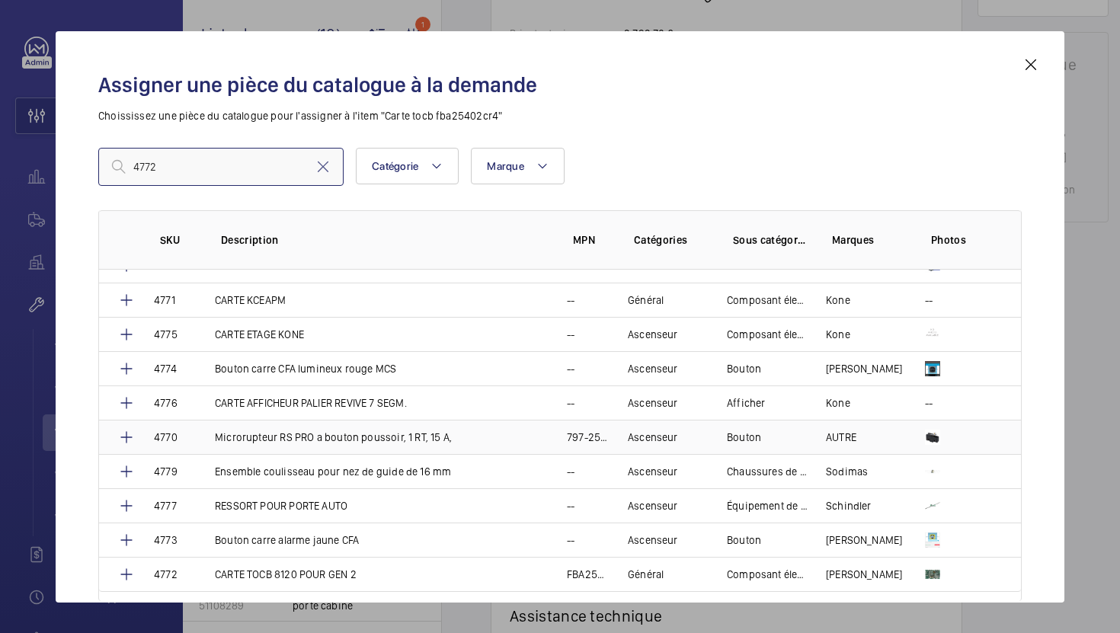
scroll to position [101, 0]
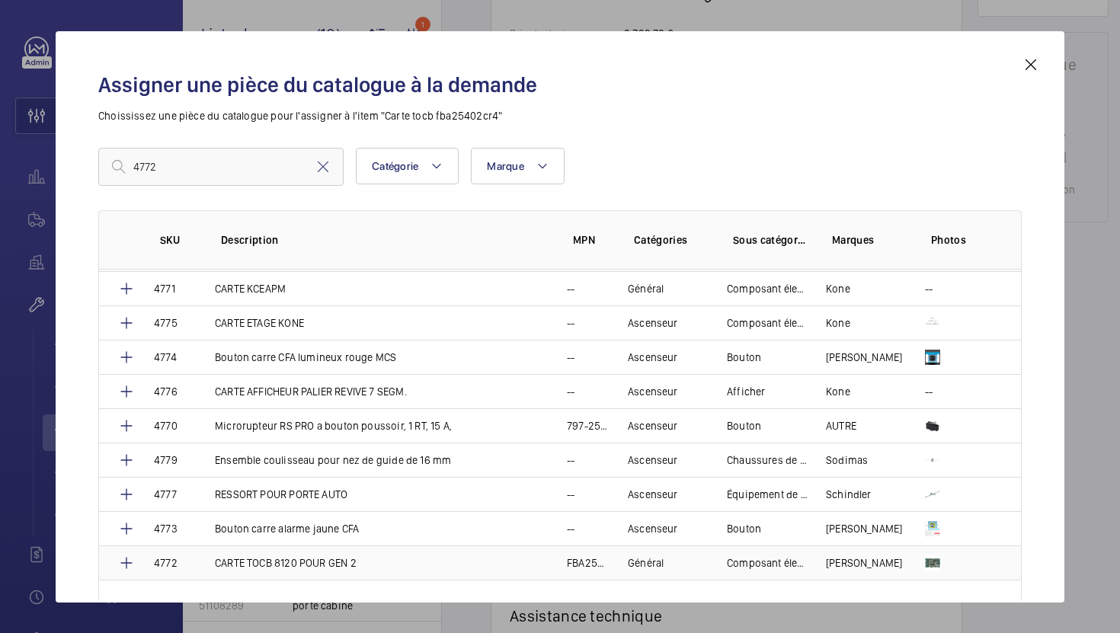
click at [324, 546] on td "Bouton carre alarme jaune CFA" at bounding box center [373, 528] width 352 height 34
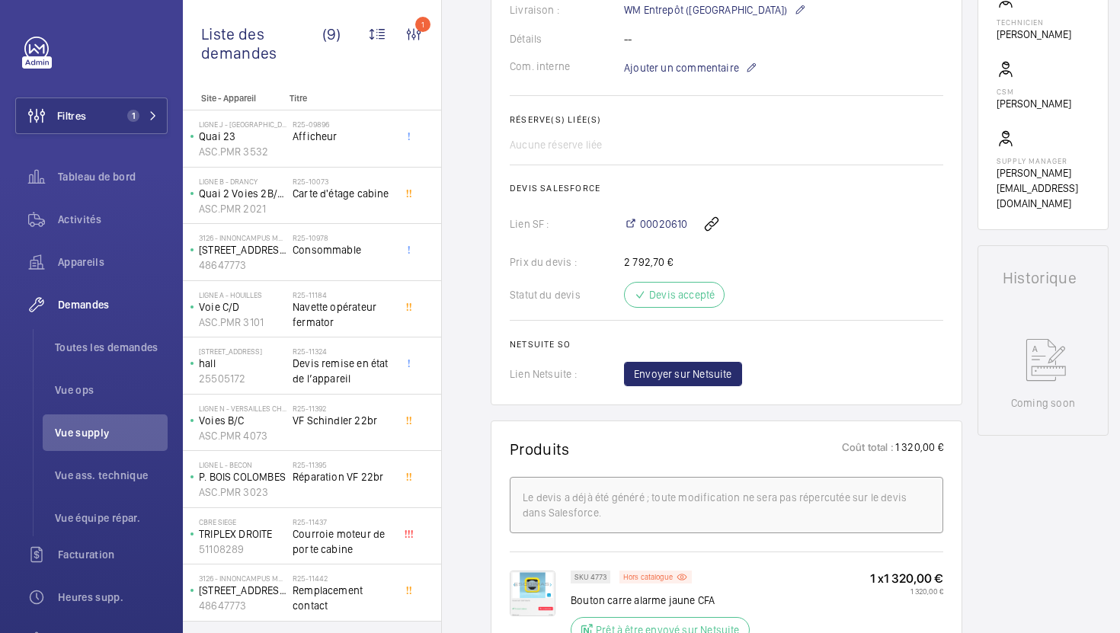
scroll to position [857, 0]
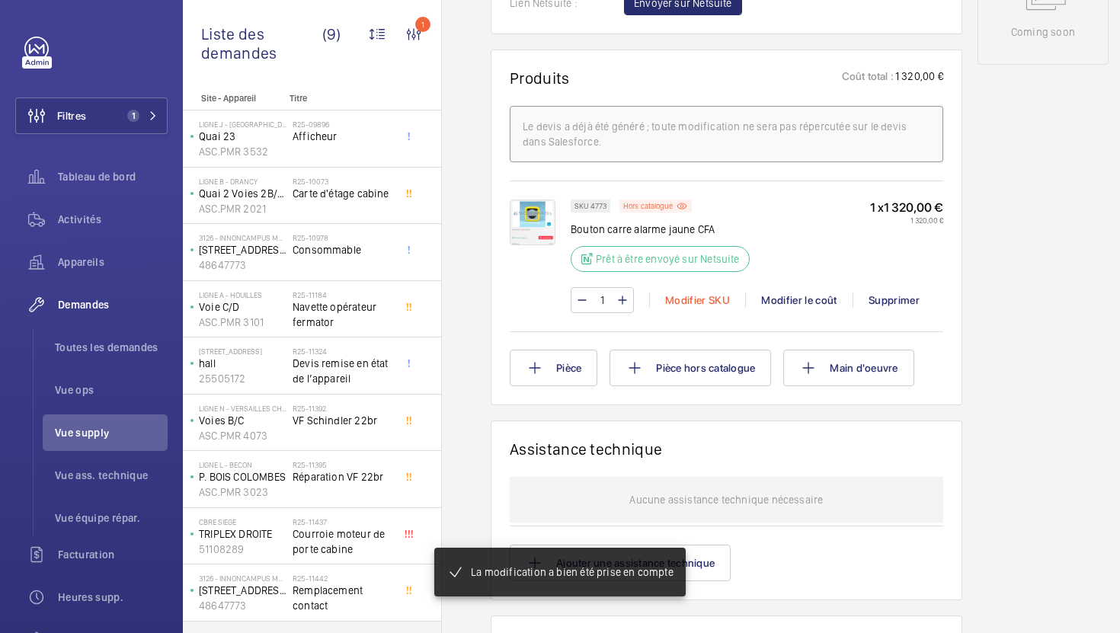
click at [685, 296] on div "Modifier SKU" at bounding box center [697, 300] width 96 height 15
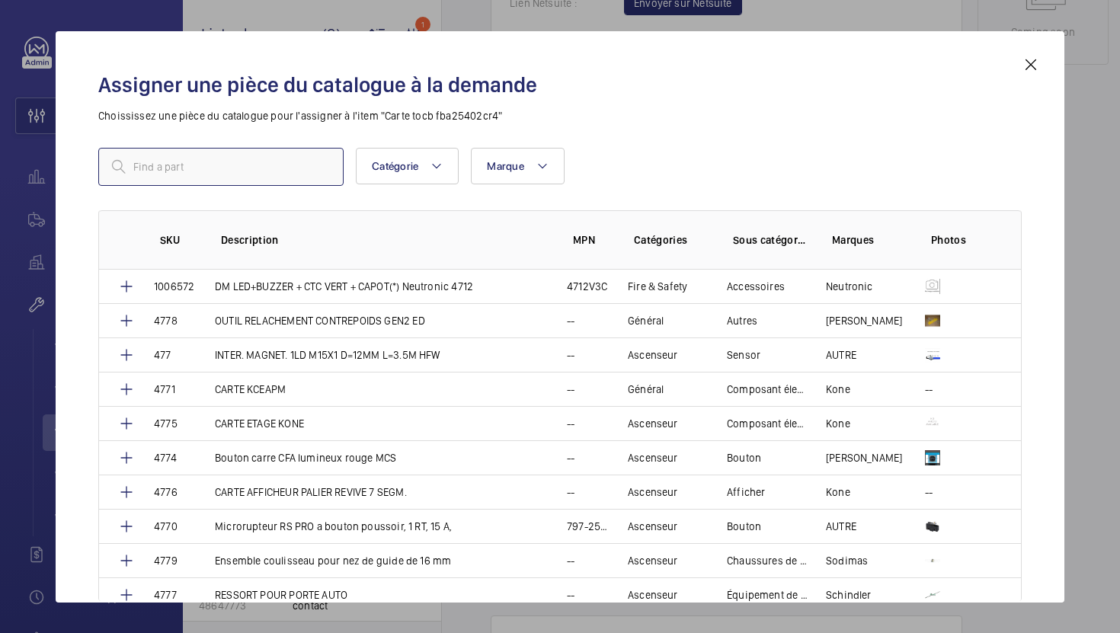
click at [275, 162] on input "text" at bounding box center [220, 167] width 245 height 38
type input "4772"
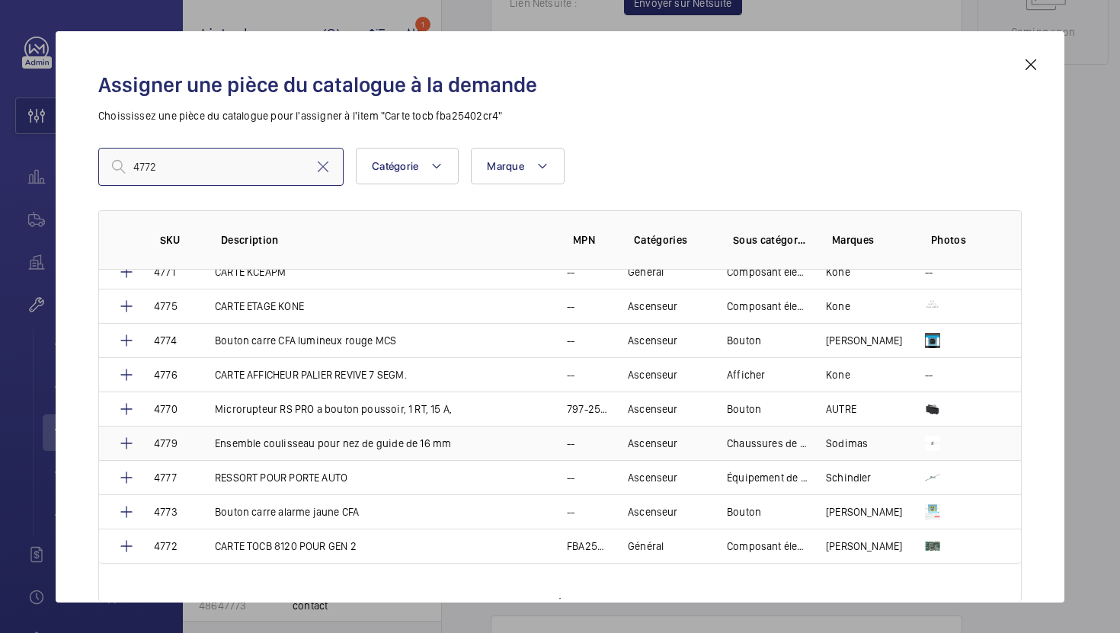
scroll to position [124, 0]
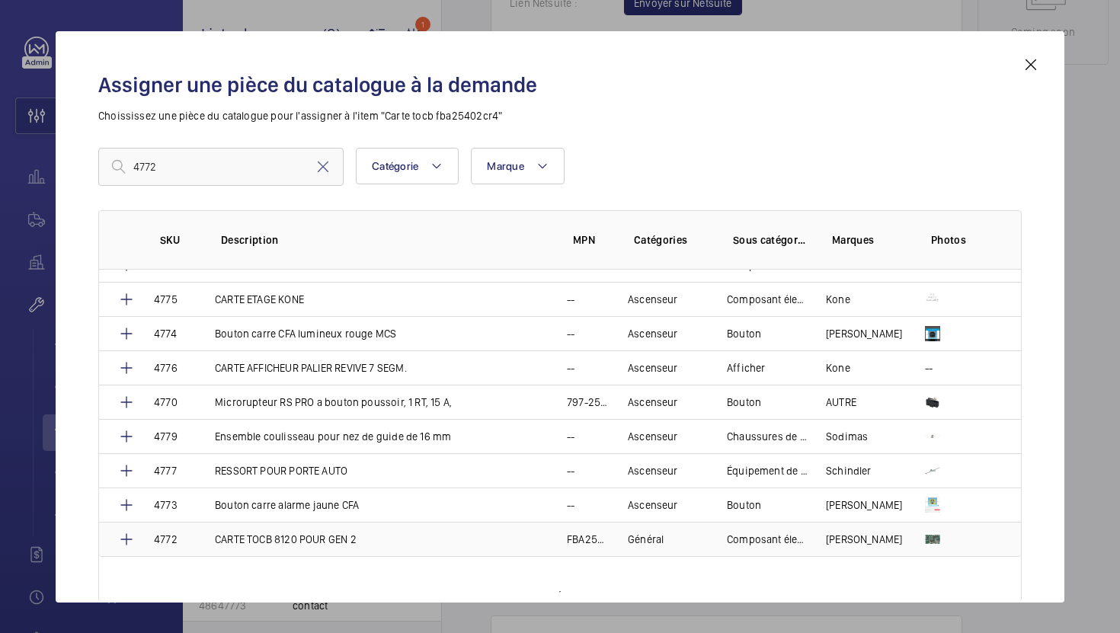
click at [314, 543] on p "CARTE TOCB 8120 POUR GEN 2" at bounding box center [286, 539] width 142 height 15
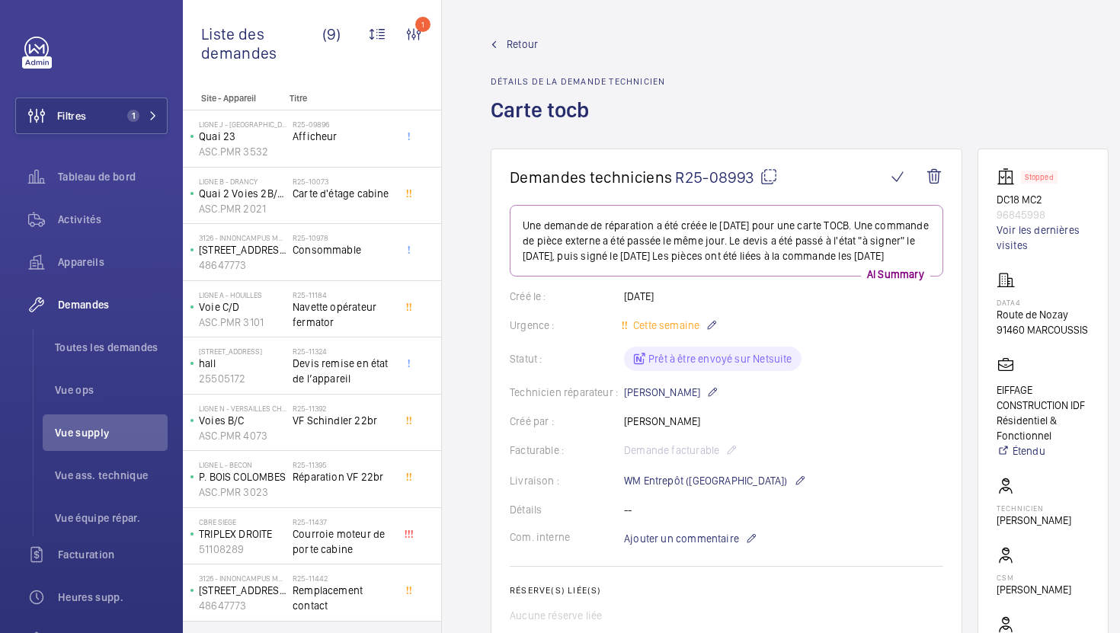
scroll to position [367, 0]
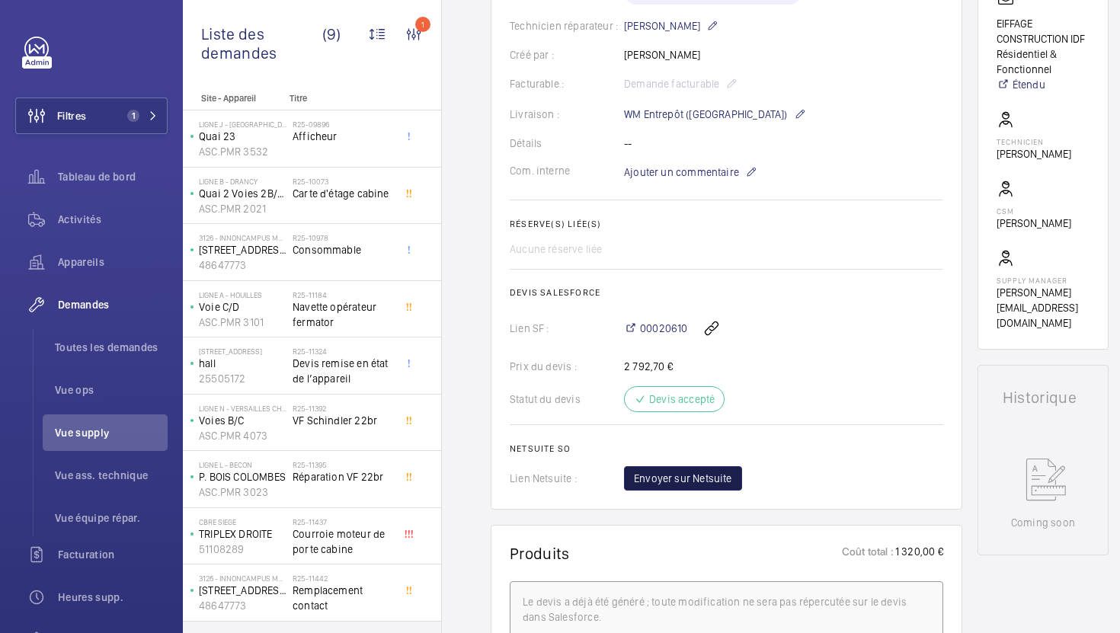
click at [713, 486] on span "Envoyer sur Netsuite" at bounding box center [683, 478] width 98 height 15
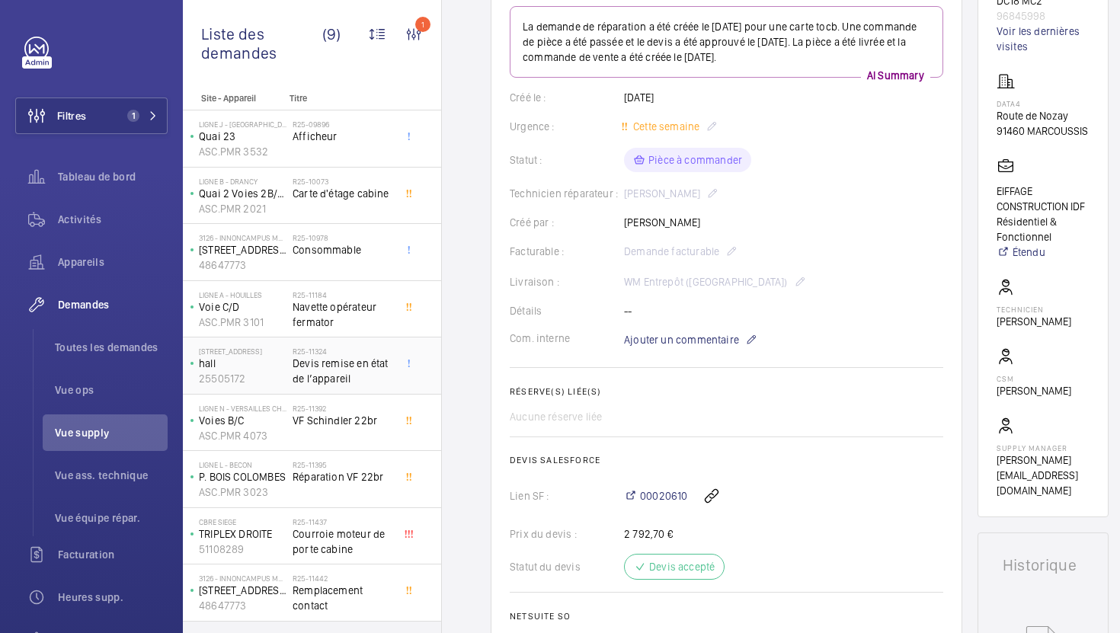
scroll to position [220, 0]
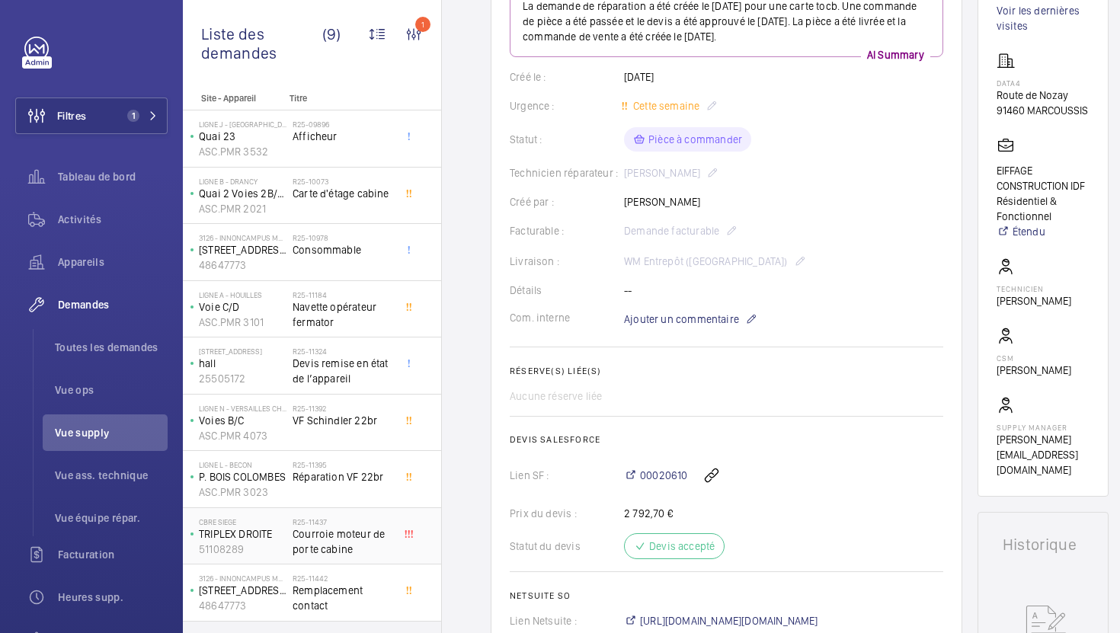
click at [375, 559] on div "R25-11437 Courroie moteur de porte cabine" at bounding box center [343, 540] width 101 height 44
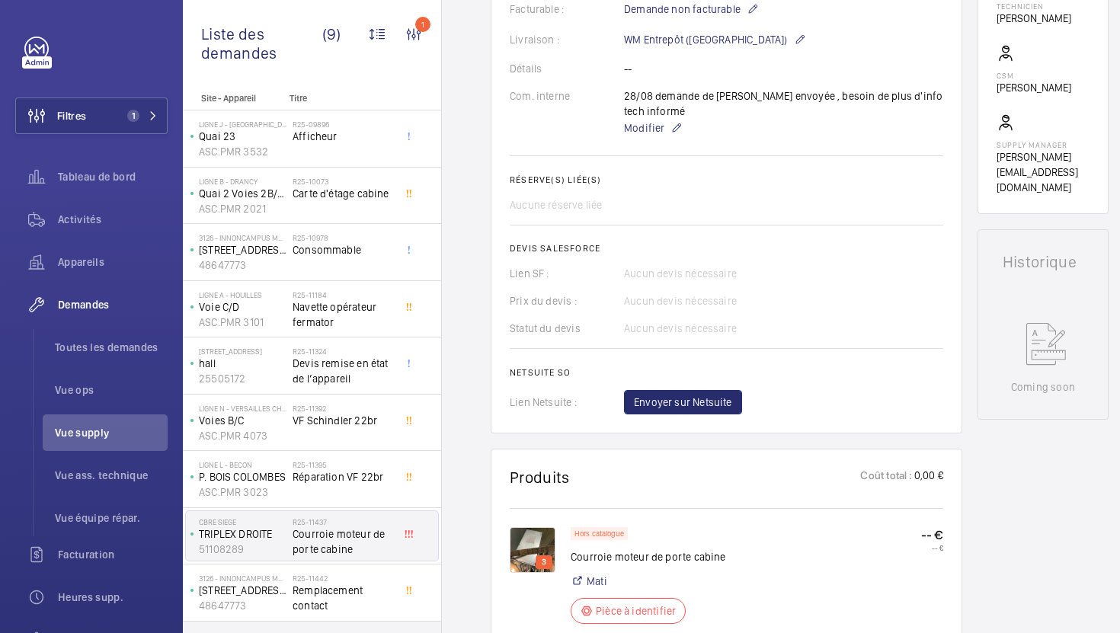
scroll to position [473, 0]
click at [531, 553] on img at bounding box center [533, 549] width 46 height 46
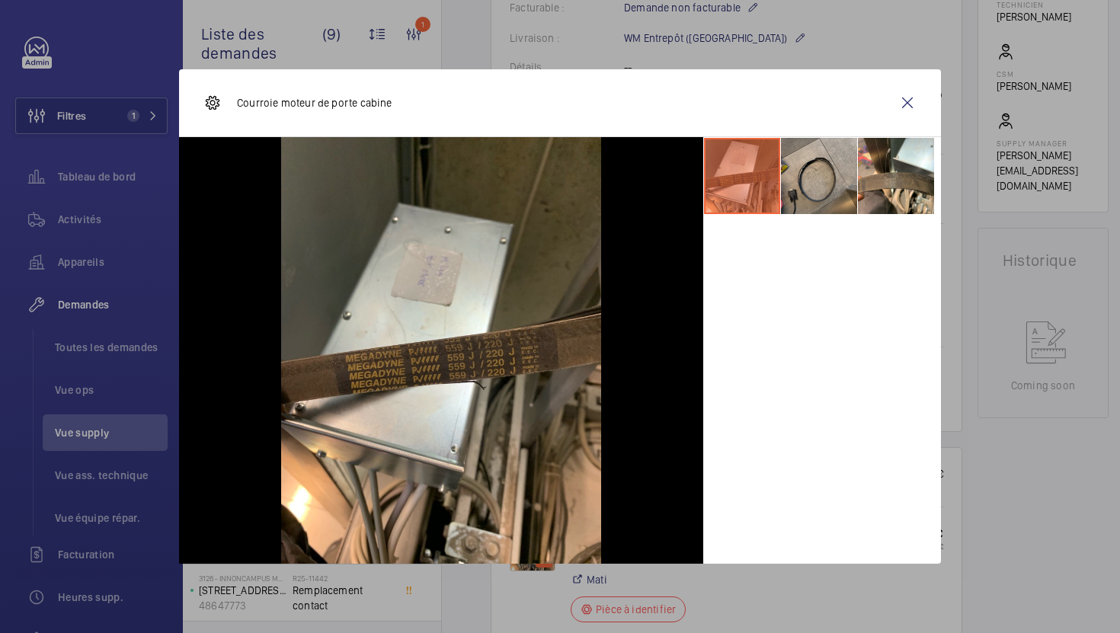
click at [856, 179] on li at bounding box center [819, 176] width 76 height 76
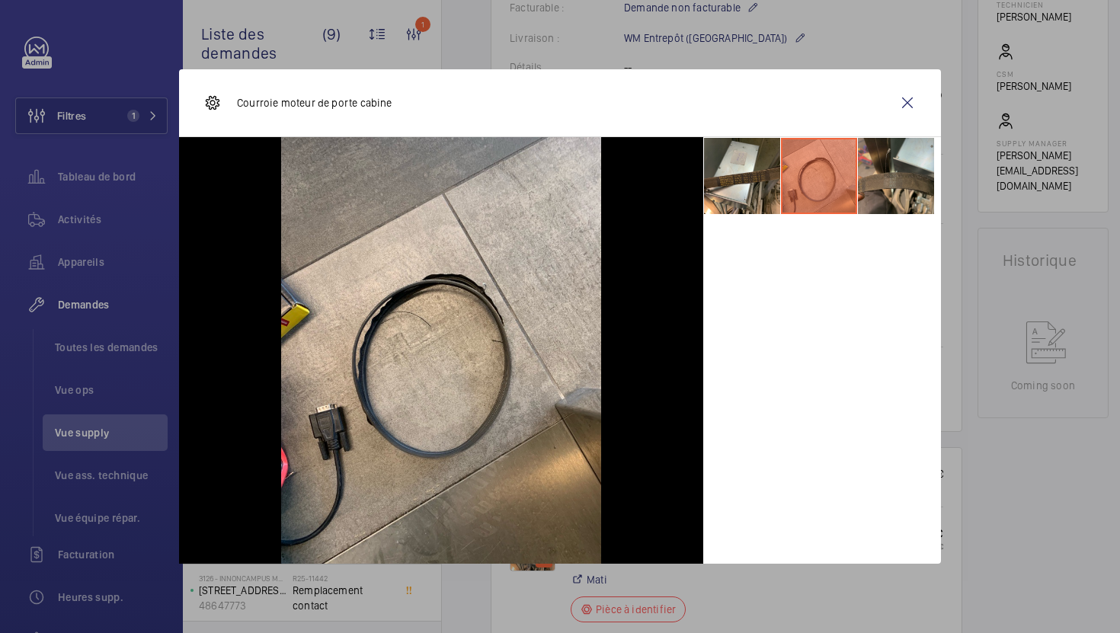
click at [889, 179] on li at bounding box center [896, 176] width 76 height 76
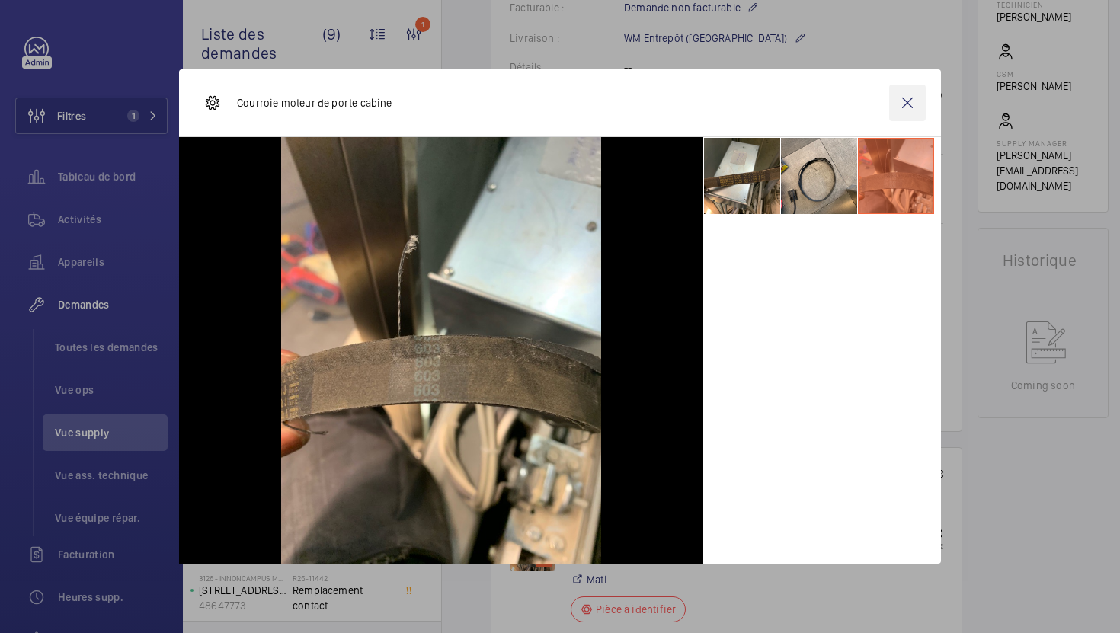
click at [908, 114] on wm-front-icon-button at bounding box center [907, 103] width 37 height 37
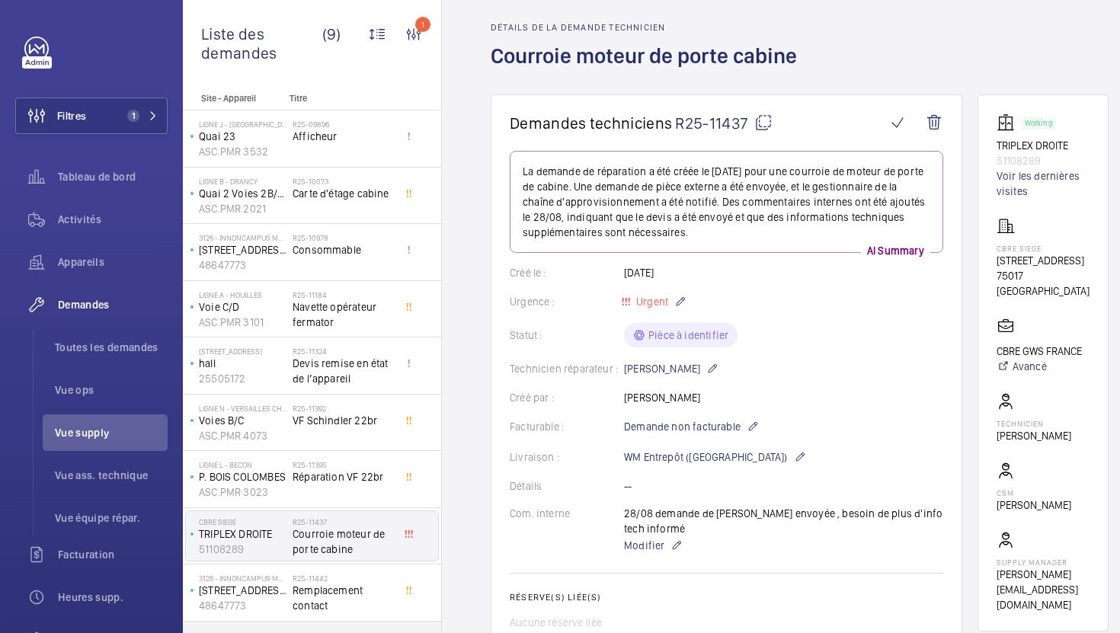
scroll to position [24, 0]
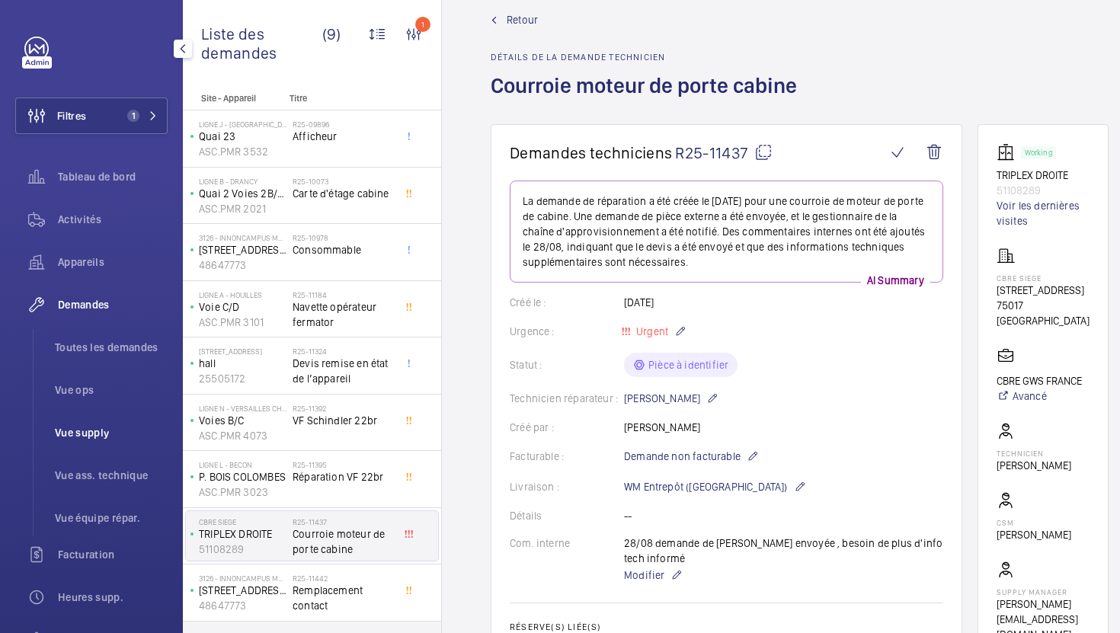
click at [102, 437] on span "Vue supply" at bounding box center [111, 432] width 113 height 15
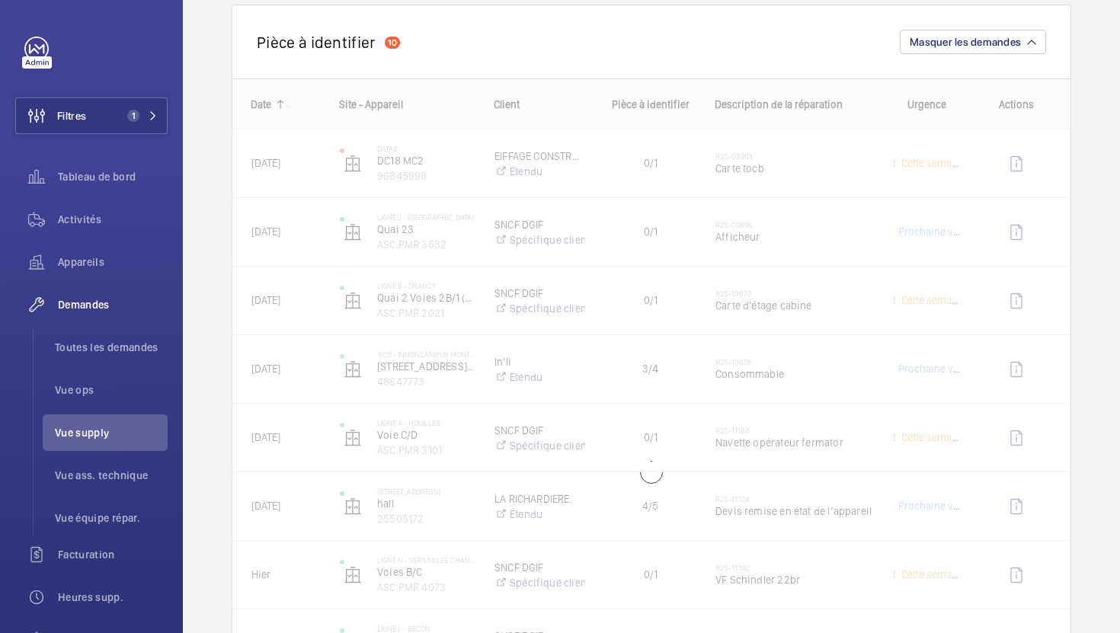
scroll to position [264, 0]
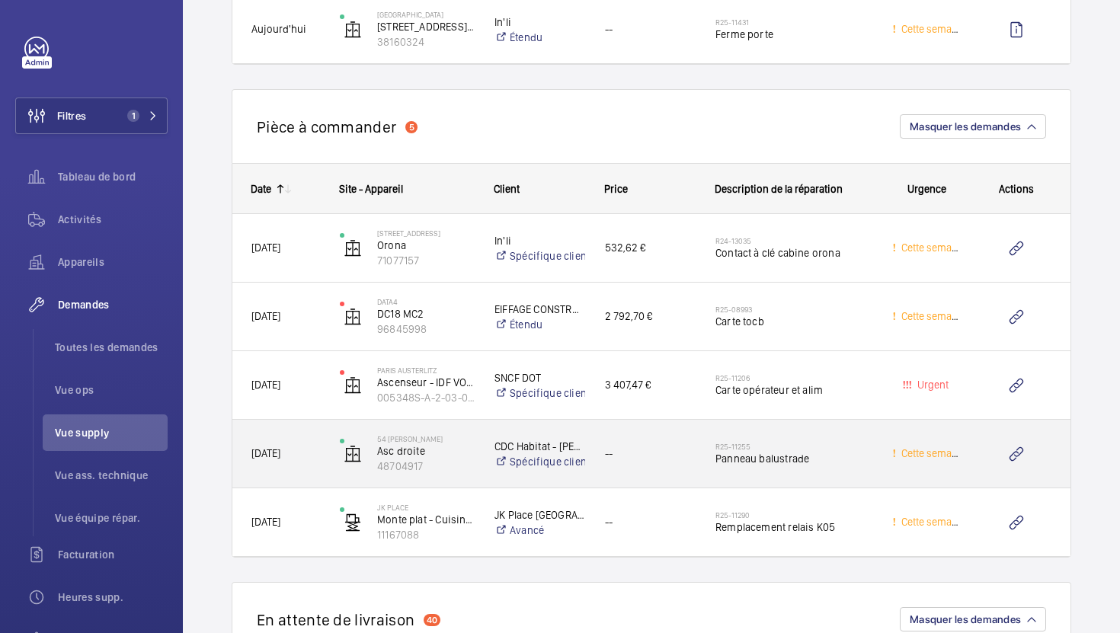
scroll to position [1718, 0]
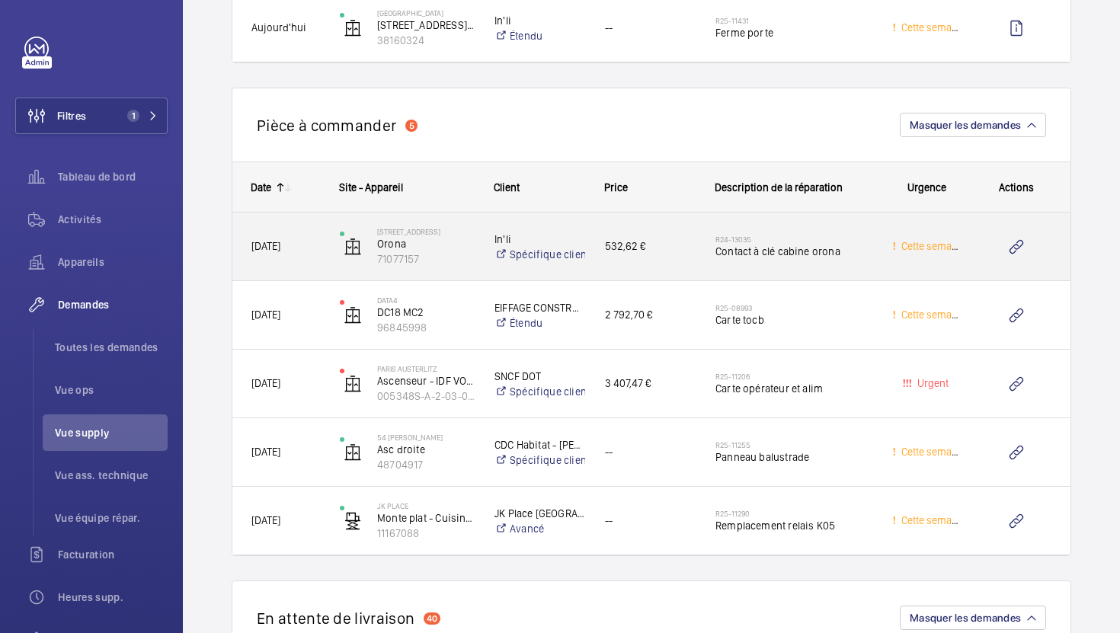
click at [865, 271] on div "R24-13035 Contact à clé cabine orona" at bounding box center [784, 247] width 175 height 69
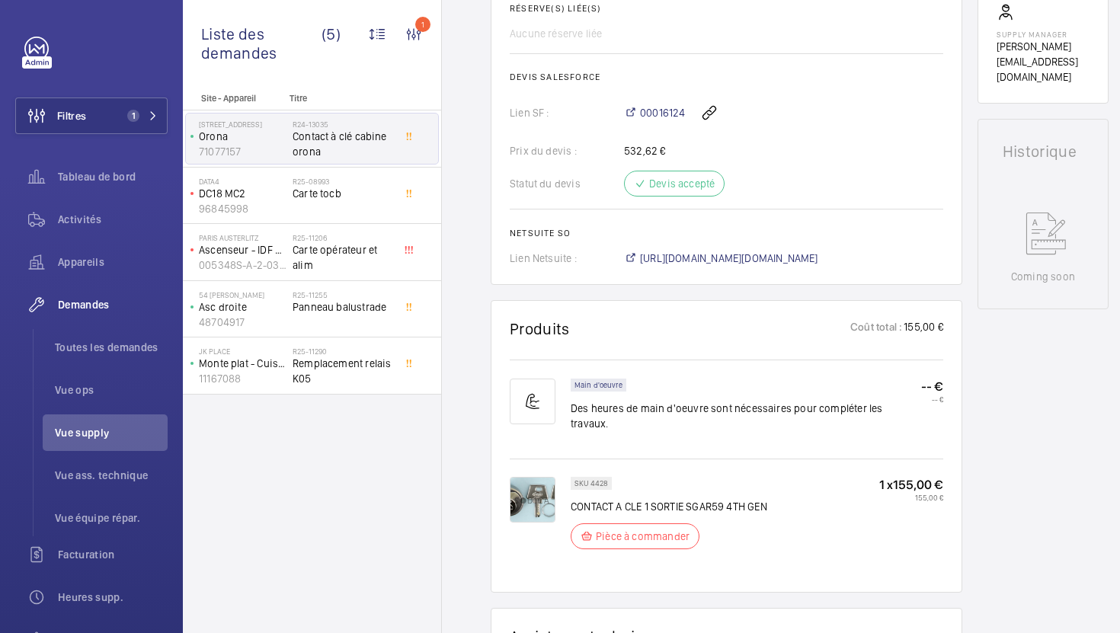
scroll to position [598, 0]
click at [729, 256] on span "https://6461500.app.netsuite.com/app/accounting/transactions/salesord.nl?id=295…" at bounding box center [729, 257] width 178 height 15
click at [389, 209] on div "R25-08993 Carte tocb" at bounding box center [343, 199] width 101 height 44
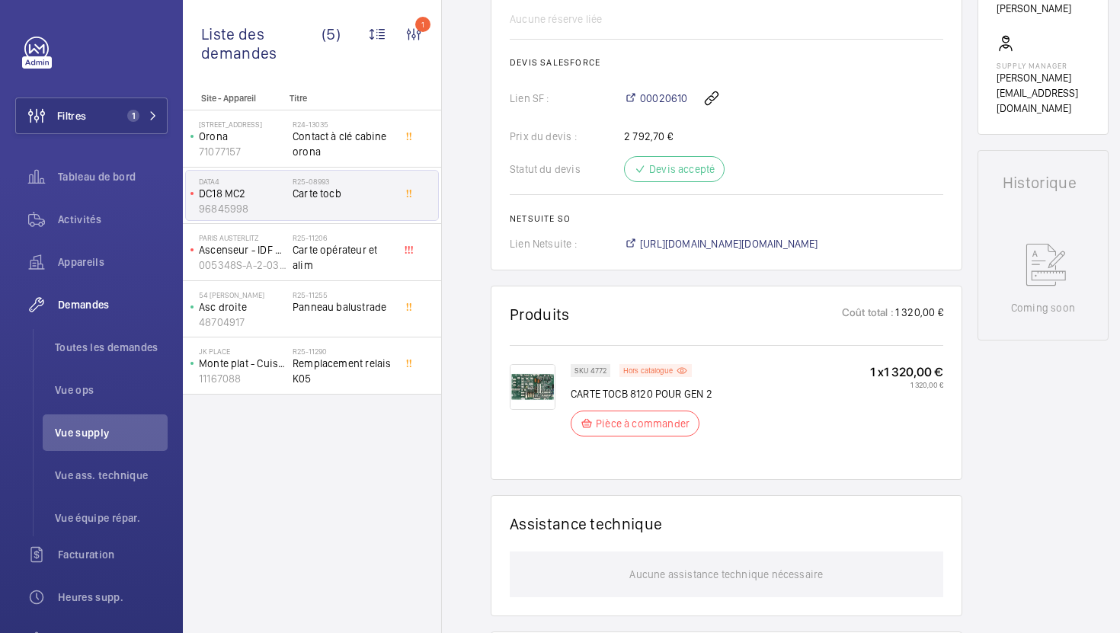
scroll to position [597, 0]
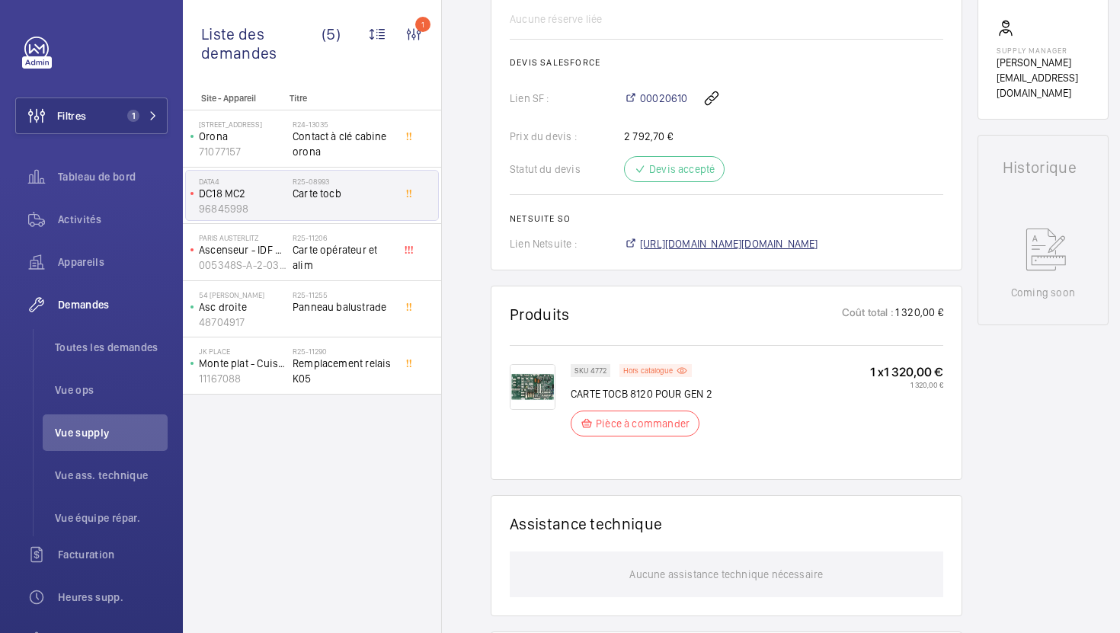
click at [789, 246] on span "https://6461500.app.netsuite.com/app/accounting/transactions/salesord.nl?id=295…" at bounding box center [729, 243] width 178 height 15
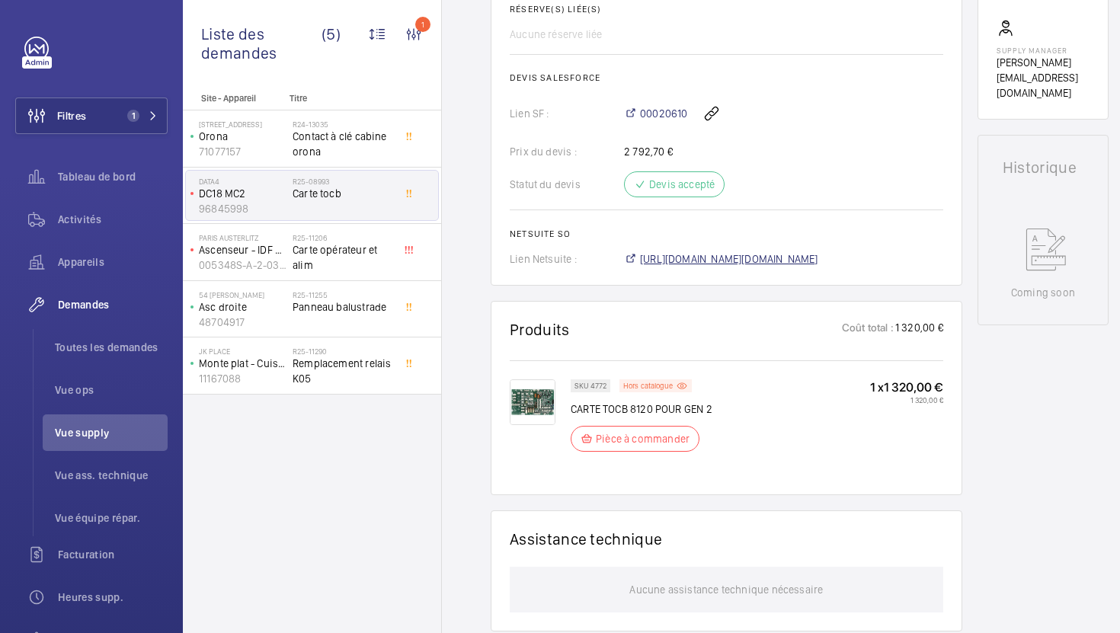
scroll to position [612, 0]
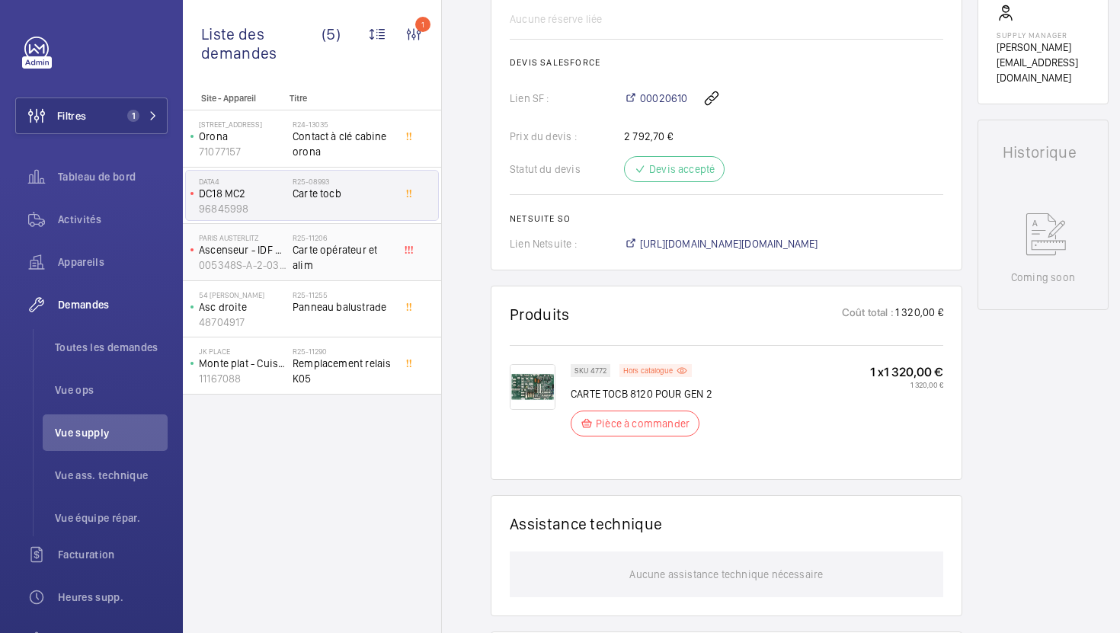
click at [364, 274] on div "R25-11206 Carte opérateur et alim" at bounding box center [343, 255] width 101 height 44
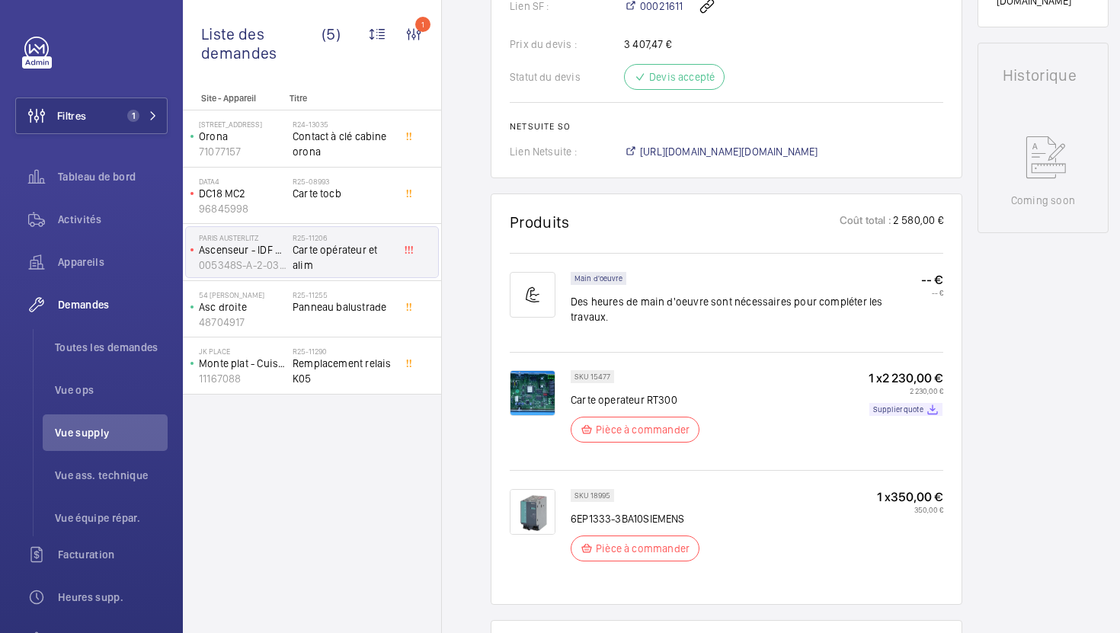
scroll to position [707, 0]
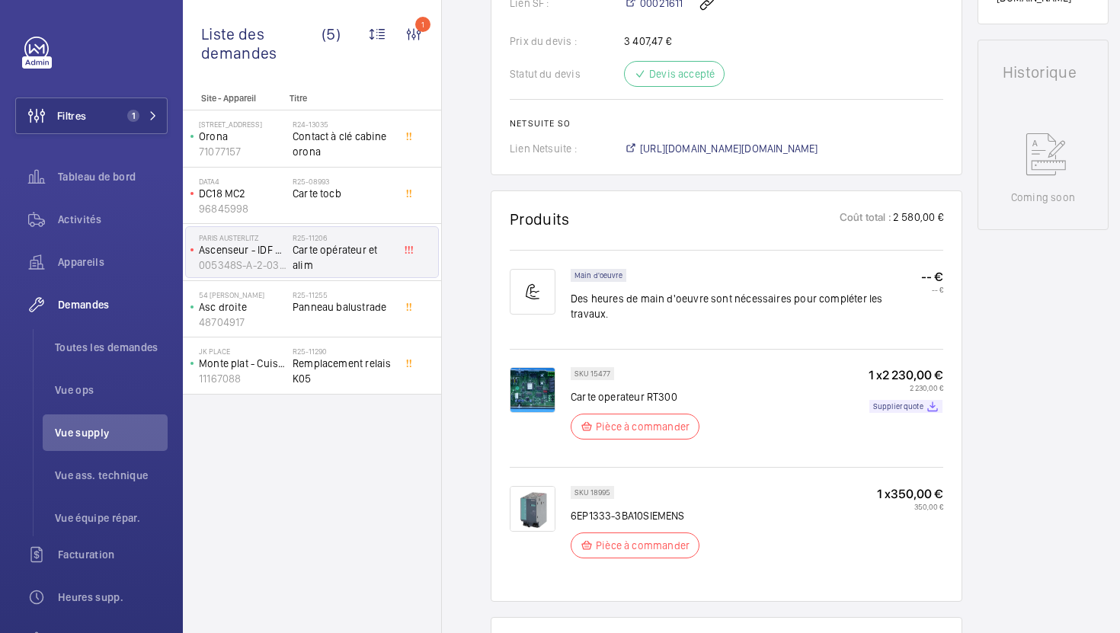
click at [598, 371] on p "SKU 15477" at bounding box center [593, 373] width 36 height 5
copy p "15477"
click at [601, 490] on p "SKU 18995" at bounding box center [593, 492] width 36 height 5
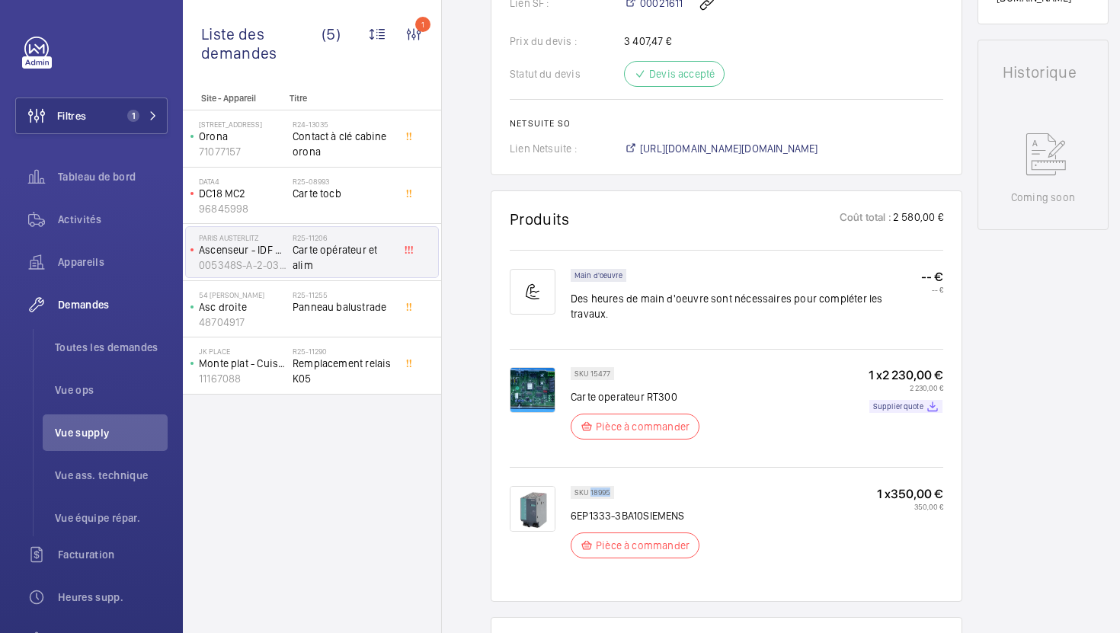
copy p "18995"
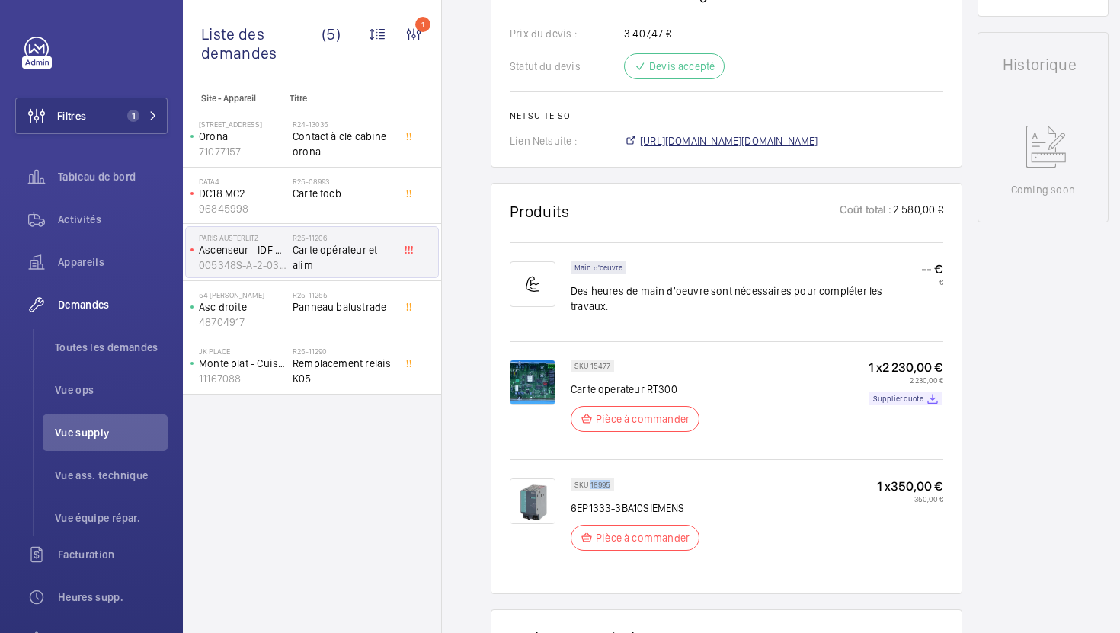
click at [819, 147] on span "https://6461500.app.netsuite.com/app/accounting/transactions/salesord.nl?id=295…" at bounding box center [729, 140] width 178 height 15
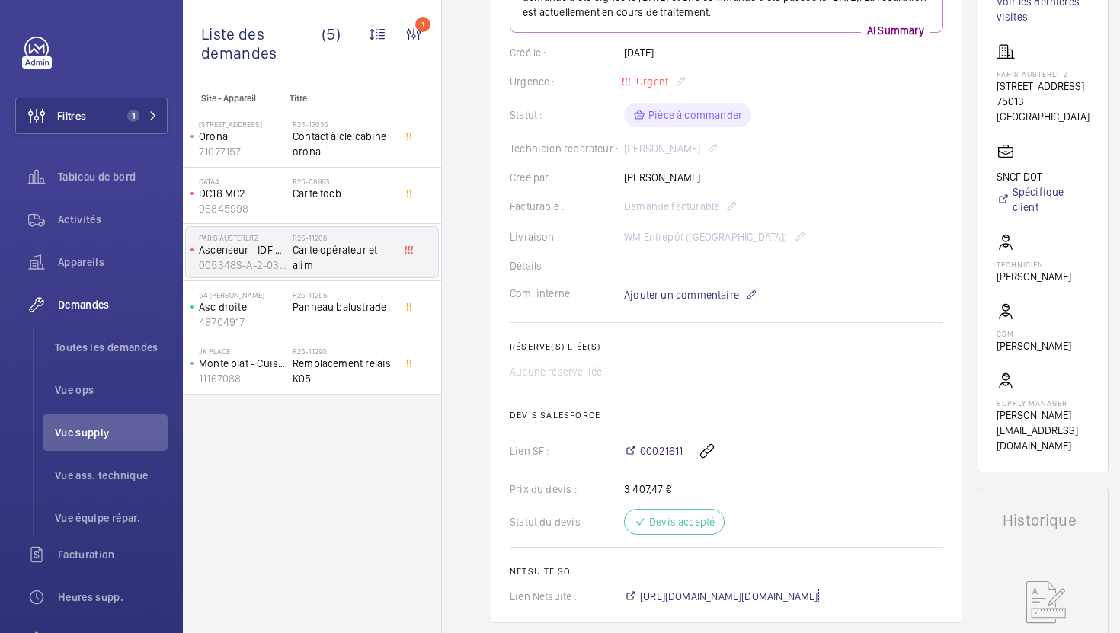
scroll to position [202, 0]
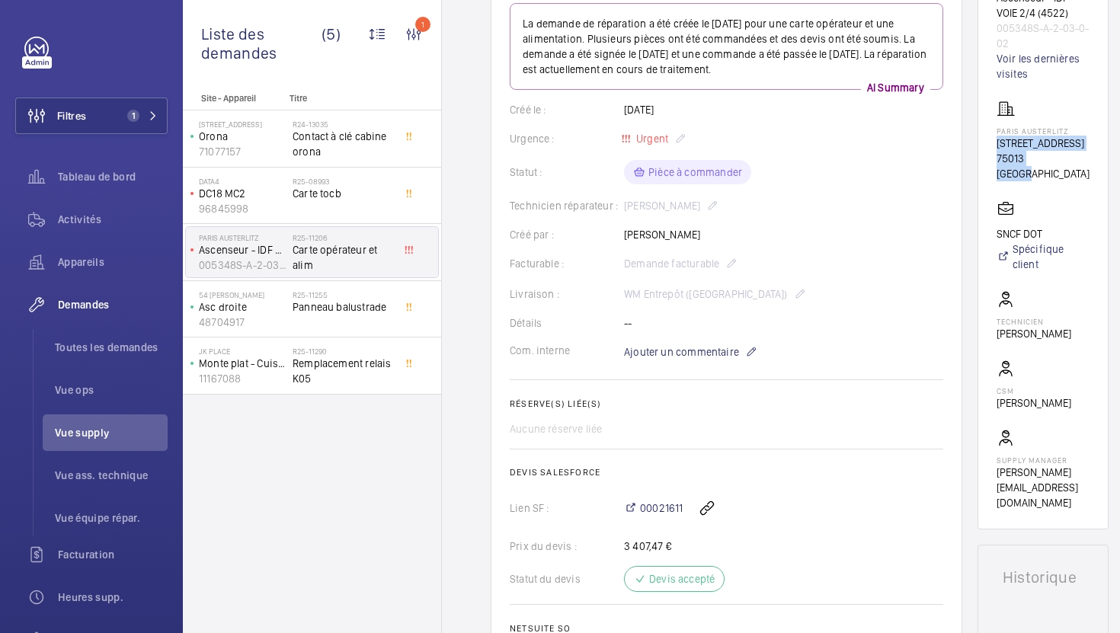
drag, startPoint x: 1069, startPoint y: 173, endPoint x: 1005, endPoint y: 145, distance: 70.7
click at [1005, 145] on div "PARIS AUSTERLITZ 85 QUAI D AUSTERLITZ 75013 PARIS" at bounding box center [1043, 141] width 93 height 82
copy div "85 QUAI D AUSTERLITZ 75013 PARIS"
click at [694, 354] on span "Ajouter un commentaire" at bounding box center [681, 351] width 115 height 15
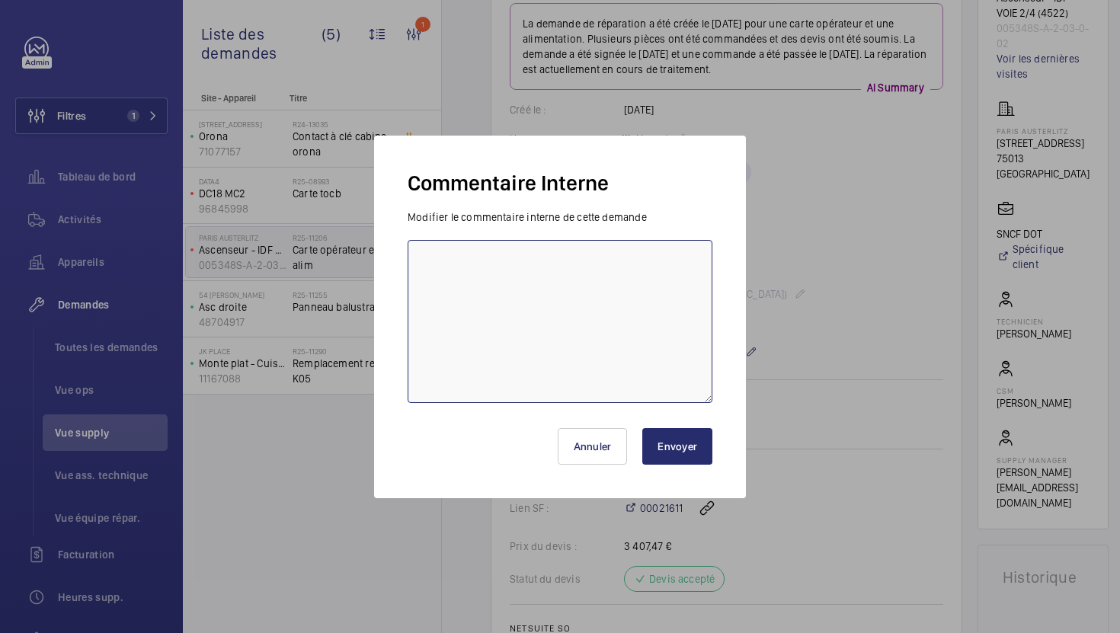
click at [514, 354] on textarea at bounding box center [560, 321] width 305 height 163
type textarea "28/08 la carte RT300 commandée pour retrait au comptoir chez MGTI"
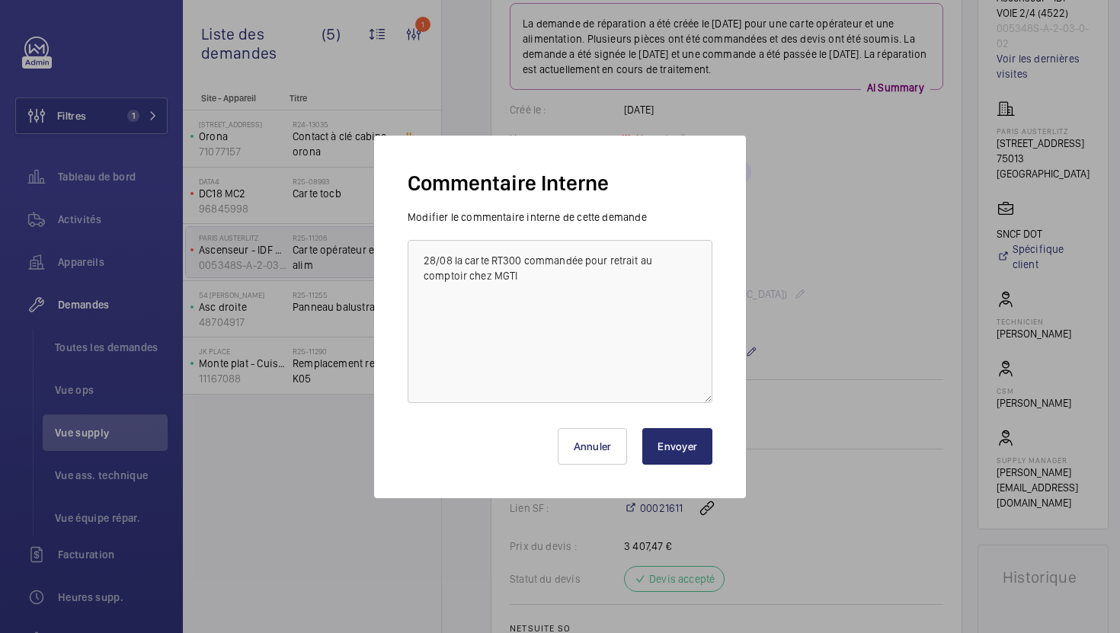
click at [678, 447] on button "Envoyer" at bounding box center [678, 446] width 70 height 37
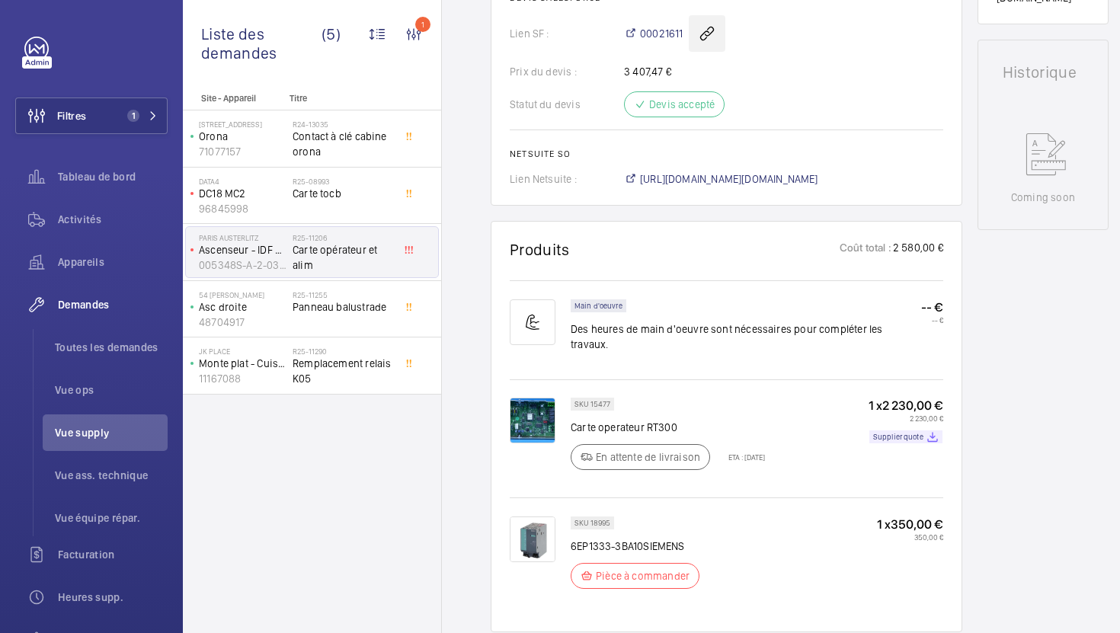
scroll to position [721, 0]
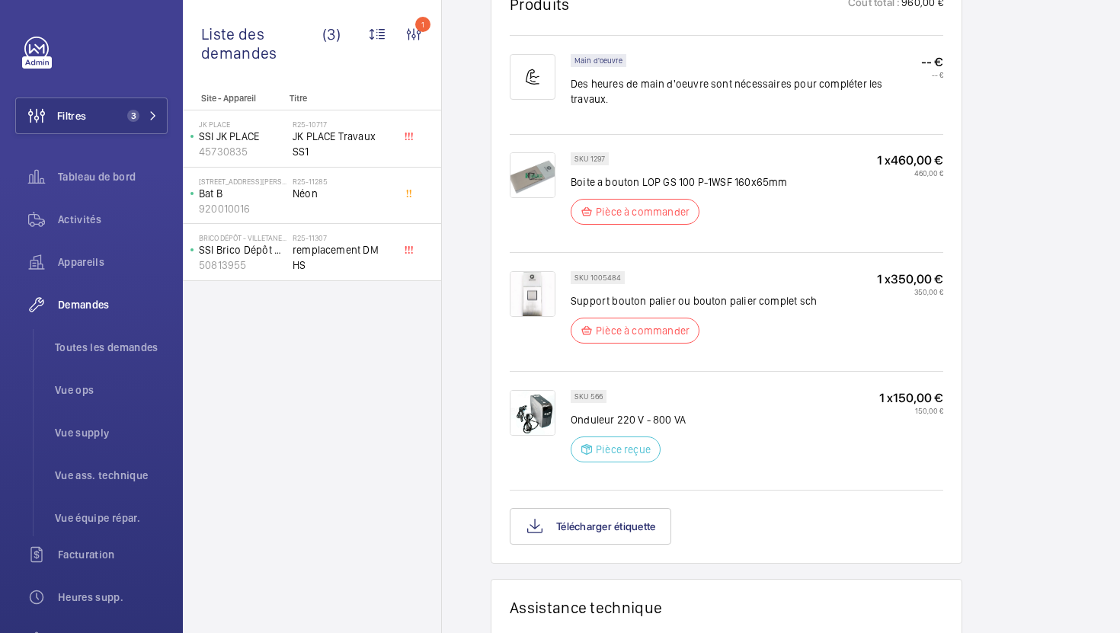
scroll to position [950, 0]
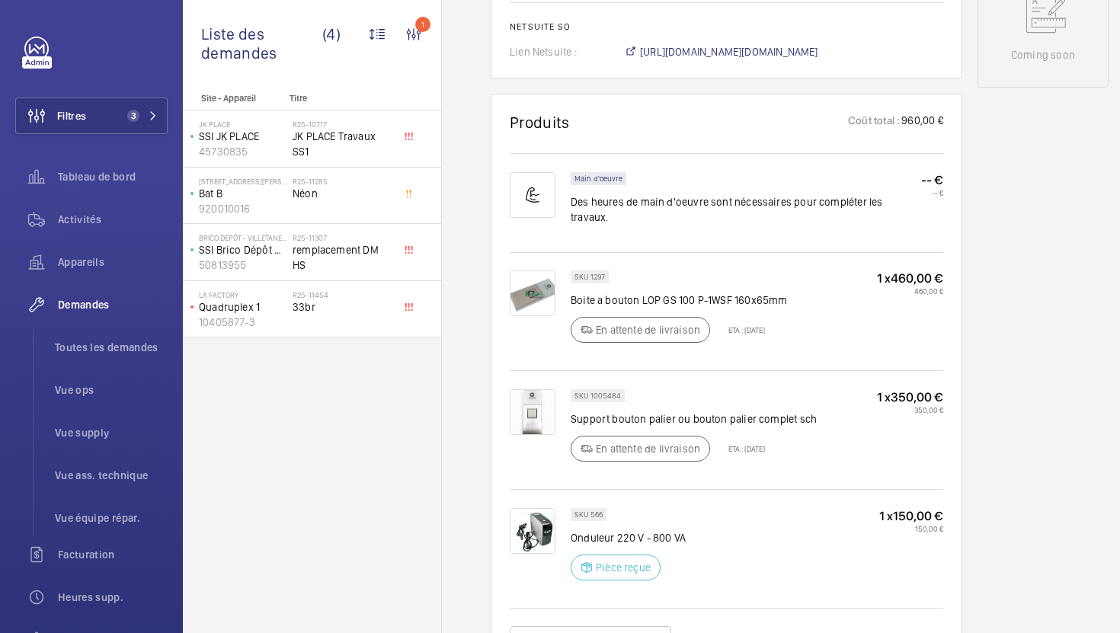
scroll to position [780, 0]
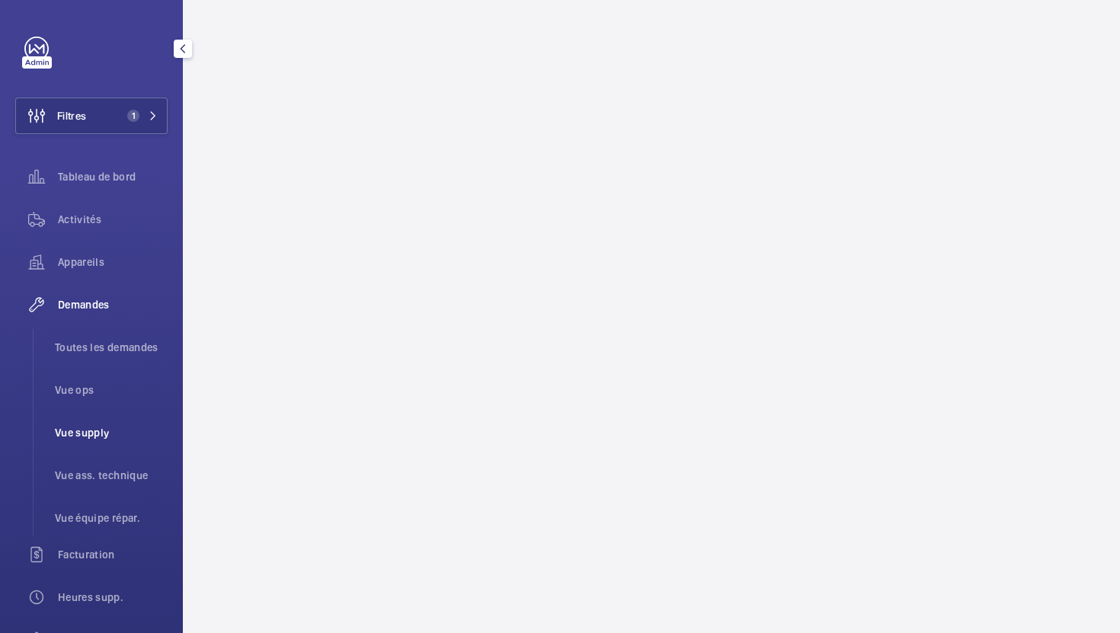
click at [75, 415] on li "Vue supply" at bounding box center [105, 433] width 125 height 37
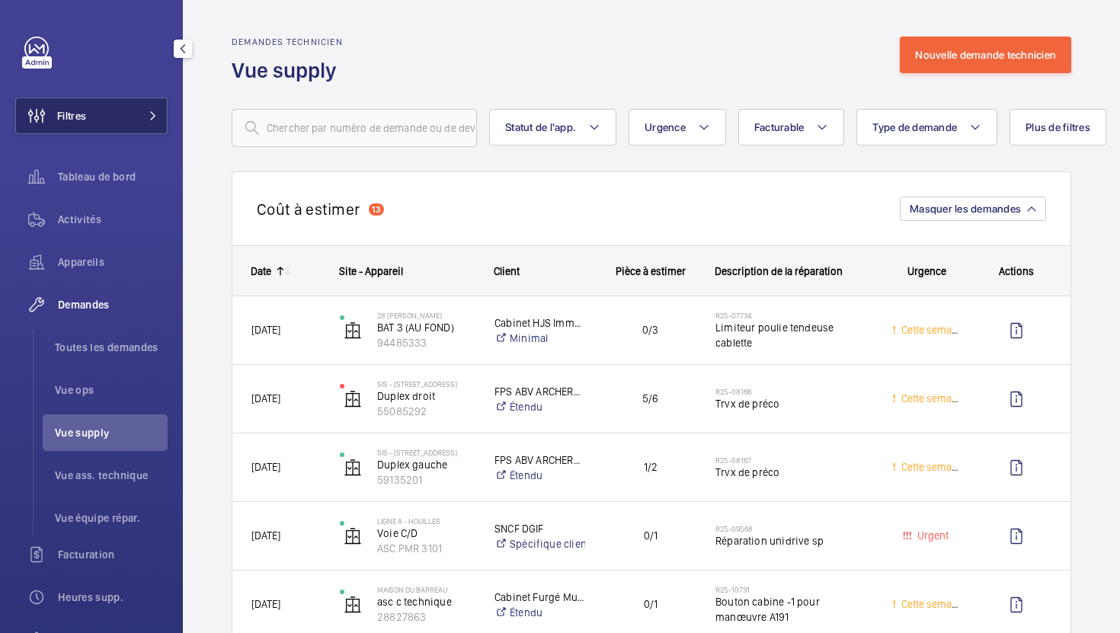
click at [130, 107] on button "Filtres" at bounding box center [91, 116] width 152 height 37
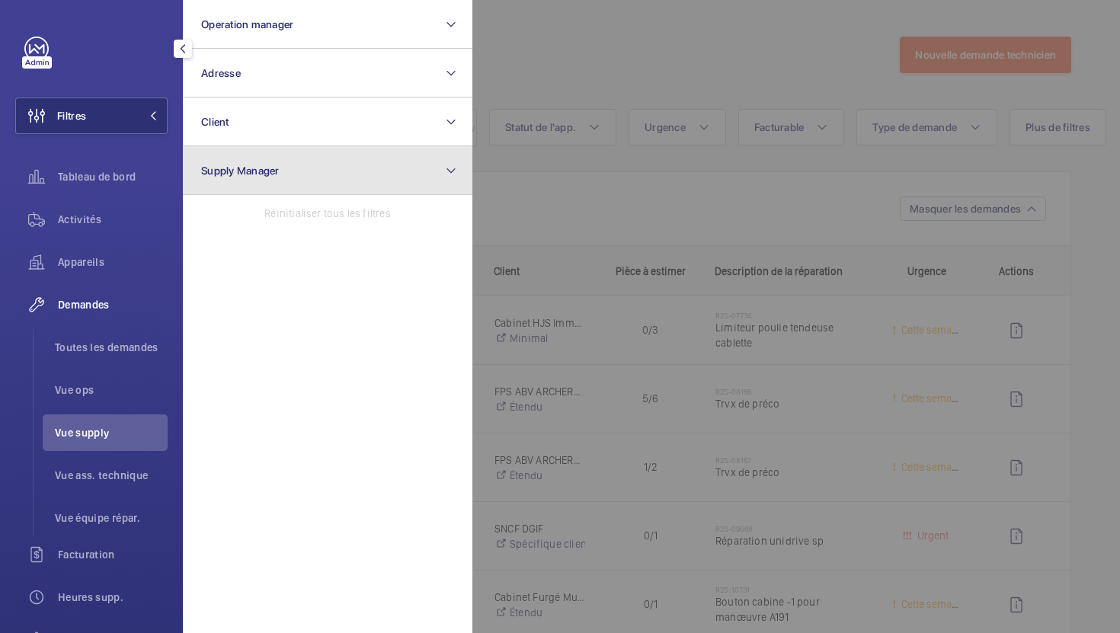
click at [318, 169] on button "Supply Manager" at bounding box center [328, 170] width 290 height 49
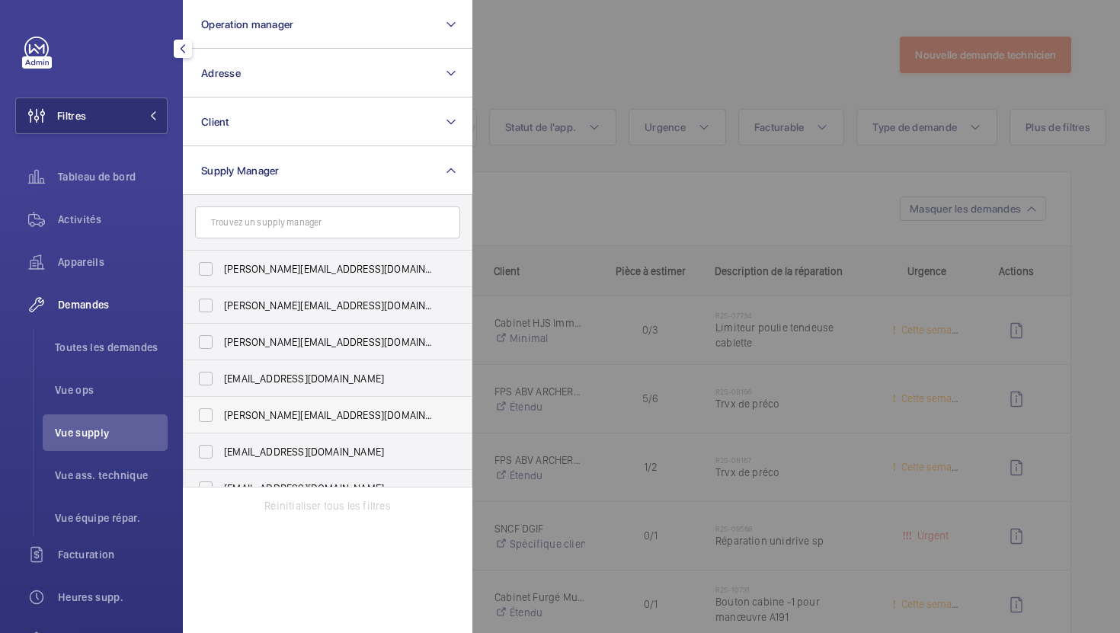
click at [275, 411] on span "[PERSON_NAME][EMAIL_ADDRESS][DOMAIN_NAME]" at bounding box center [329, 415] width 210 height 15
click at [221, 411] on input "[PERSON_NAME][EMAIL_ADDRESS][DOMAIN_NAME]" at bounding box center [206, 415] width 30 height 30
checkbox input "true"
click at [629, 50] on div at bounding box center [1033, 316] width 1120 height 633
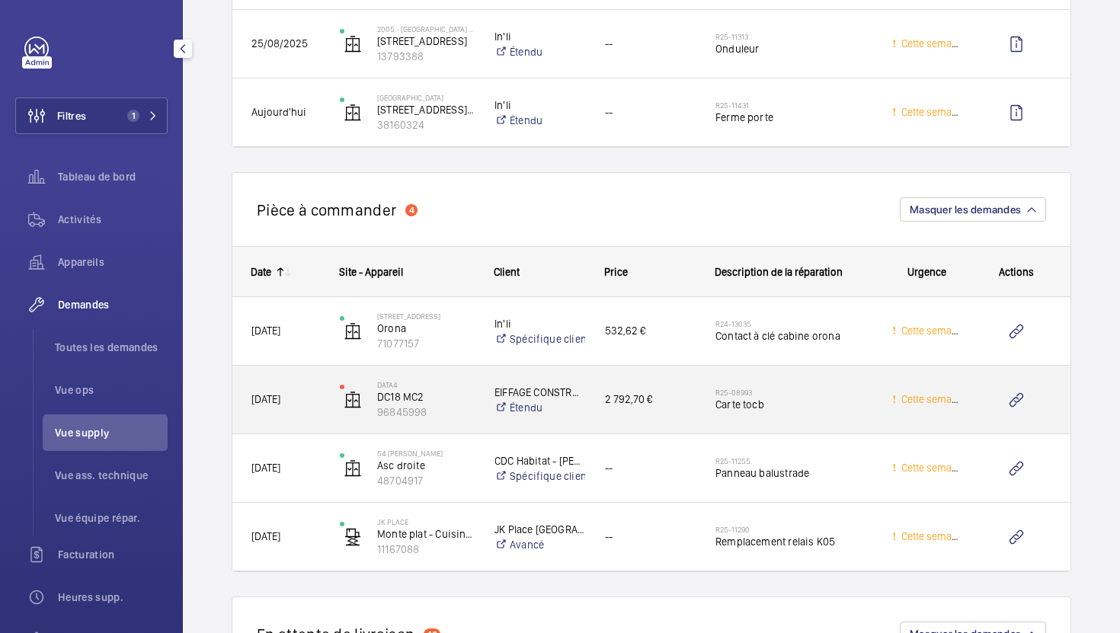
scroll to position [1968, 0]
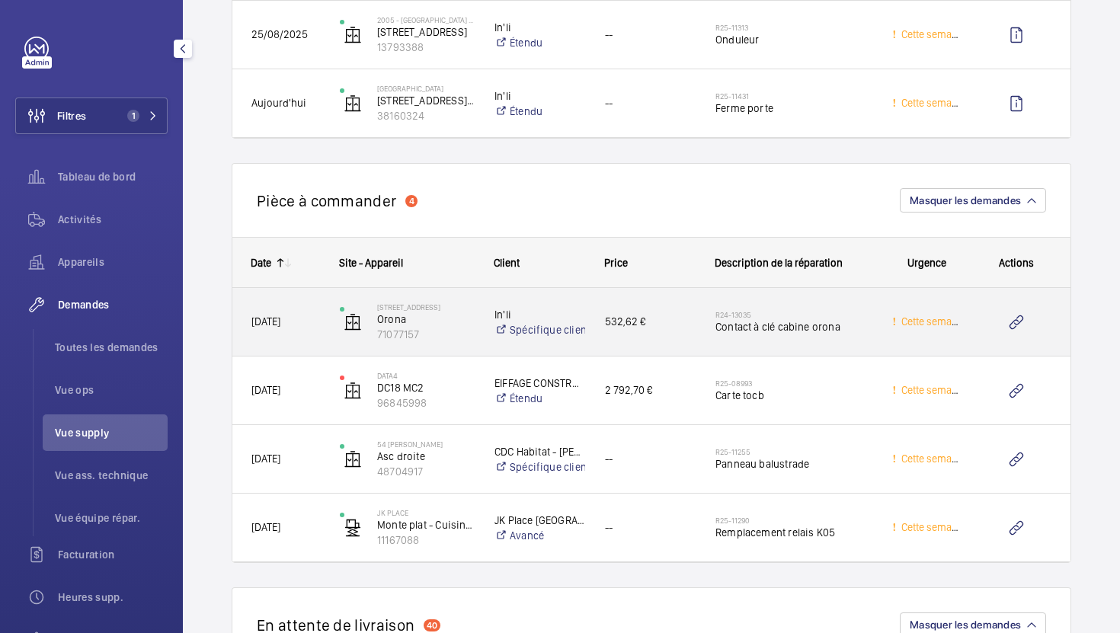
click at [682, 351] on div "532,62 €" at bounding box center [641, 322] width 111 height 68
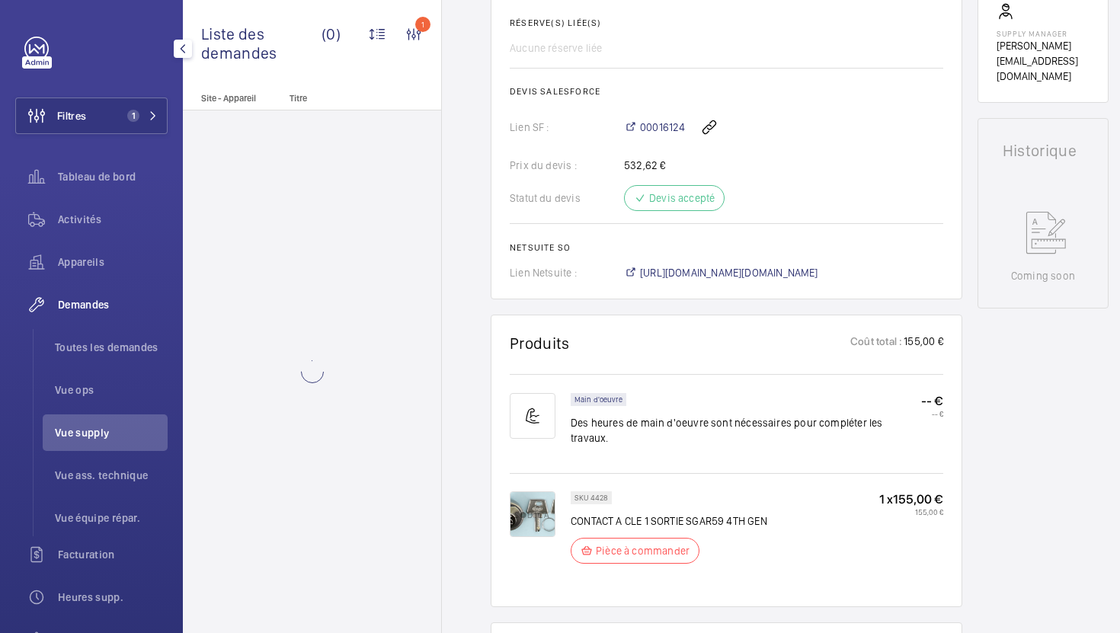
scroll to position [608, 0]
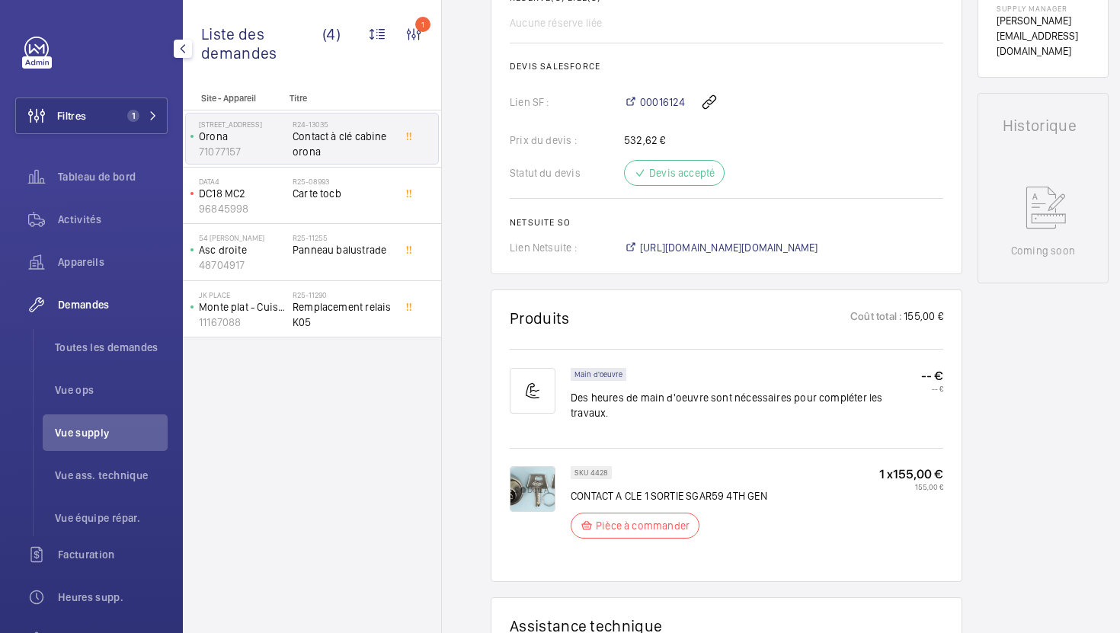
click at [659, 489] on p "CONTACT A CLE 1 SORTIE SGAR59 4TH GEN" at bounding box center [669, 496] width 197 height 15
copy div "CONTACT A CLE 1 SORTIE SGAR59 4TH GEN"
click at [331, 196] on span "Carte tocb" at bounding box center [343, 193] width 101 height 15
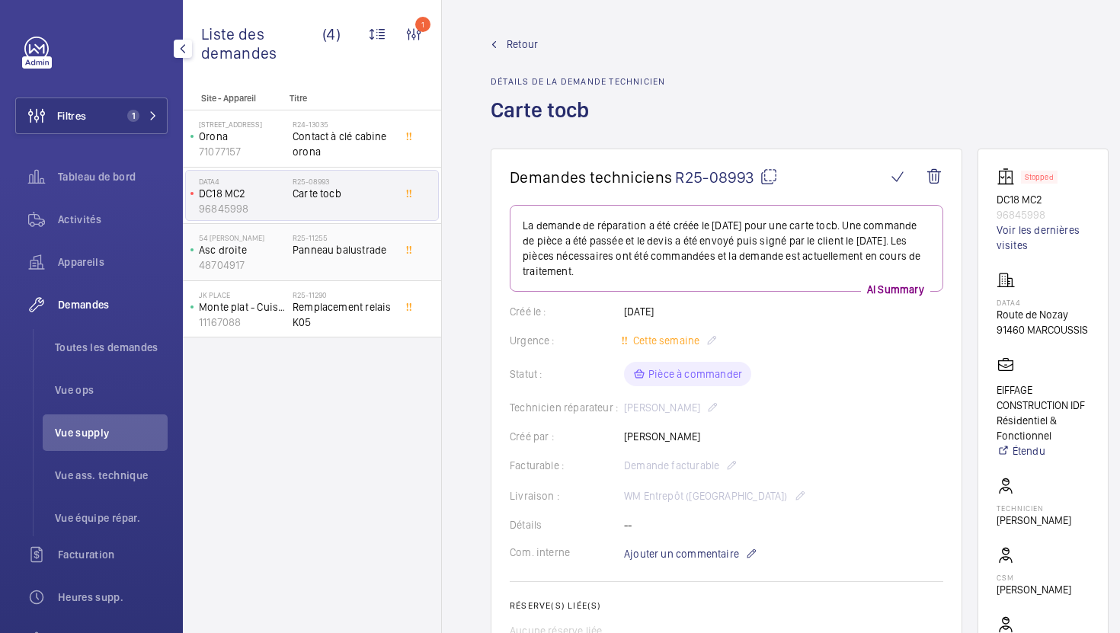
click at [373, 269] on div "R25-11255 Panneau balustrade" at bounding box center [343, 255] width 101 height 44
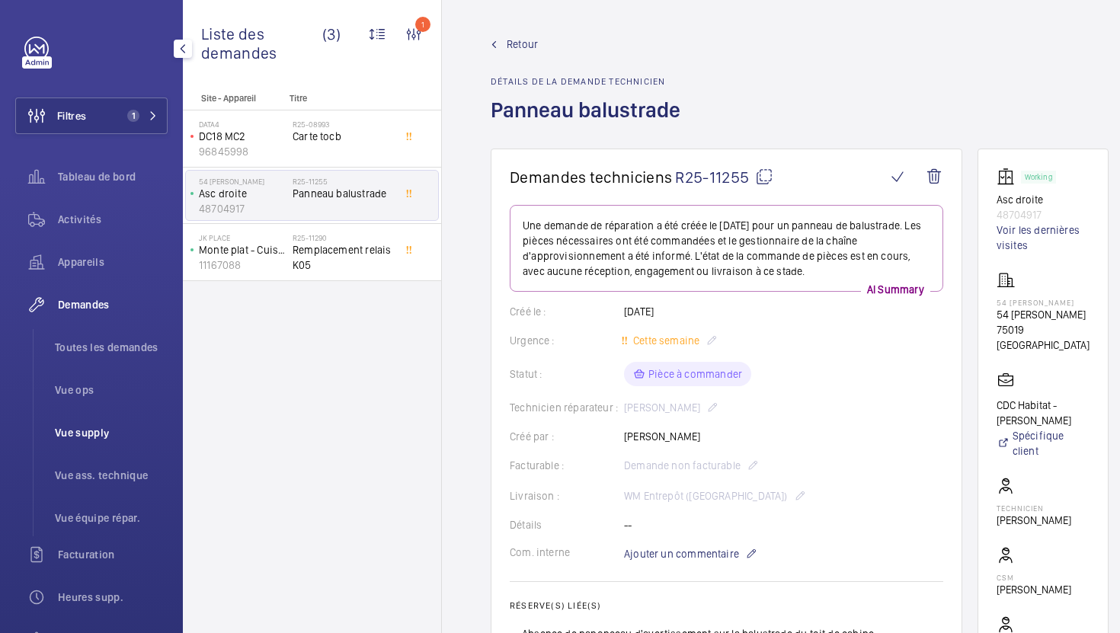
click at [93, 442] on li "Vue supply" at bounding box center [105, 433] width 125 height 37
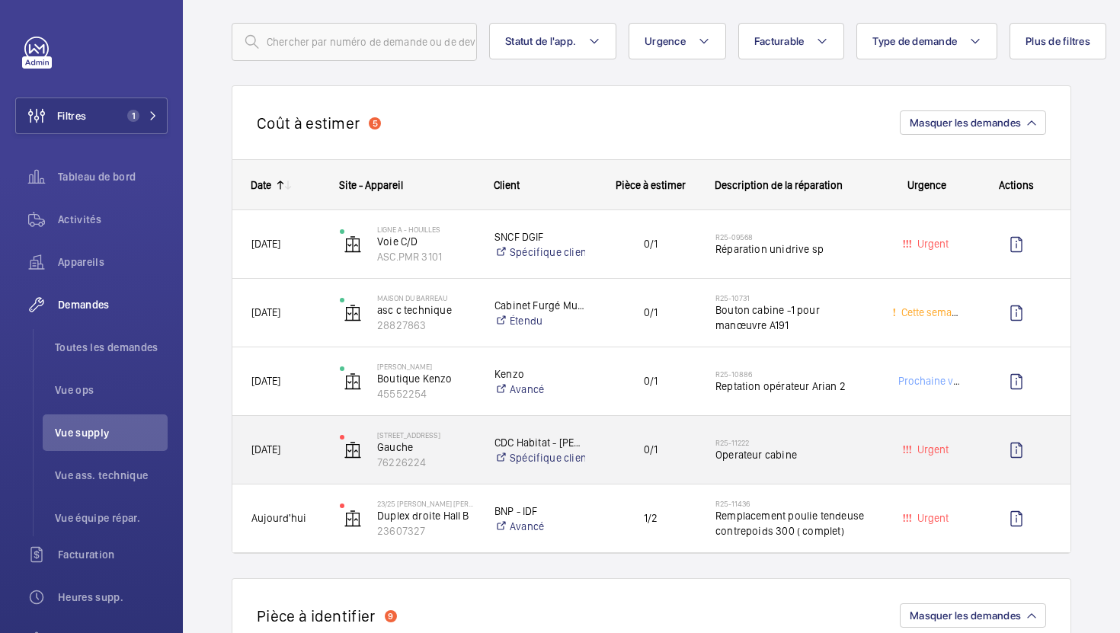
scroll to position [92, 0]
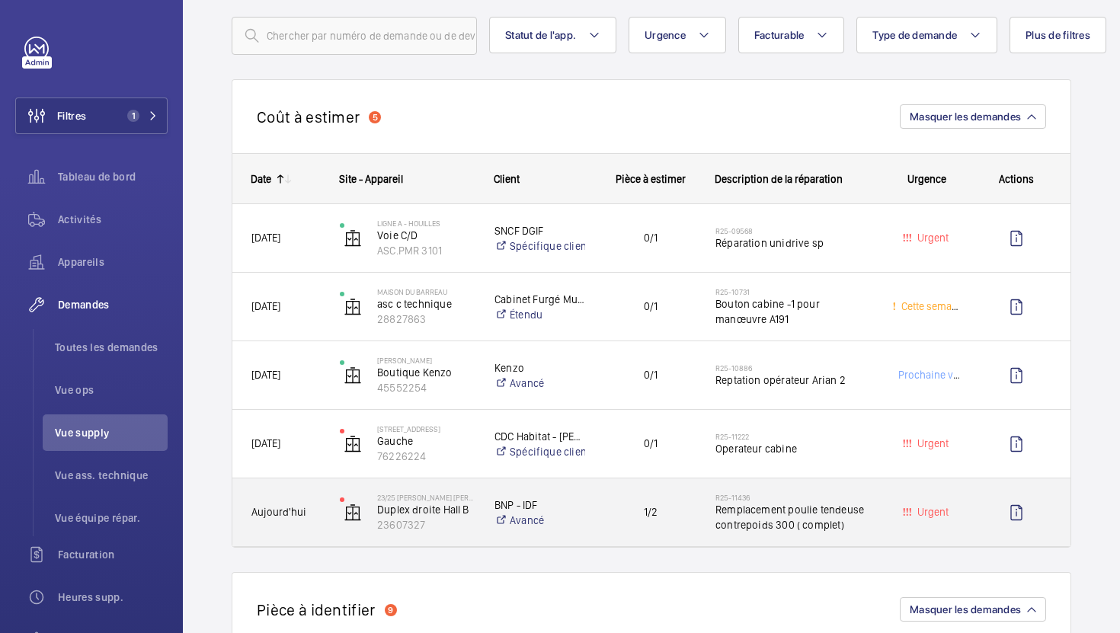
click at [620, 534] on div "1/2" at bounding box center [641, 513] width 109 height 48
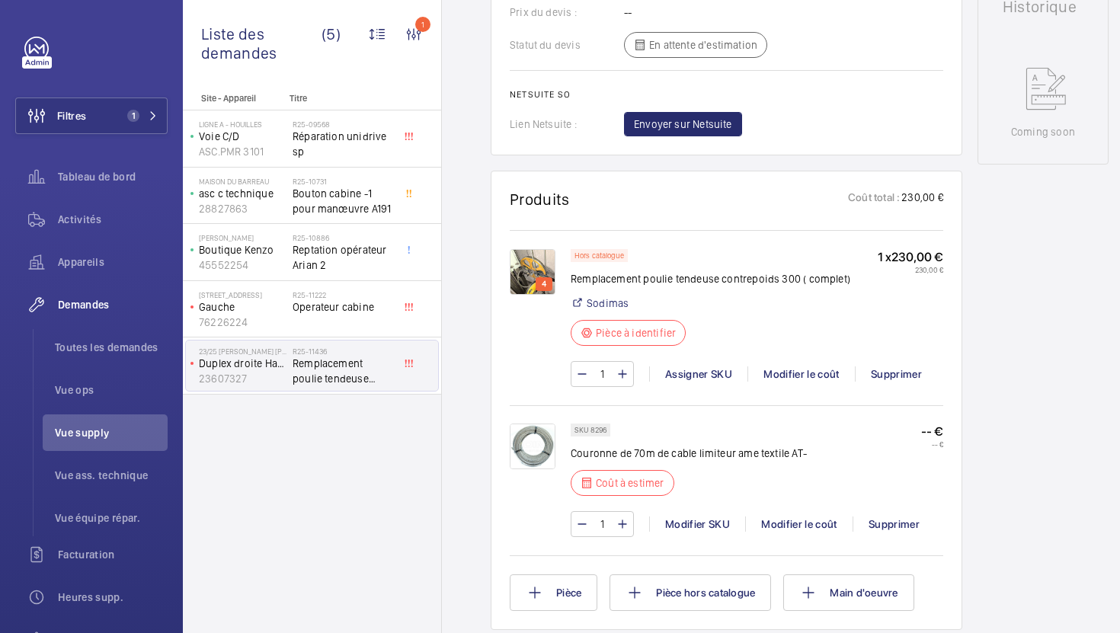
scroll to position [966, 0]
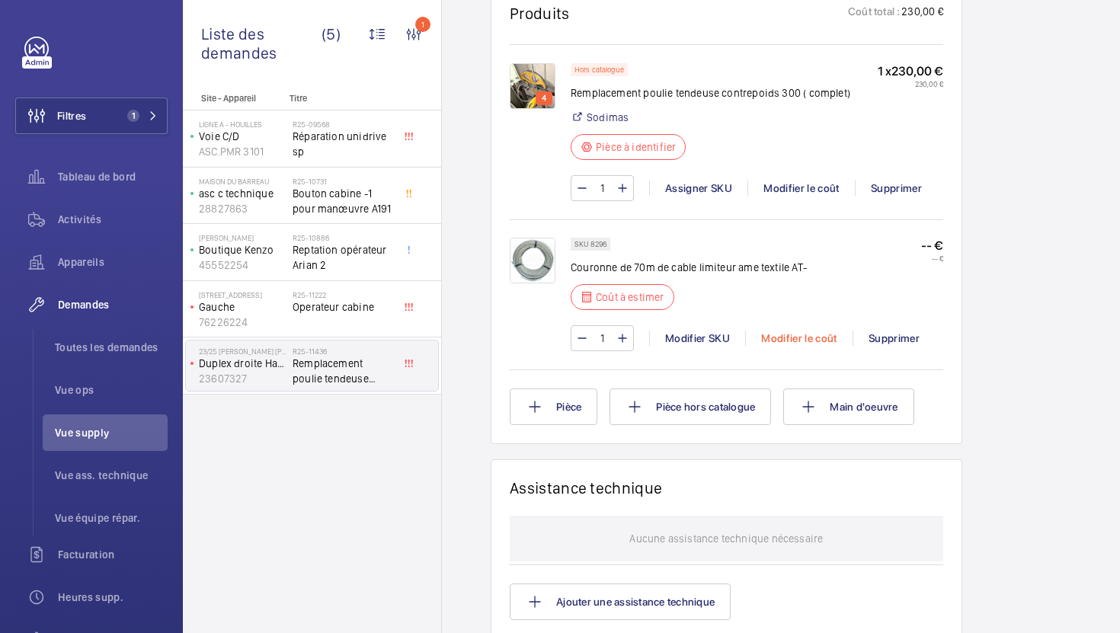
click at [812, 344] on div "Modifier le coût" at bounding box center [798, 338] width 107 height 15
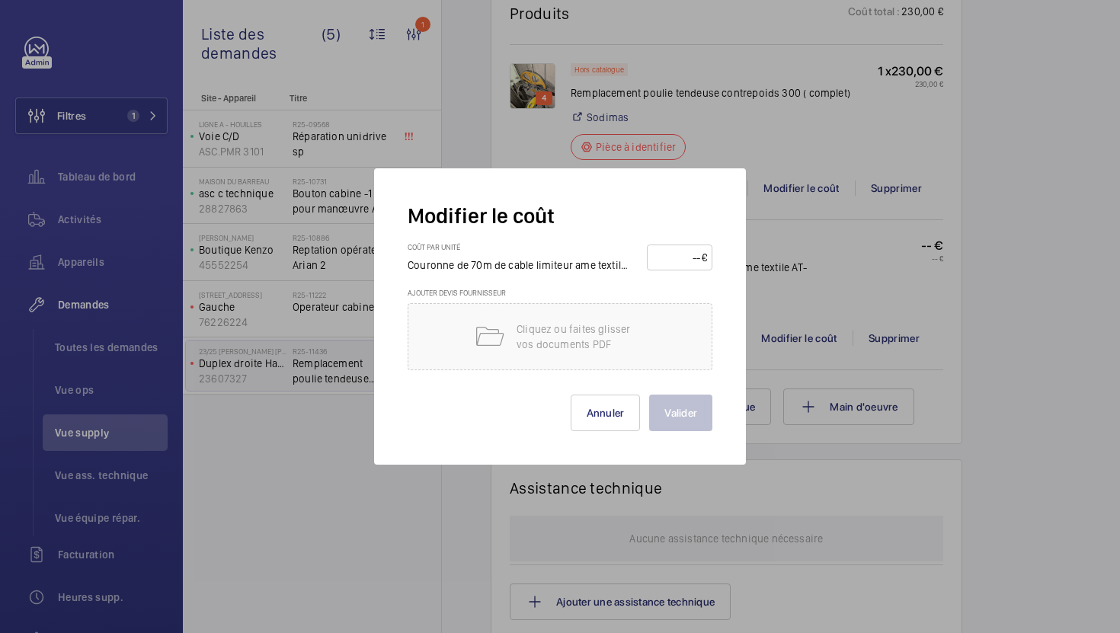
click at [689, 264] on input "number" at bounding box center [677, 257] width 50 height 24
type input "110"
click at [678, 418] on button "Valider" at bounding box center [680, 413] width 63 height 37
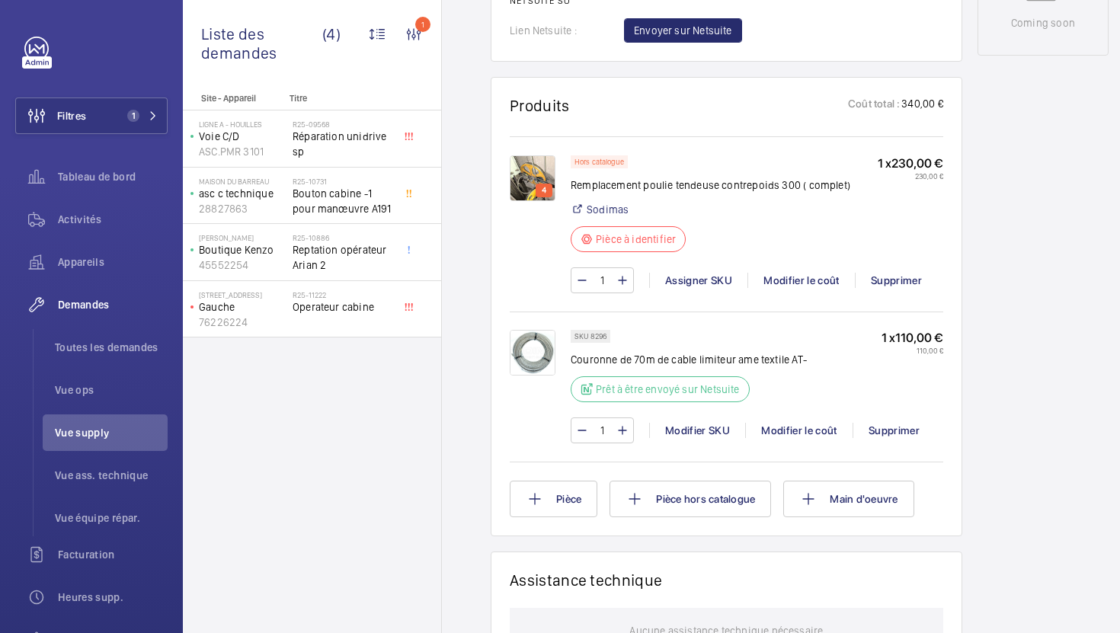
scroll to position [901, 0]
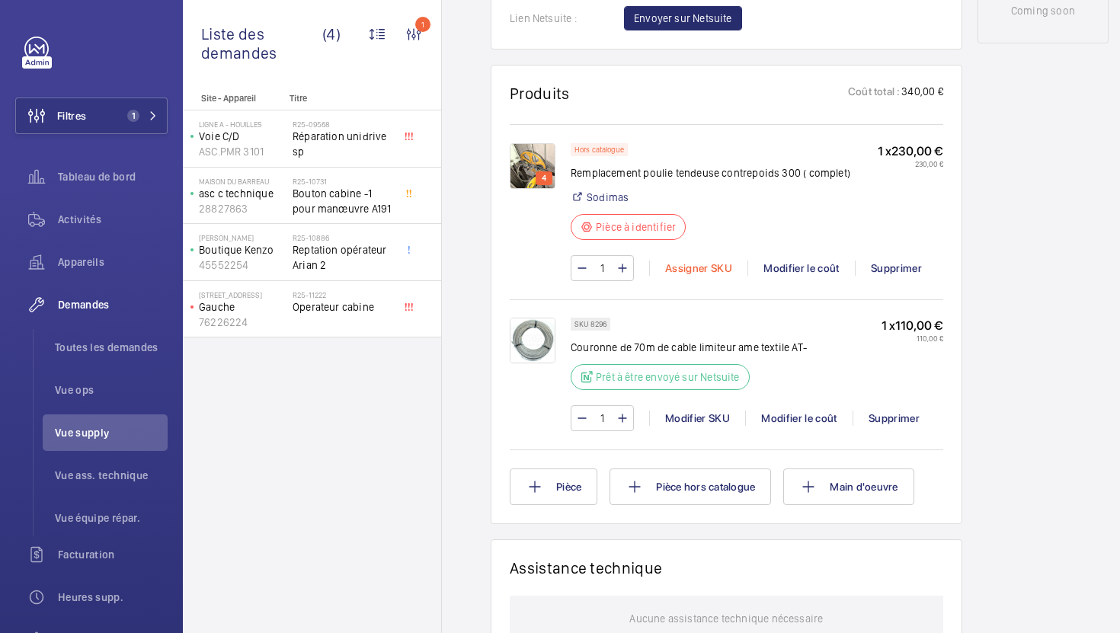
click at [700, 268] on div "Assigner SKU" at bounding box center [698, 268] width 98 height 15
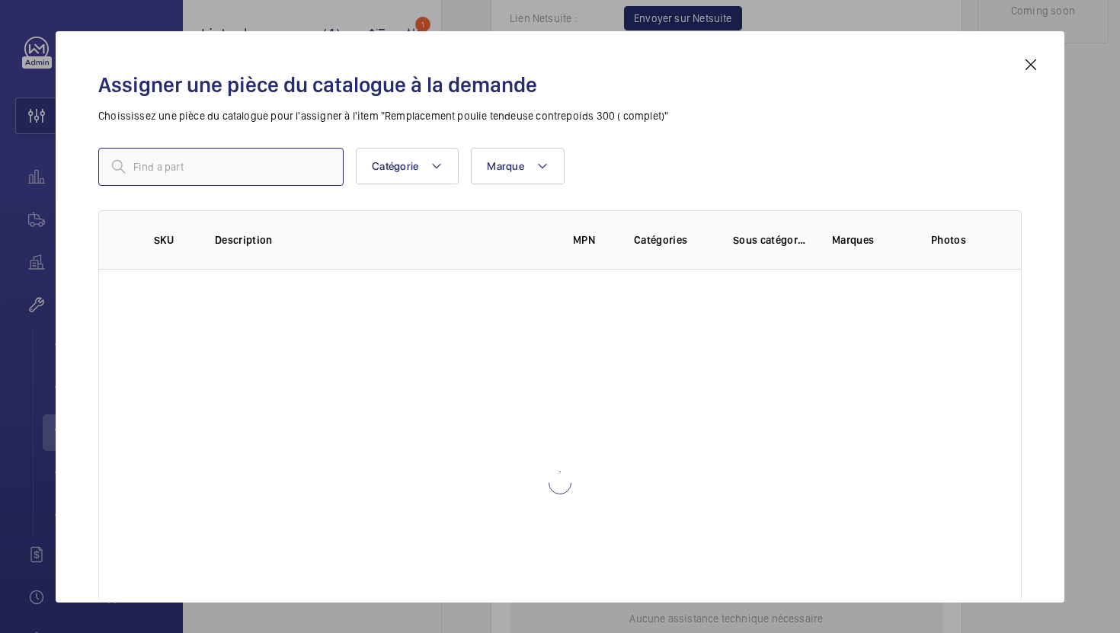
click at [259, 178] on input "text" at bounding box center [220, 167] width 245 height 38
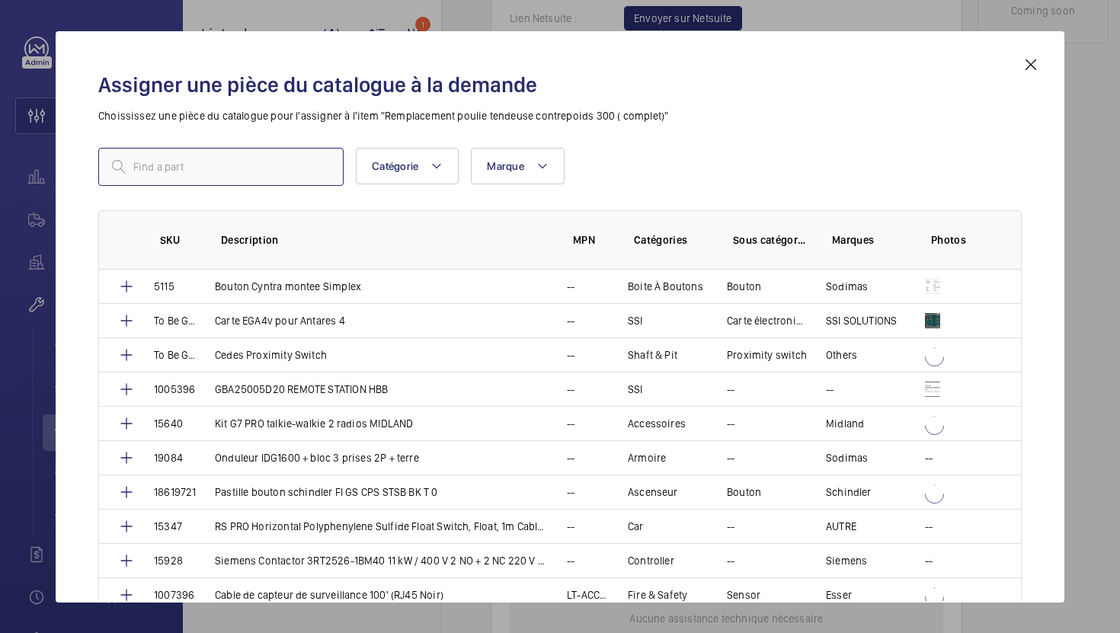
paste input "Poulie tendeuse pour limiteur simple sens Ø 300 mm"
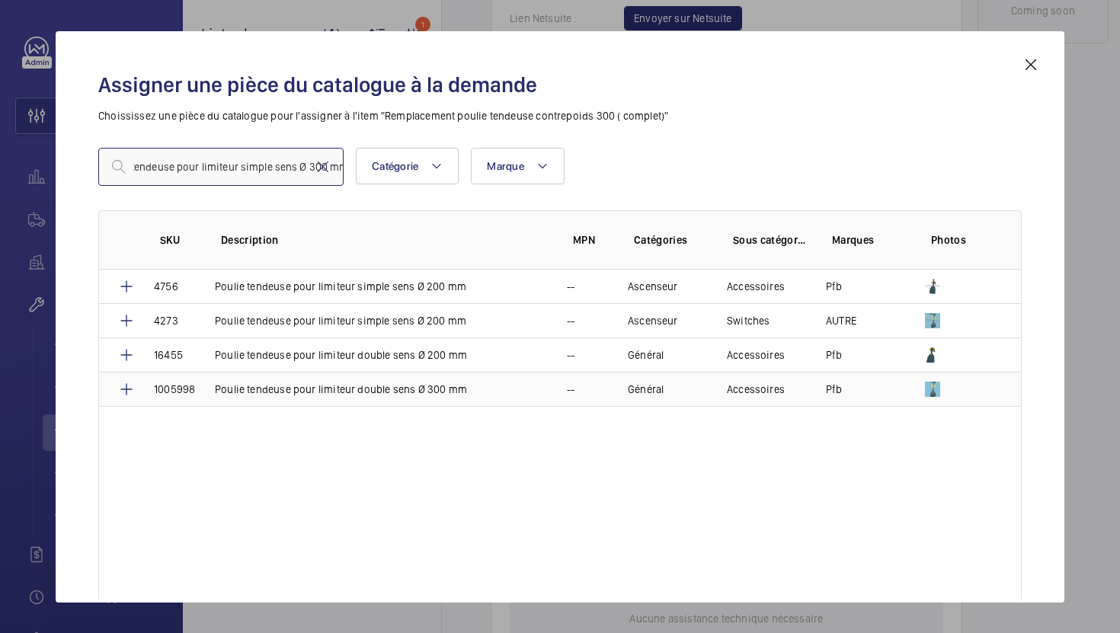
type input "Poulie tendeuse pour limiteur simple sens Ø 300 mm"
click at [1033, 66] on mat-icon at bounding box center [1031, 65] width 18 height 18
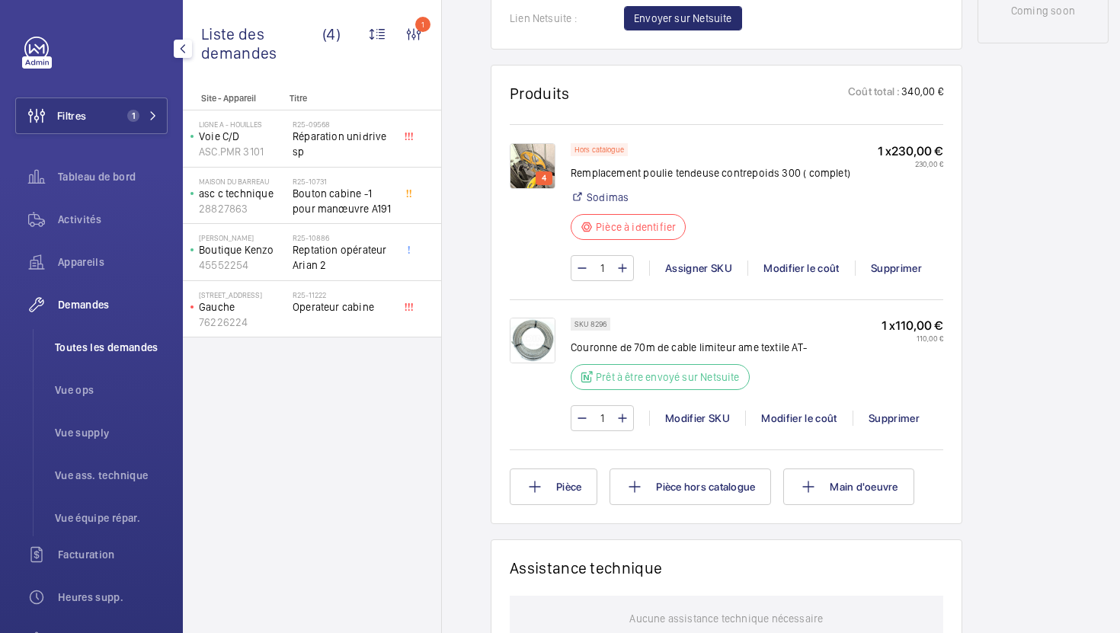
click at [88, 356] on li "Toutes les demandes" at bounding box center [105, 347] width 125 height 37
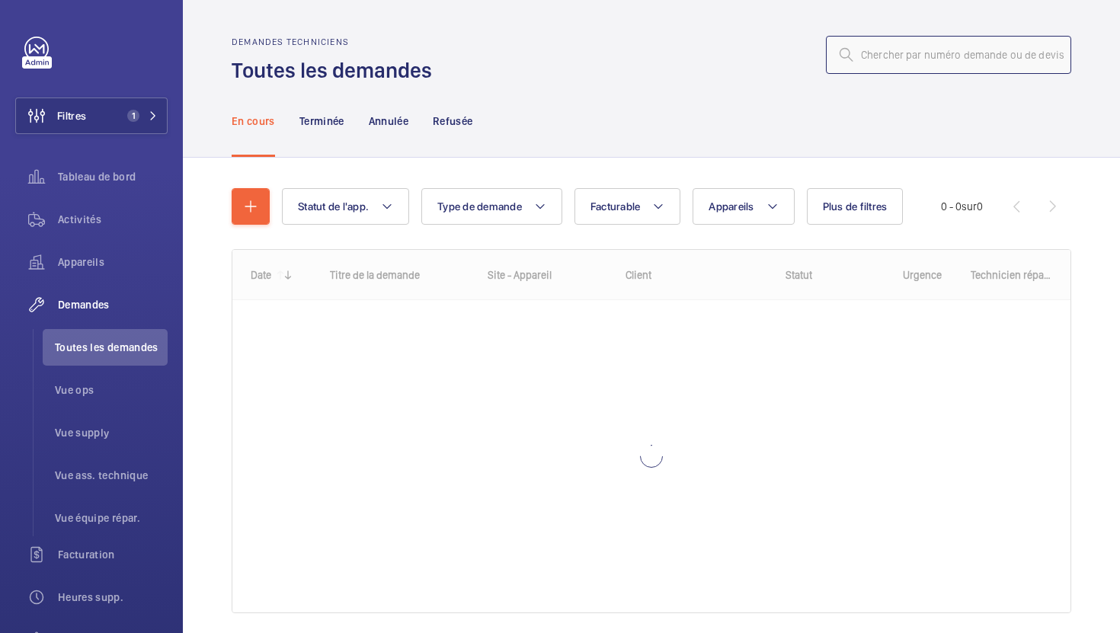
click at [901, 66] on input "text" at bounding box center [948, 55] width 245 height 38
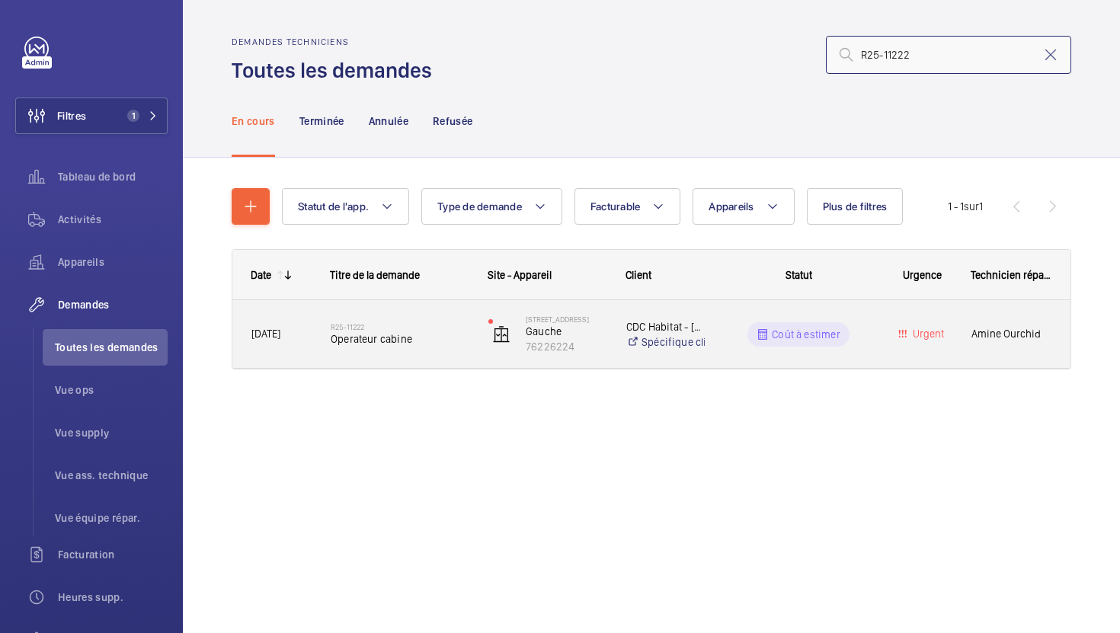
type input "R25-11222"
click at [442, 343] on span "Operateur cabine" at bounding box center [400, 339] width 138 height 15
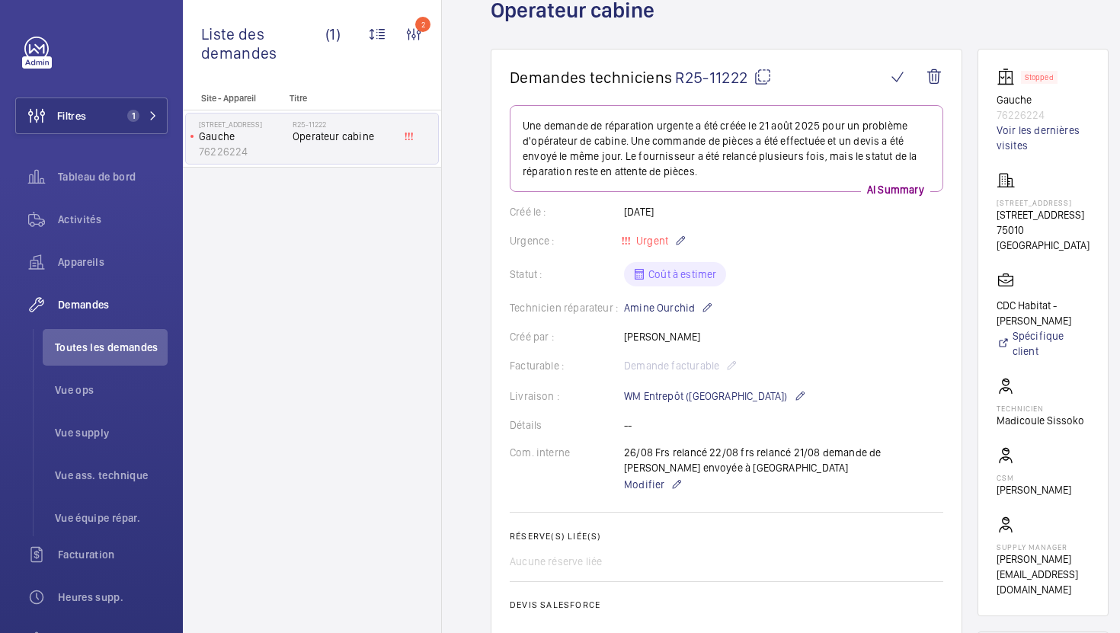
scroll to position [89, 0]
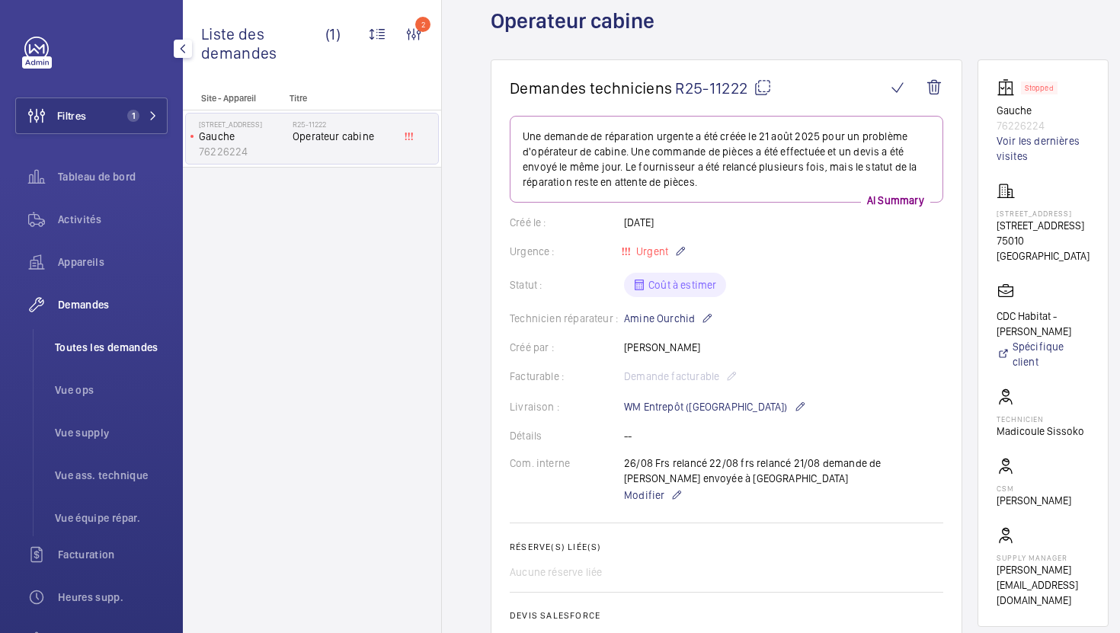
click at [108, 342] on span "Toutes les demandes" at bounding box center [111, 347] width 113 height 15
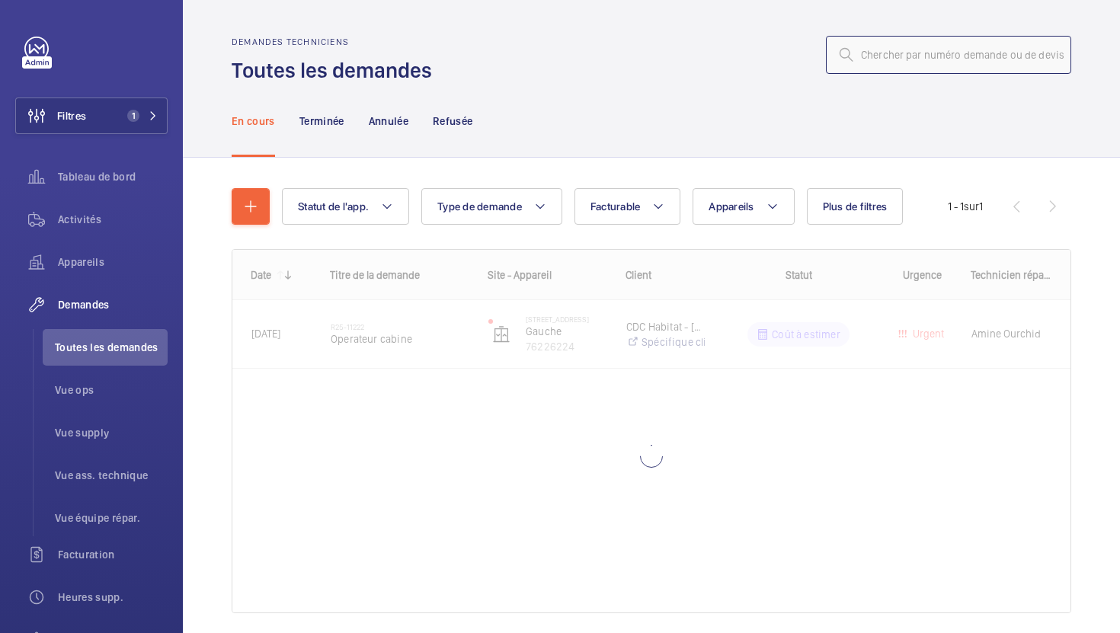
click at [948, 56] on input "text" at bounding box center [948, 55] width 245 height 38
paste input "R25-11222"
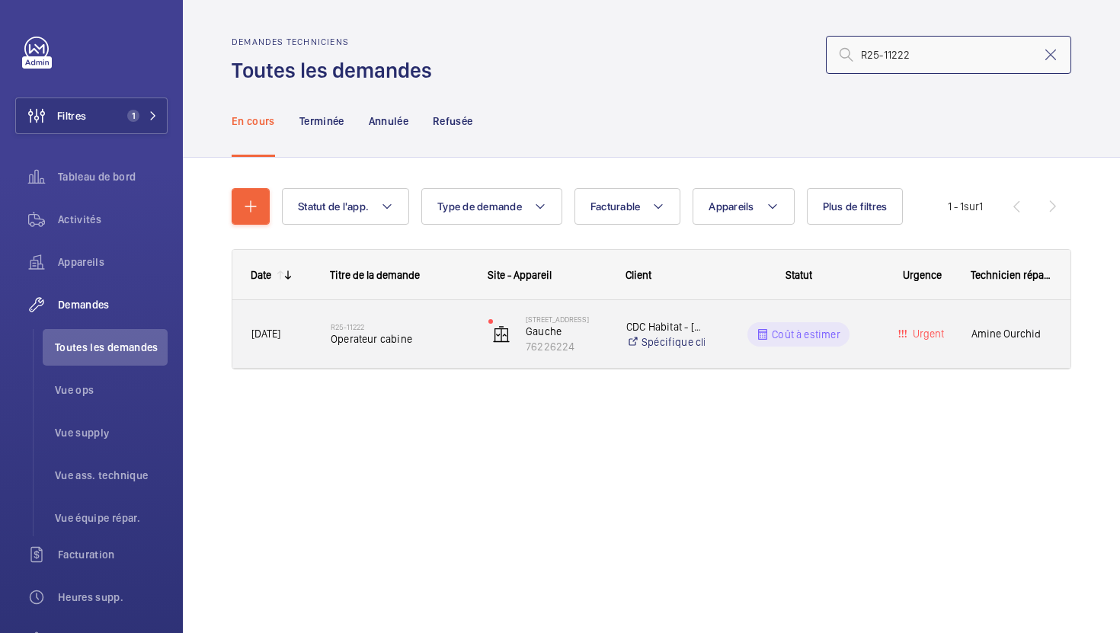
type input "R25-11222"
click at [433, 339] on span "Operateur cabine" at bounding box center [400, 339] width 138 height 15
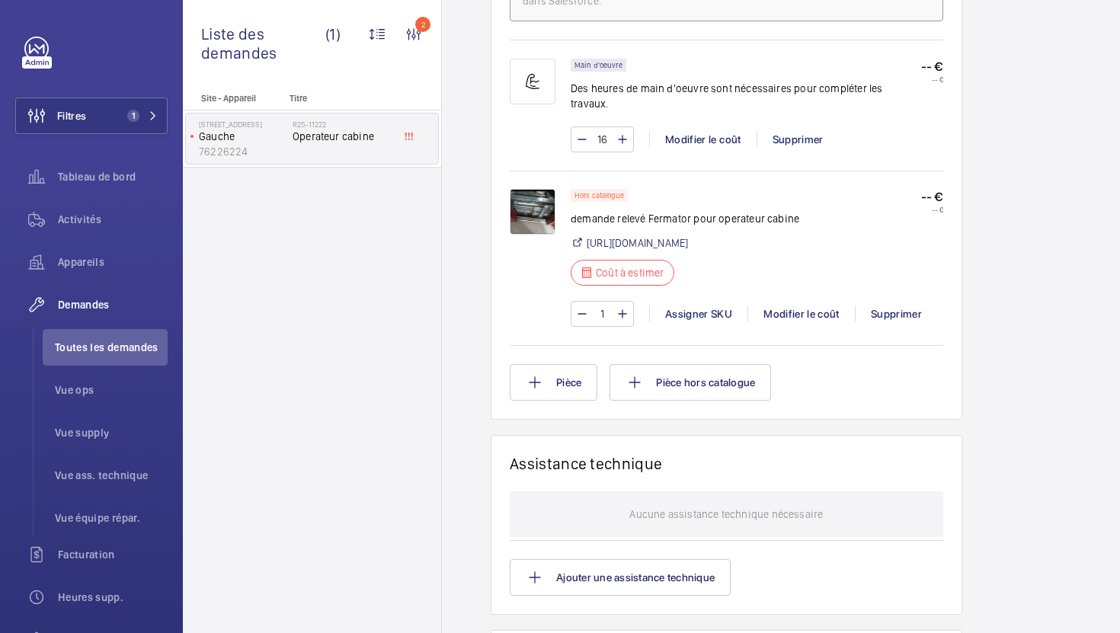
scroll to position [1012, 0]
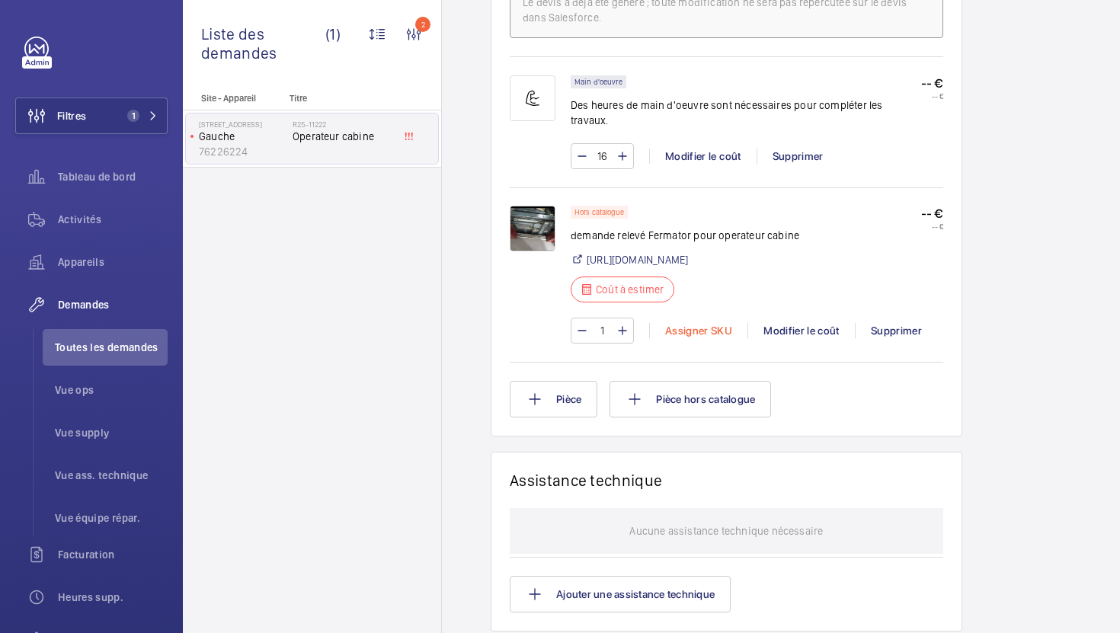
click at [682, 323] on div "Assigner SKU" at bounding box center [698, 330] width 98 height 15
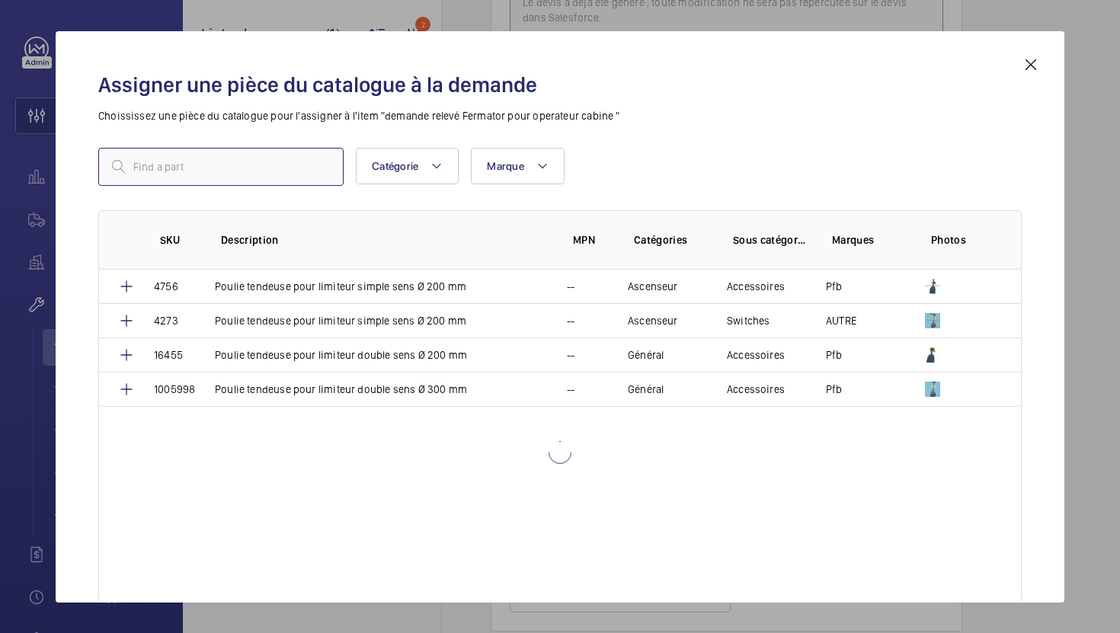
click at [283, 168] on input "text" at bounding box center [220, 167] width 245 height 38
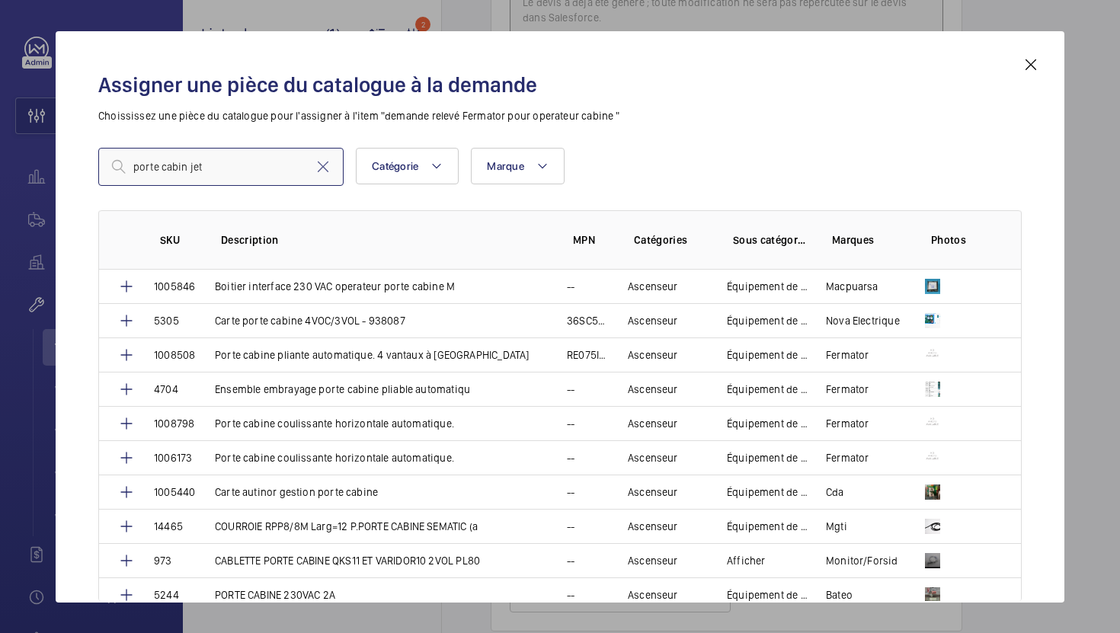
type input "porte cabin jet"
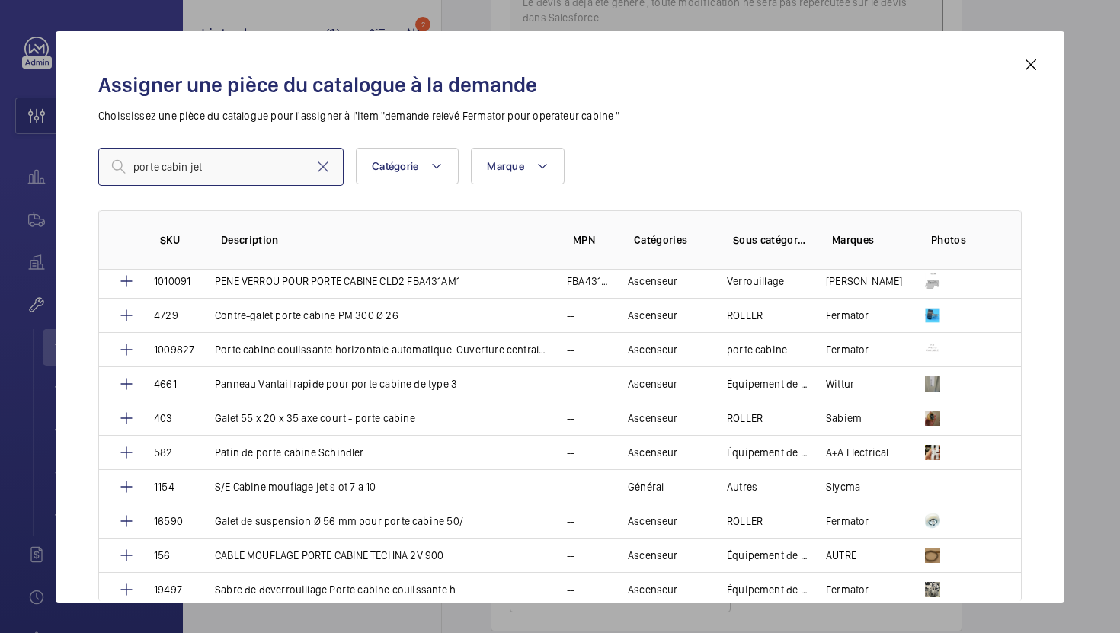
scroll to position [1275, 0]
click at [450, 435] on td "Patin de porte cabine Schindler" at bounding box center [373, 451] width 352 height 34
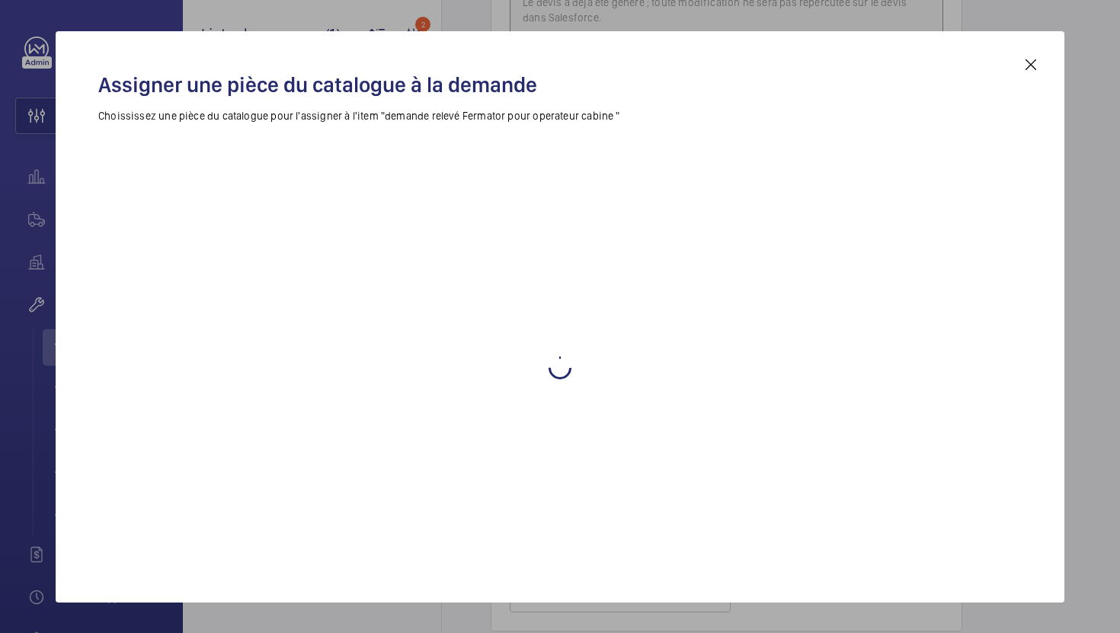
scroll to position [0, 0]
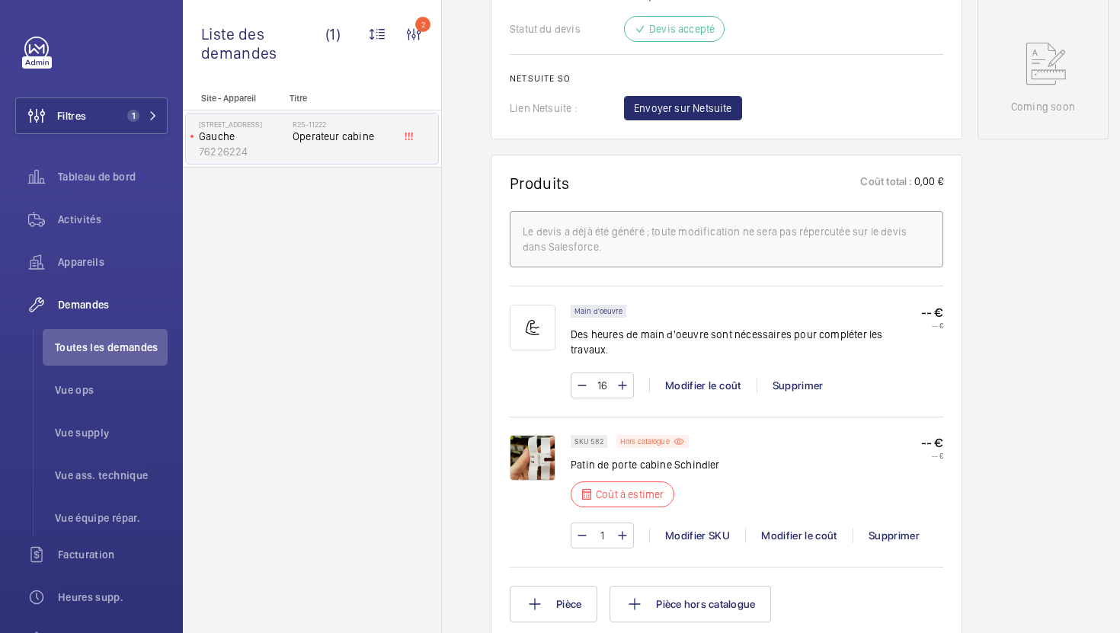
scroll to position [801, 0]
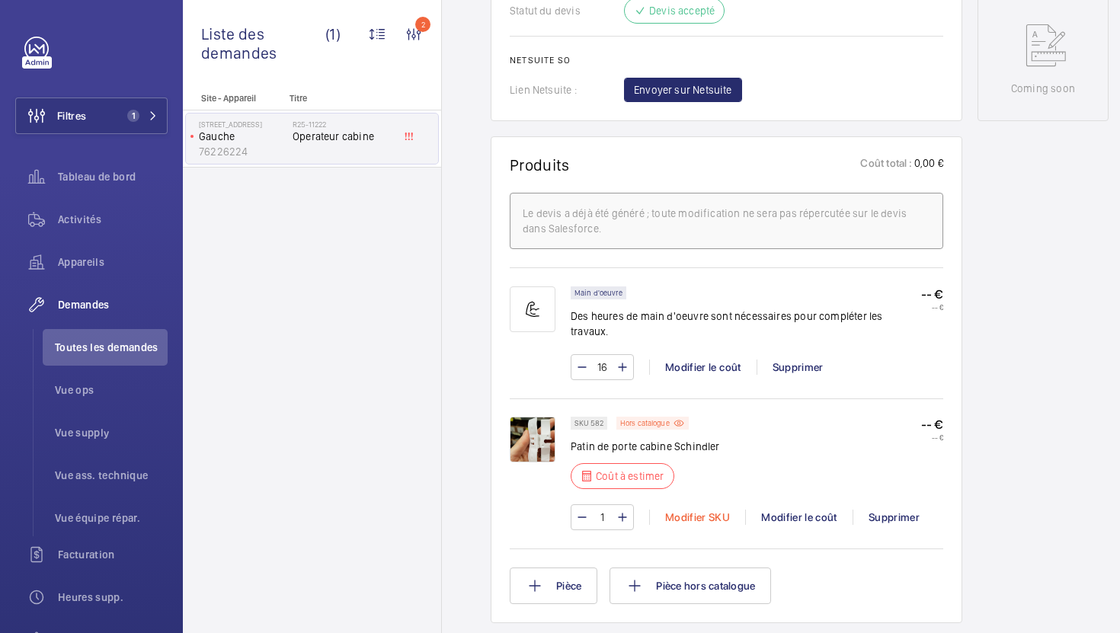
click at [672, 510] on div "Modifier SKU" at bounding box center [697, 517] width 96 height 15
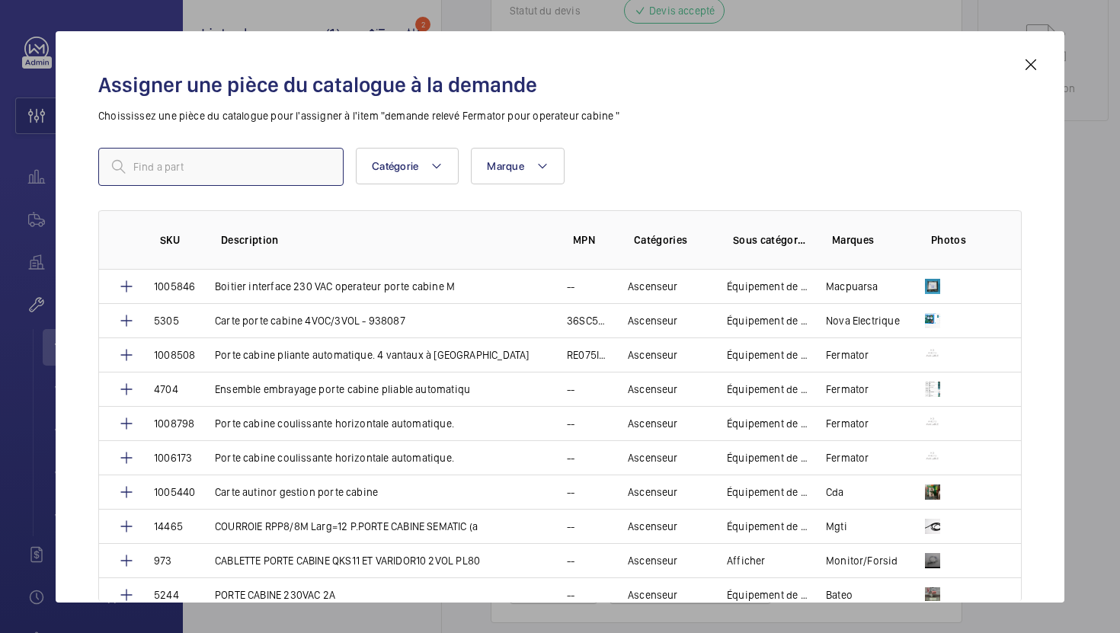
click at [285, 171] on input "text" at bounding box center [220, 167] width 245 height 38
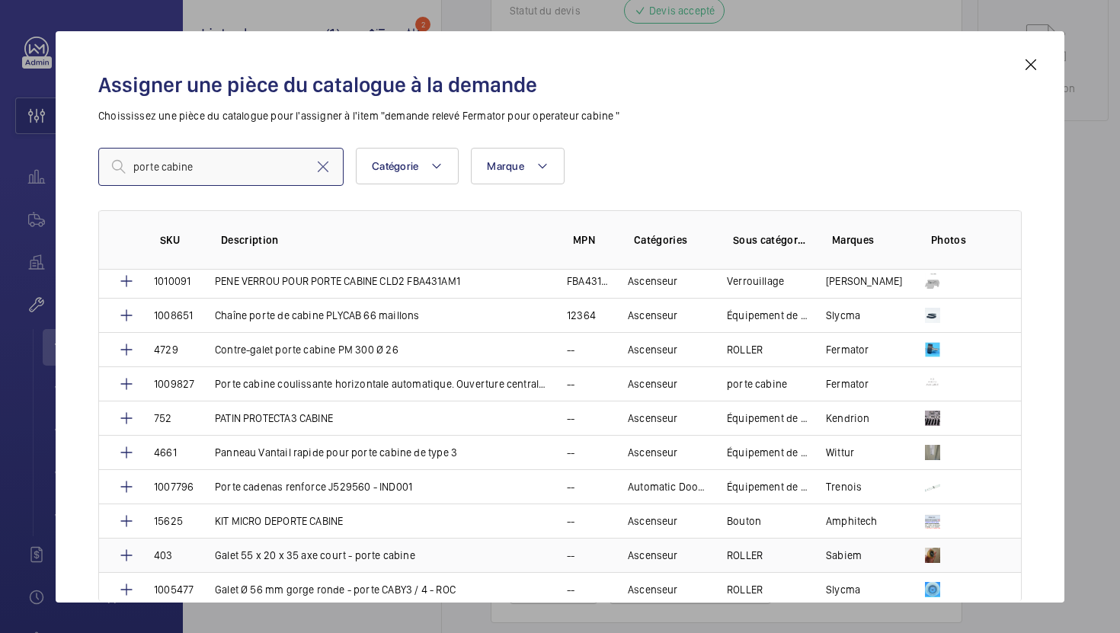
scroll to position [2751, 0]
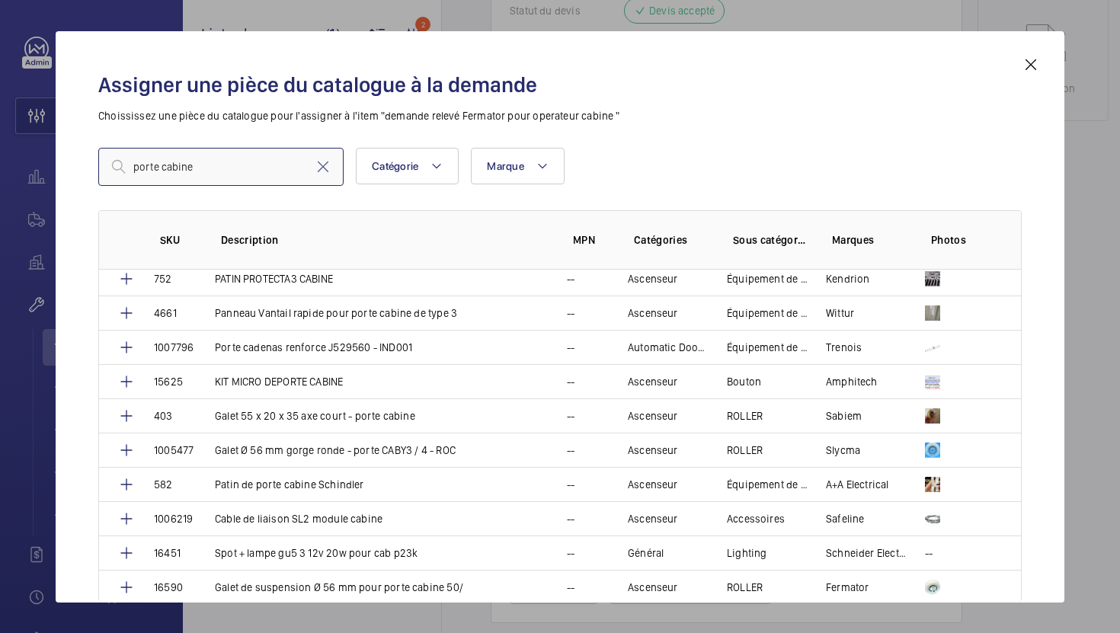
drag, startPoint x: 227, startPoint y: 157, endPoint x: 98, endPoint y: 155, distance: 128.8
click at [99, 156] on input "porte cabine" at bounding box center [220, 167] width 245 height 38
click at [161, 169] on input "porte cabine" at bounding box center [220, 167] width 245 height 38
type input "p"
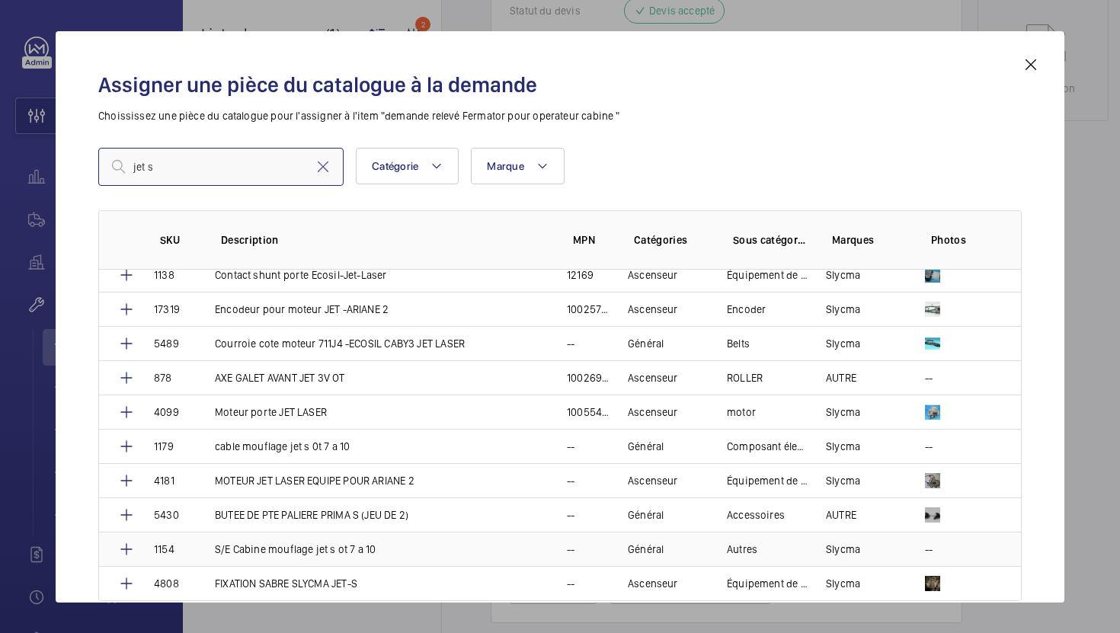
scroll to position [80, 0]
type input "jet s"
click at [325, 168] on mat-icon at bounding box center [323, 167] width 18 height 18
click at [261, 168] on input "text" at bounding box center [220, 167] width 245 height 38
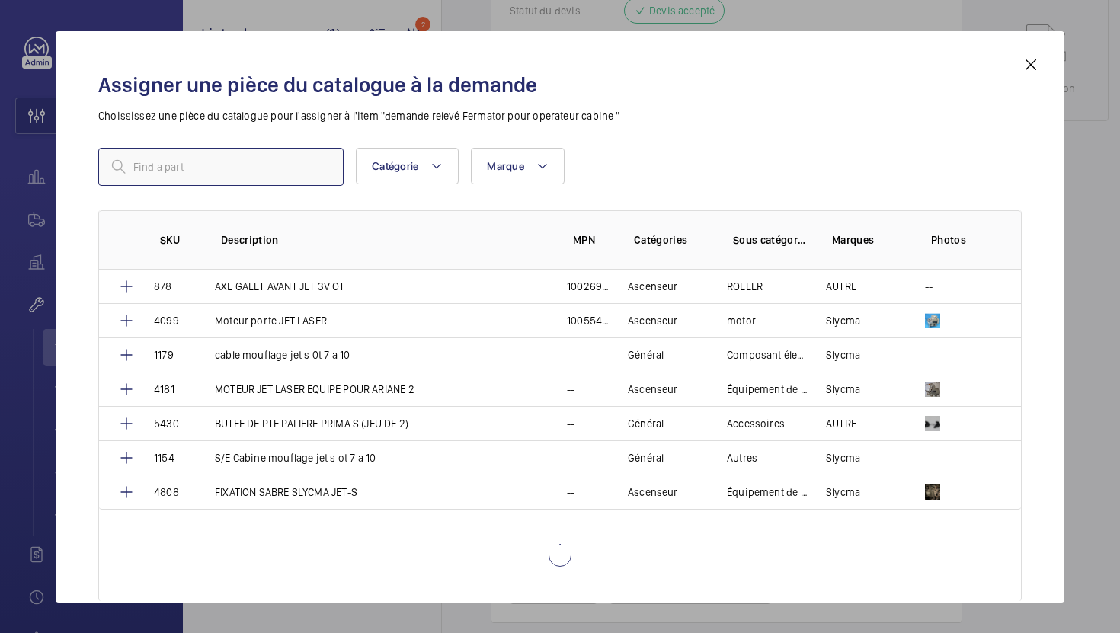
paste input "1010109"
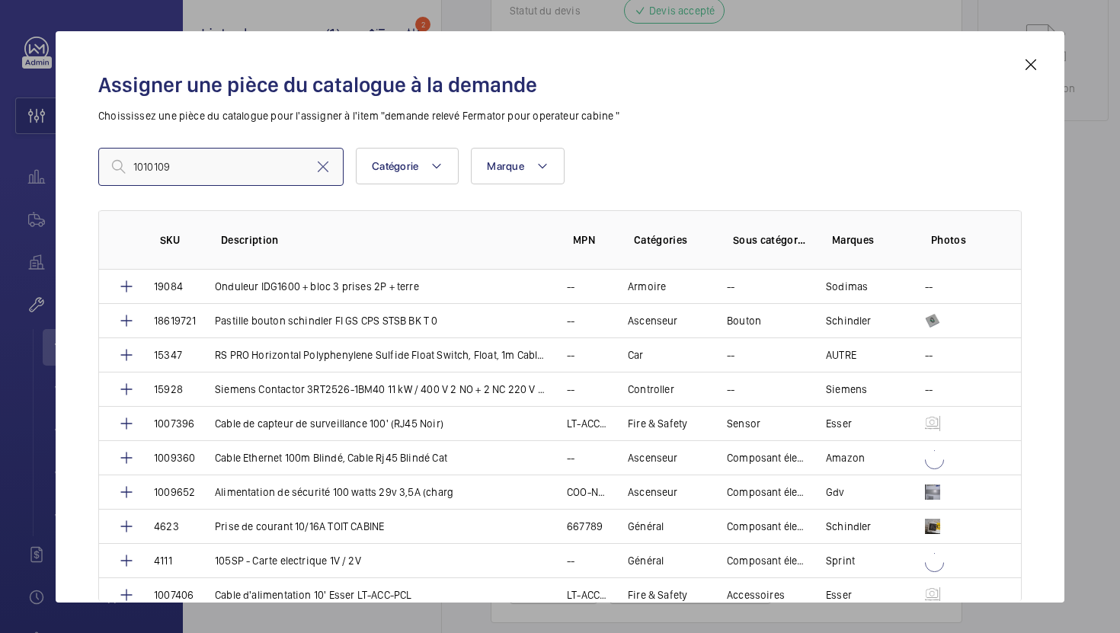
type input "1010109"
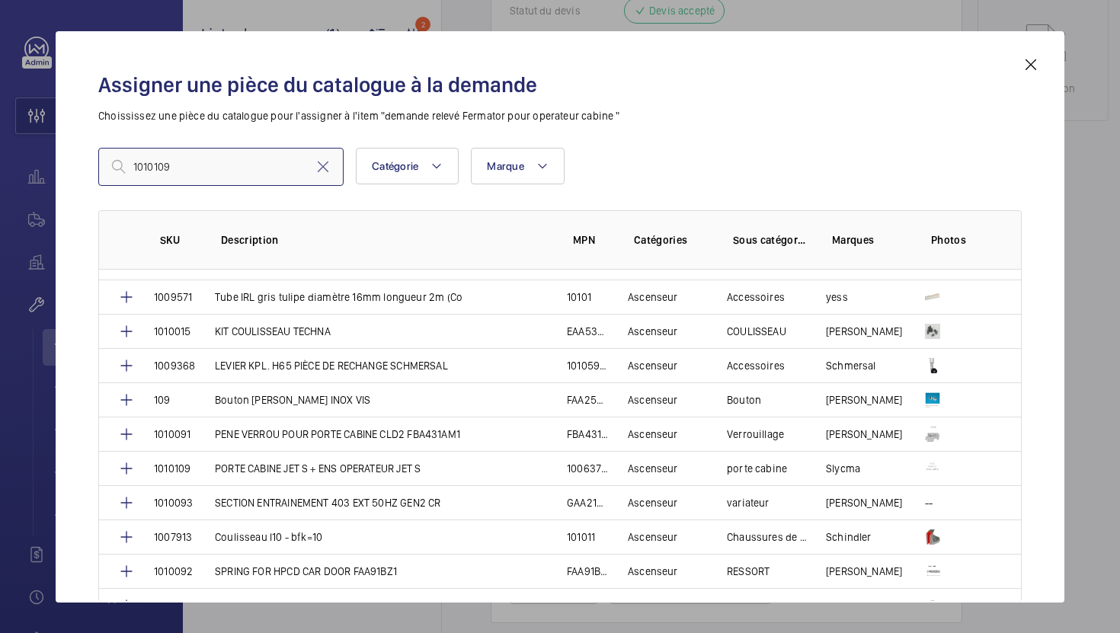
scroll to position [578, 0]
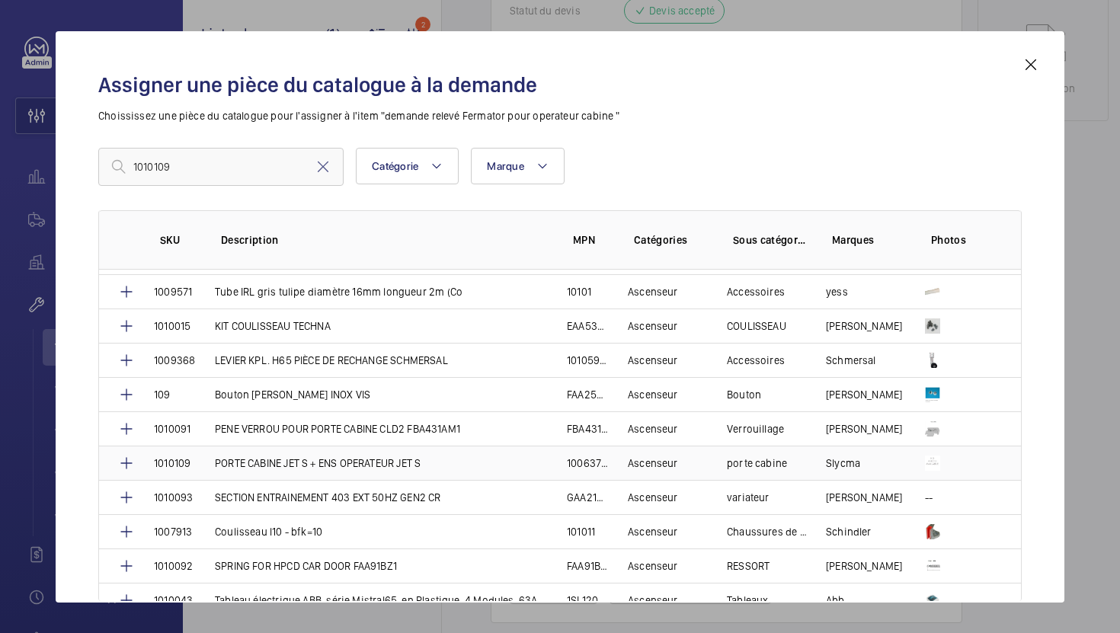
click at [399, 469] on p "PORTE CABINE JET S + ENS OPERATEUR JET S" at bounding box center [318, 463] width 206 height 15
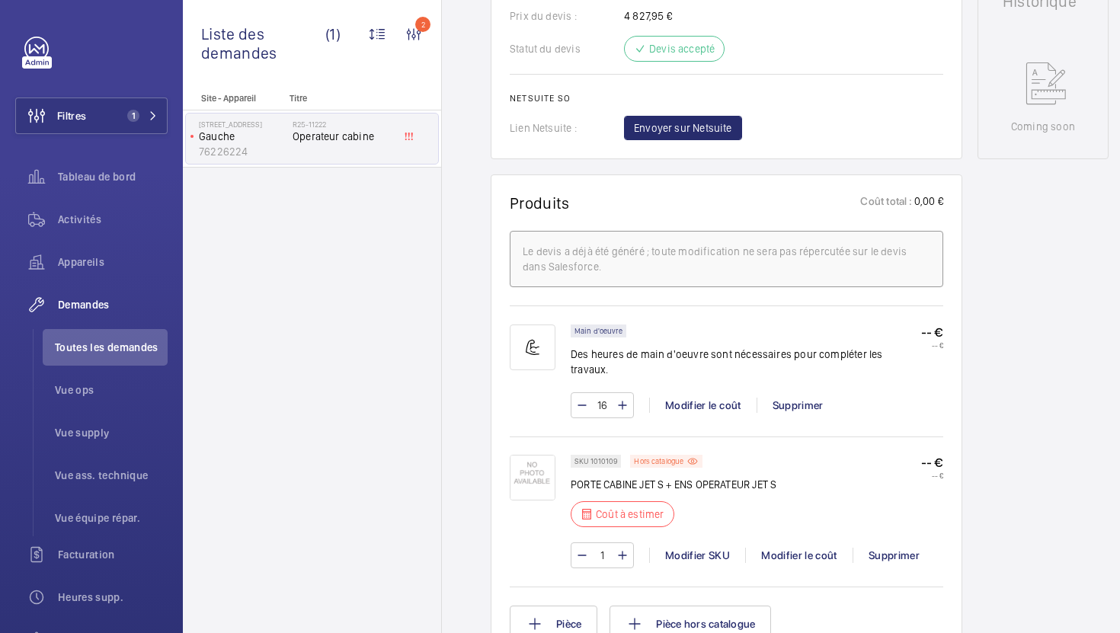
scroll to position [878, 0]
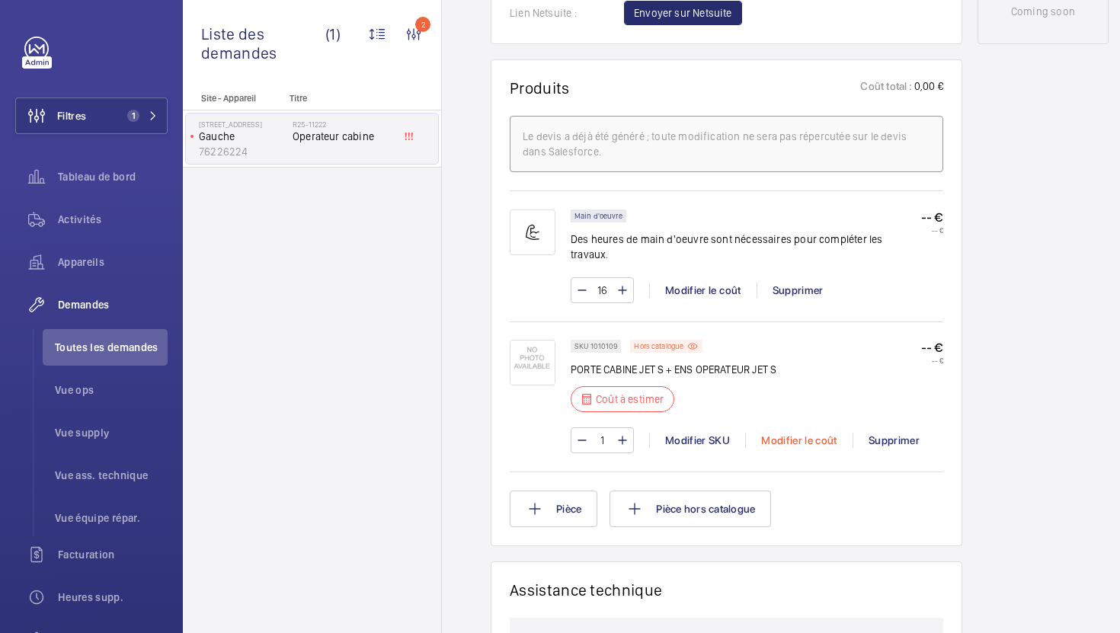
click at [811, 433] on div "Modifier le coût" at bounding box center [798, 440] width 107 height 15
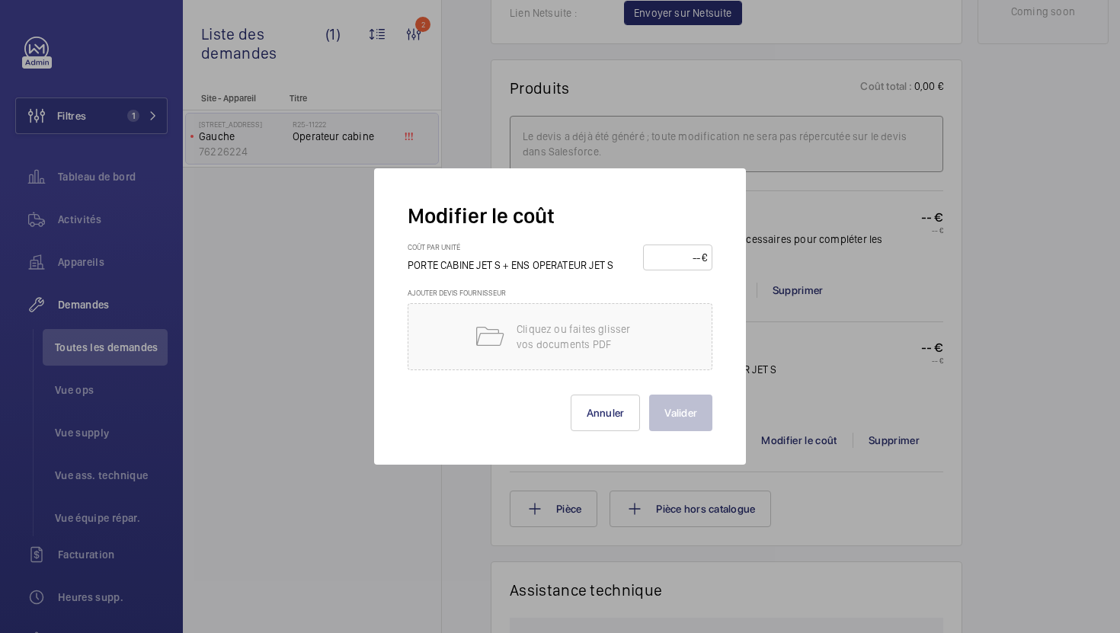
click at [663, 261] on input "number" at bounding box center [675, 257] width 53 height 24
click at [619, 408] on button "Annuler" at bounding box center [606, 413] width 70 height 37
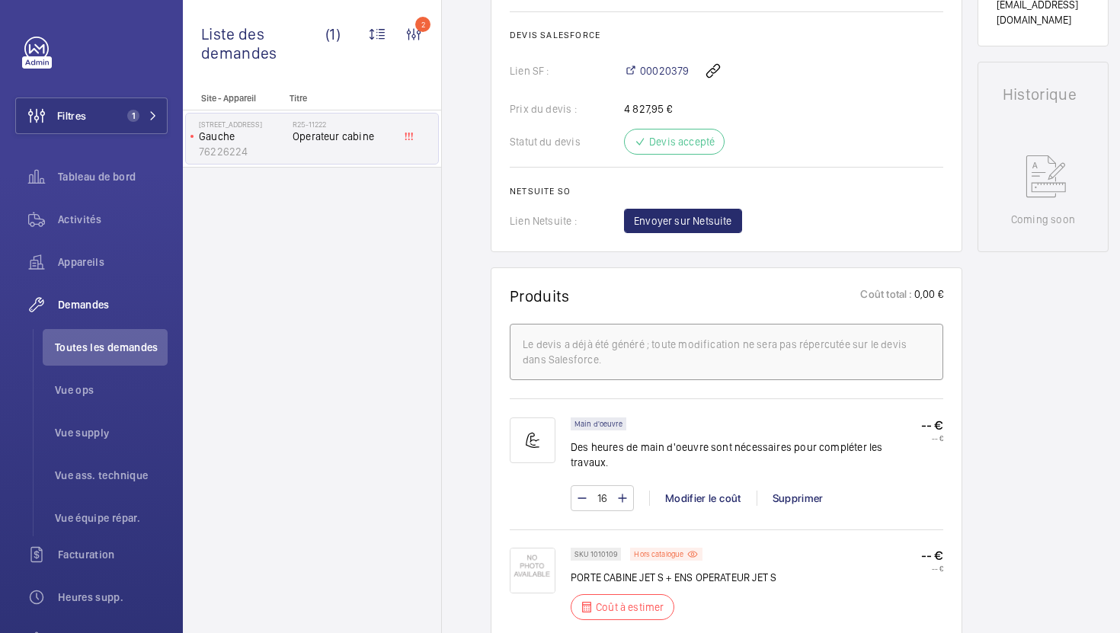
scroll to position [903, 0]
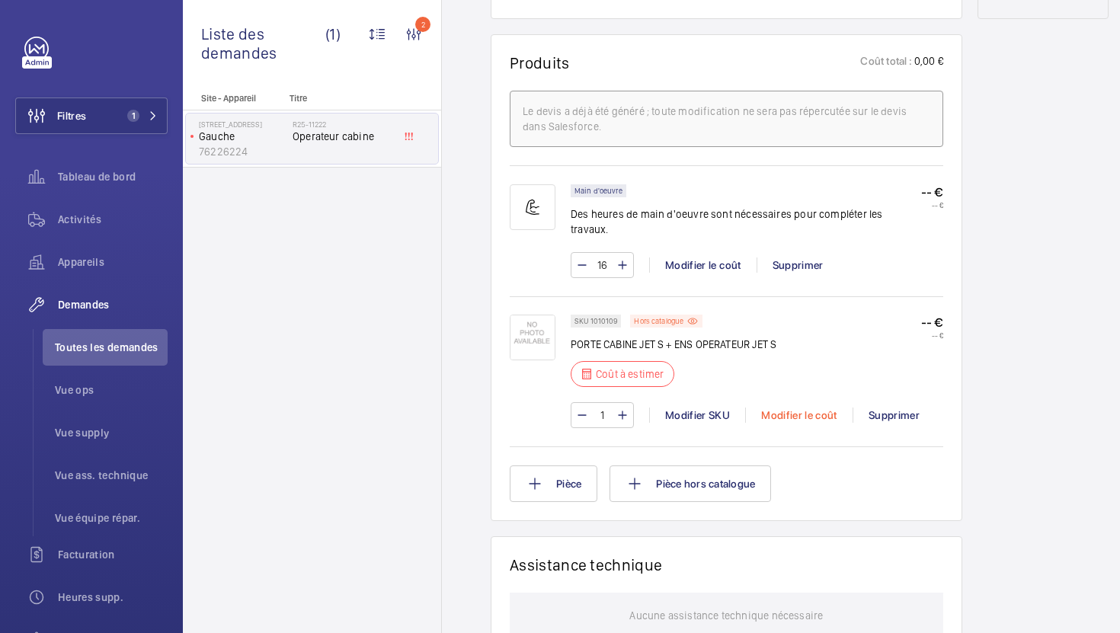
click at [809, 408] on div "Modifier le coût" at bounding box center [798, 415] width 107 height 15
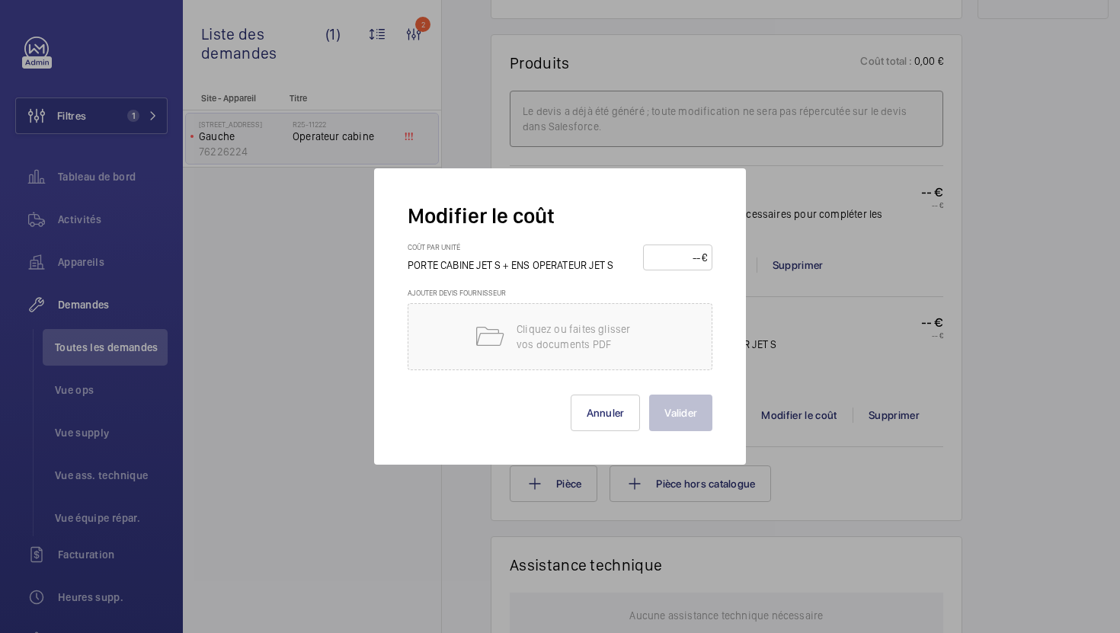
click at [677, 253] on input "number" at bounding box center [675, 257] width 53 height 24
type input "2710"
click at [675, 415] on button "Valider" at bounding box center [680, 413] width 63 height 37
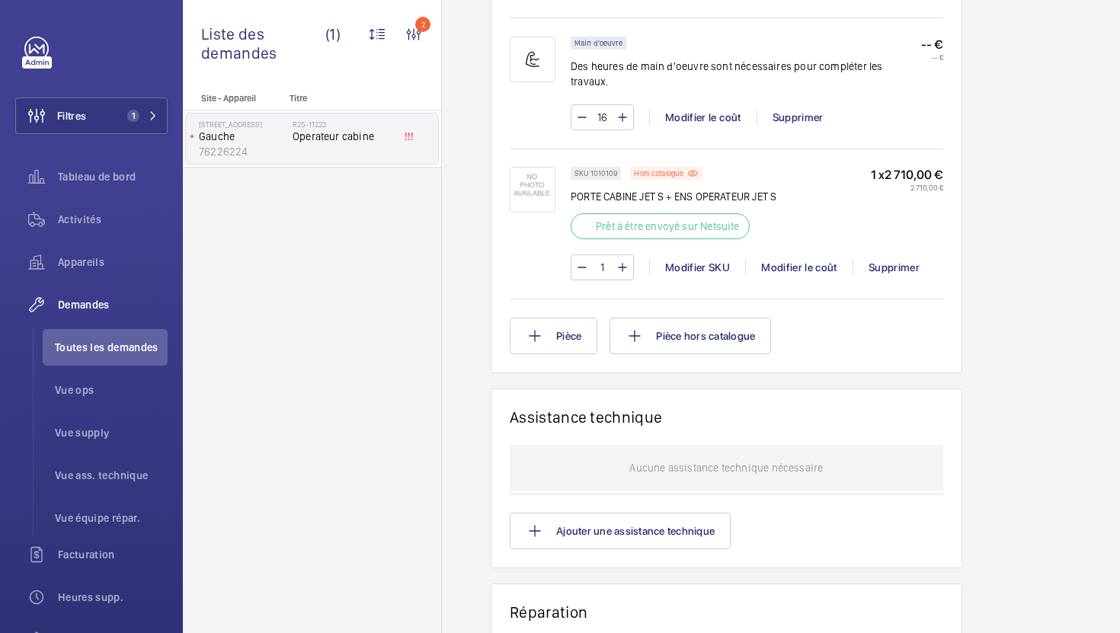
scroll to position [1080, 0]
